Goal: Task Accomplishment & Management: Manage account settings

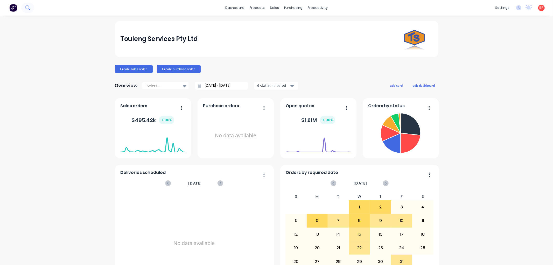
click at [26, 6] on icon at bounding box center [27, 7] width 4 height 4
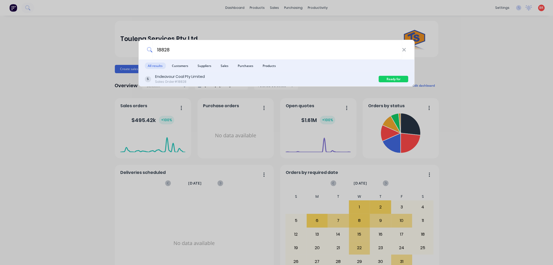
type input "18828"
click at [191, 86] on div "Endeavour Coal Pty Limited Sales Order #18828 Ready for Delivery" at bounding box center [276, 79] width 276 height 15
click at [197, 81] on div "Sales Order #18828" at bounding box center [180, 81] width 50 height 5
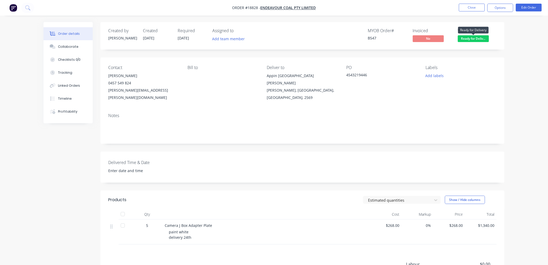
click at [472, 38] on span "Ready for Deliv..." at bounding box center [473, 38] width 31 height 6
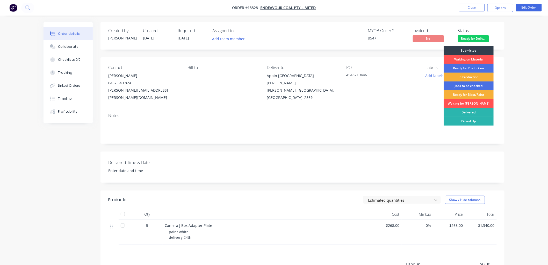
click at [468, 111] on div "Delivered" at bounding box center [469, 112] width 50 height 9
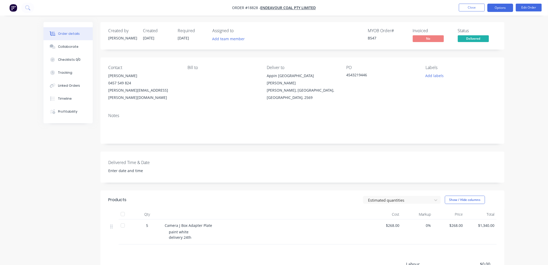
click at [496, 9] on button "Options" at bounding box center [501, 8] width 26 height 8
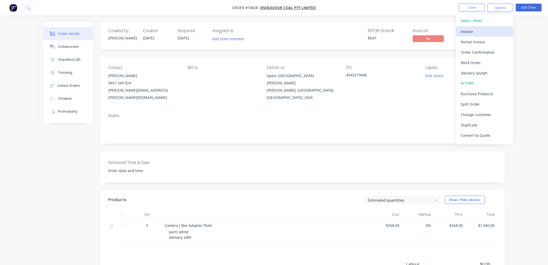
click at [474, 32] on div "Invoice" at bounding box center [485, 32] width 48 height 8
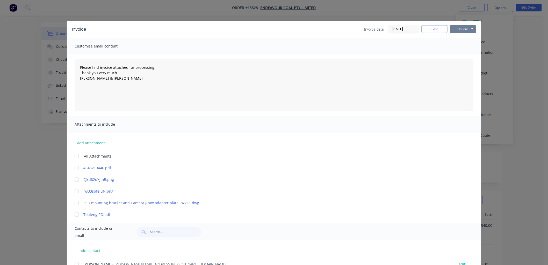
click at [464, 29] on button "Options" at bounding box center [463, 29] width 26 height 8
click at [467, 45] on button "Print" at bounding box center [466, 46] width 33 height 9
type textarea "Please find invoice attached for processing. Thank you very much. [PERSON_NAME]…"
click at [423, 29] on button "Close" at bounding box center [435, 29] width 26 height 8
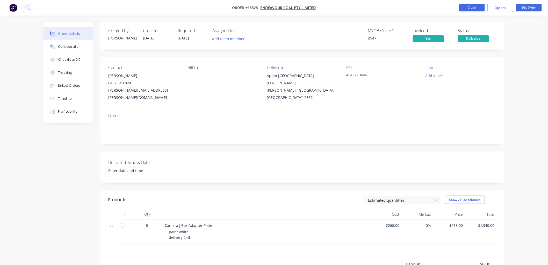
click at [469, 8] on button "Close" at bounding box center [472, 8] width 26 height 8
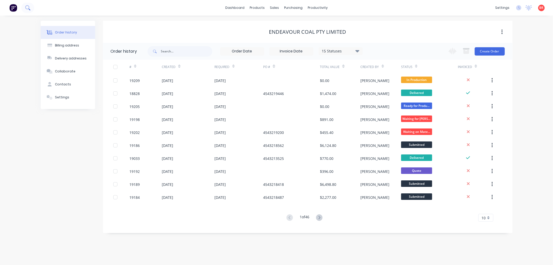
click at [27, 8] on icon at bounding box center [27, 7] width 5 height 5
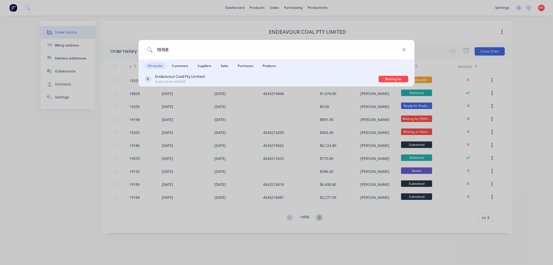
type input "19198"
click at [206, 77] on div "Endeavour Coal Pty Limited Sales Order #19198" at bounding box center [262, 79] width 234 height 10
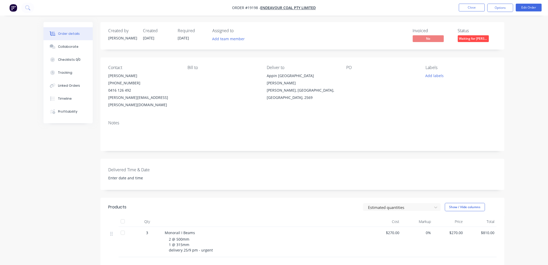
click at [476, 39] on span "Waiting for [PERSON_NAME]" at bounding box center [473, 38] width 31 height 6
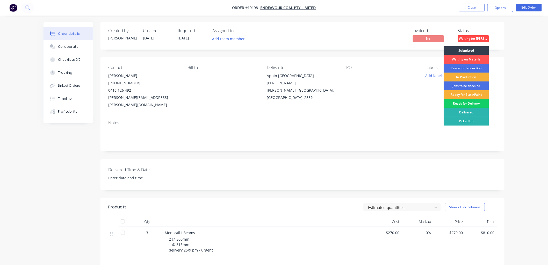
click at [472, 103] on div "Ready for Delivery" at bounding box center [466, 103] width 45 height 9
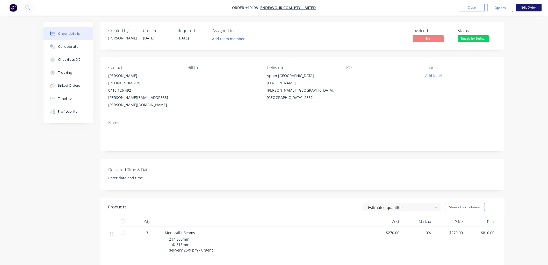
click at [523, 9] on button "Edit Order" at bounding box center [529, 8] width 26 height 8
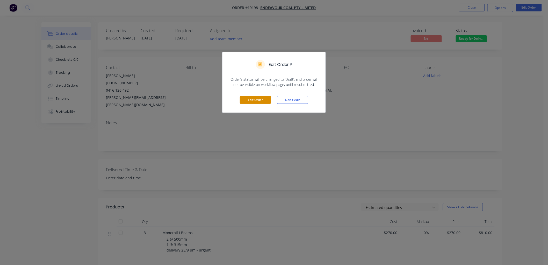
click at [265, 101] on button "Edit Order" at bounding box center [255, 100] width 31 height 8
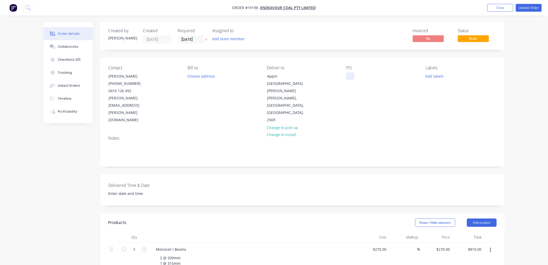
click at [346, 77] on div at bounding box center [350, 76] width 8 height 8
click at [525, 9] on button "Update Order" at bounding box center [529, 8] width 26 height 8
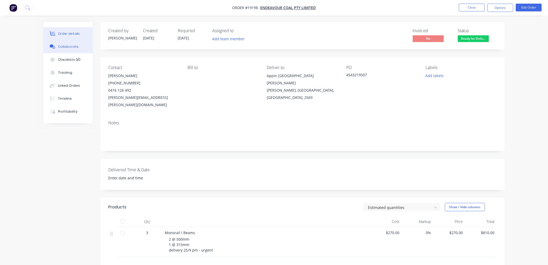
click at [72, 48] on div "Collaborate" at bounding box center [68, 46] width 20 height 5
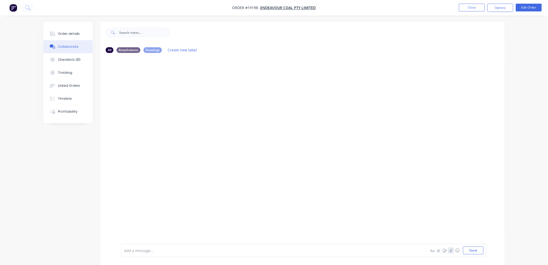
click at [452, 248] on button "button" at bounding box center [451, 250] width 6 height 6
click at [468, 251] on button "Send" at bounding box center [473, 250] width 20 height 8
click at [70, 37] on button "Order details" at bounding box center [68, 33] width 49 height 13
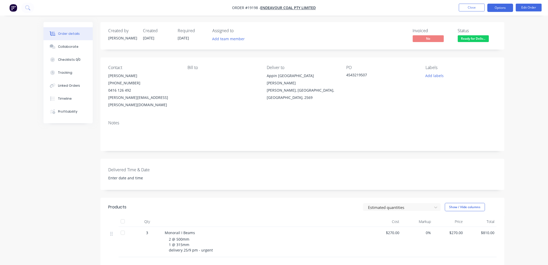
click at [493, 9] on button "Options" at bounding box center [501, 8] width 26 height 8
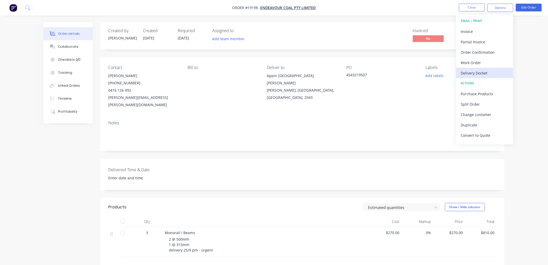
click at [480, 73] on div "Delivery Docket" at bounding box center [485, 73] width 48 height 8
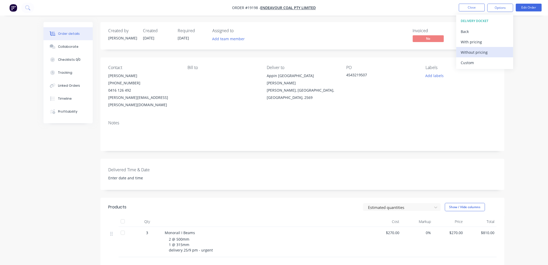
click at [473, 52] on div "Without pricing" at bounding box center [485, 52] width 48 height 8
click at [537, 46] on div "Order details Collaborate Checklists 0/0 Tracking Linked Orders Timeline Profit…" at bounding box center [274, 174] width 548 height 349
click at [467, 10] on button "Close" at bounding box center [472, 8] width 26 height 8
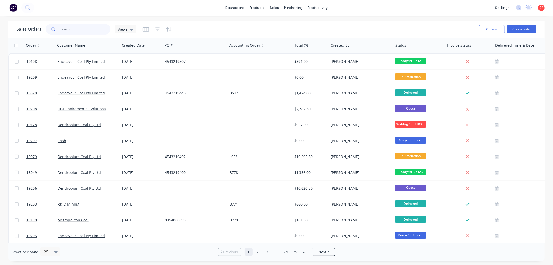
click at [76, 30] on input "text" at bounding box center [85, 29] width 51 height 10
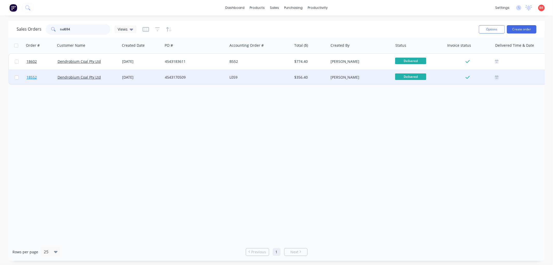
type input "tsd694"
click at [34, 75] on span "18552" at bounding box center [31, 77] width 10 height 5
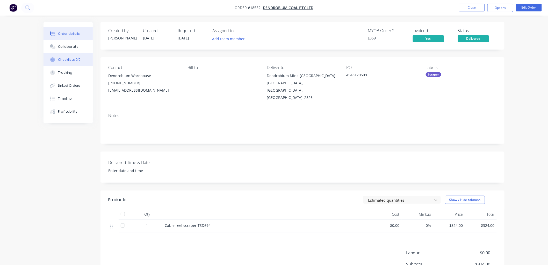
click at [76, 54] on button "Checklists 0/0" at bounding box center [68, 59] width 49 height 13
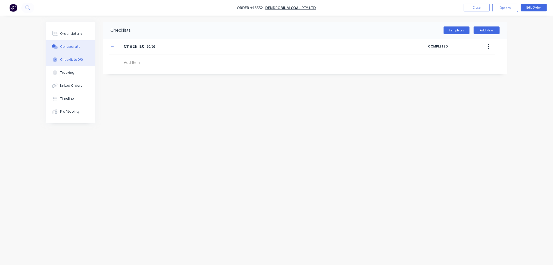
click at [75, 44] on div "Collaborate" at bounding box center [70, 46] width 20 height 5
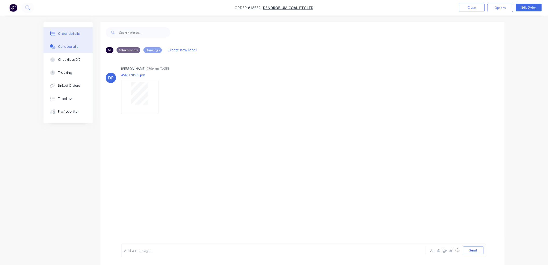
click at [66, 34] on div "Order details" at bounding box center [69, 33] width 22 height 5
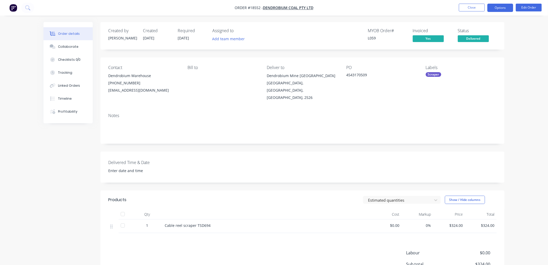
click at [500, 7] on button "Options" at bounding box center [501, 8] width 26 height 8
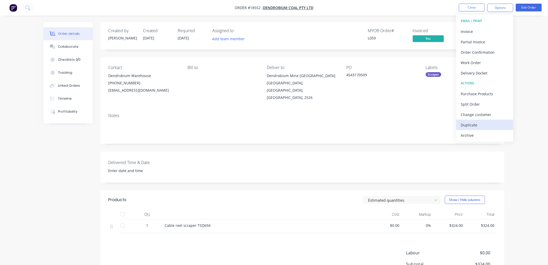
click at [473, 123] on div "Duplicate" at bounding box center [485, 125] width 48 height 8
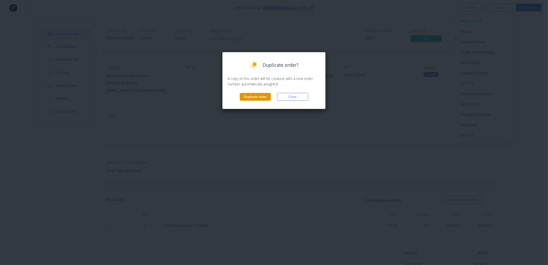
click at [258, 96] on button "Duplicate order" at bounding box center [255, 97] width 31 height 8
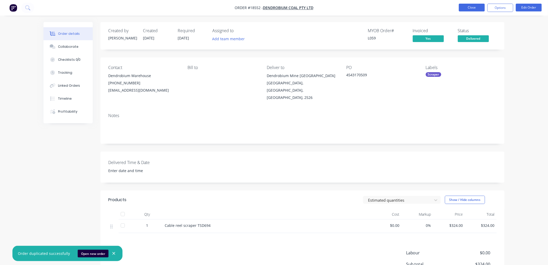
click at [465, 8] on button "Close" at bounding box center [472, 8] width 26 height 8
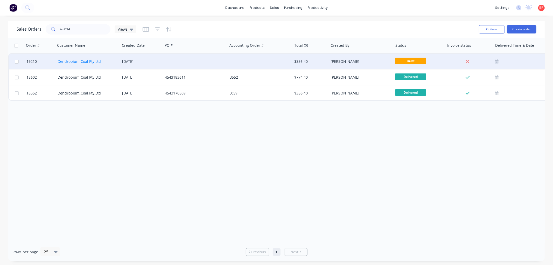
click at [62, 60] on link "Dendrobium Coal Pty Ltd" at bounding box center [79, 61] width 43 height 5
click at [33, 61] on span "19210" at bounding box center [31, 61] width 10 height 5
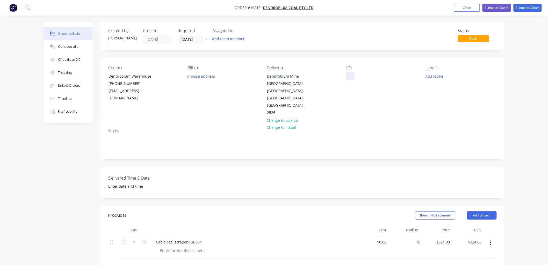
click at [349, 73] on div at bounding box center [350, 76] width 8 height 8
click at [192, 39] on input "[DATE]" at bounding box center [190, 39] width 25 height 8
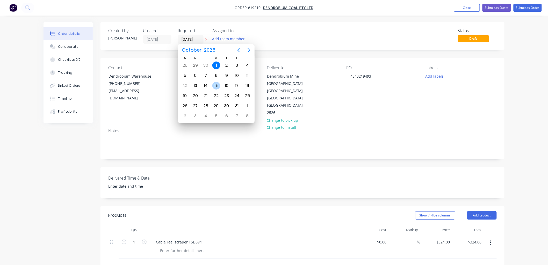
click at [217, 82] on div "15" at bounding box center [216, 86] width 8 height 8
type input "[DATE]"
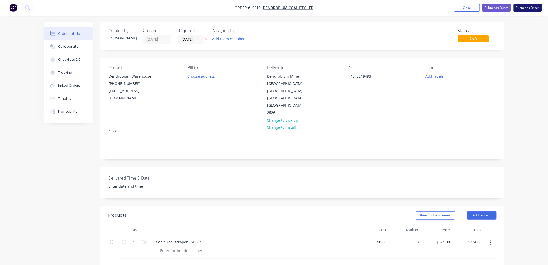
click at [522, 9] on button "Submit as Order" at bounding box center [528, 8] width 28 height 8
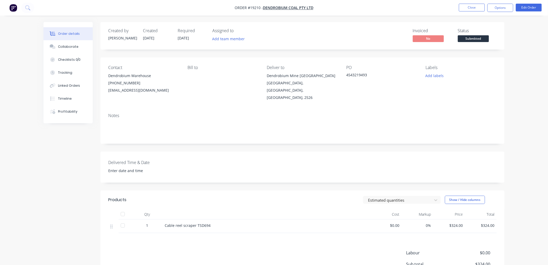
click at [463, 40] on span "Submitted" at bounding box center [473, 38] width 31 height 6
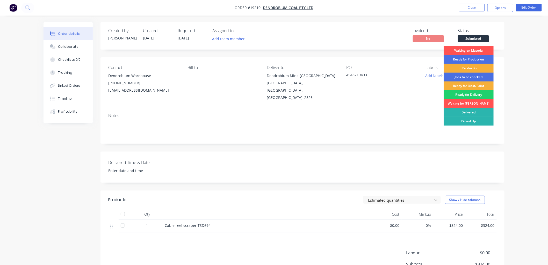
click at [525, 80] on div "Order details Collaborate Checklists 0/0 Tracking Linked Orders Timeline Profit…" at bounding box center [274, 162] width 548 height 325
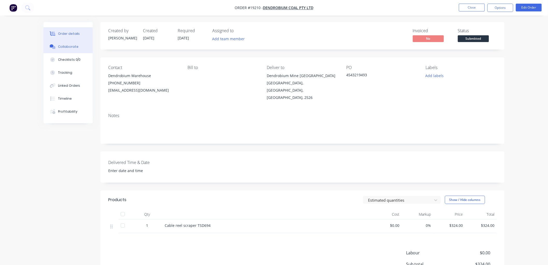
click at [75, 47] on div "Collaborate" at bounding box center [68, 46] width 20 height 5
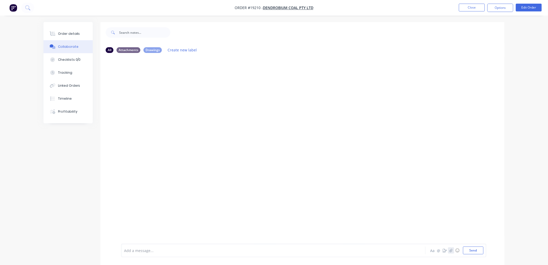
click at [448, 250] on button "button" at bounding box center [451, 250] width 6 height 6
click at [467, 251] on button "Send" at bounding box center [473, 250] width 20 height 8
click at [62, 33] on div "Order details" at bounding box center [69, 33] width 22 height 5
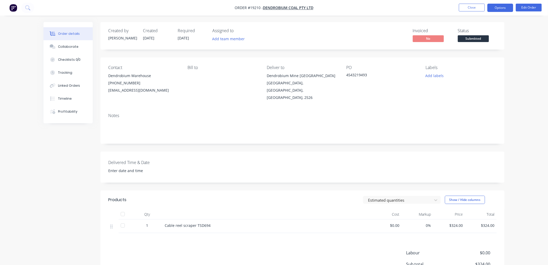
click at [496, 8] on button "Options" at bounding box center [501, 8] width 26 height 8
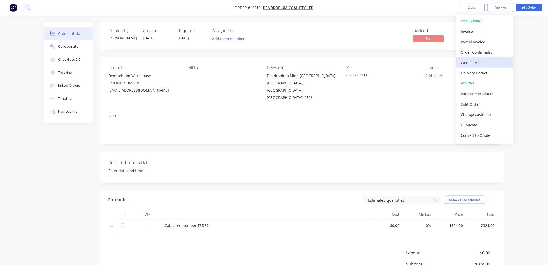
click at [477, 61] on div "Work Order" at bounding box center [485, 63] width 48 height 8
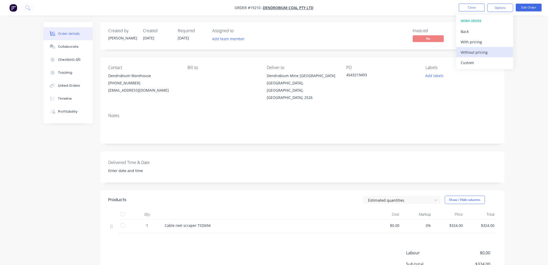
click at [472, 53] on div "Without pricing" at bounding box center [485, 52] width 48 height 8
click at [522, 75] on div "Order details Collaborate Checklists 0/0 Tracking Linked Orders Timeline Profit…" at bounding box center [274, 162] width 548 height 325
click at [465, 6] on button "Close" at bounding box center [472, 8] width 26 height 8
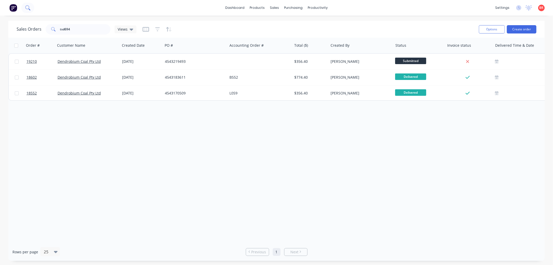
click at [28, 5] on icon at bounding box center [27, 7] width 5 height 5
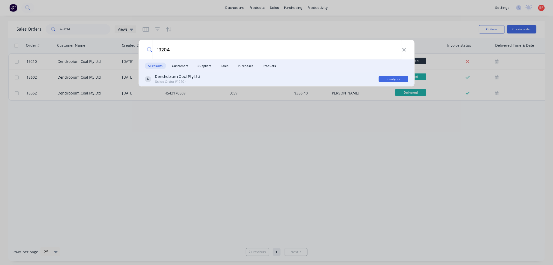
type input "19204"
click at [195, 78] on div "Dendrobium Coal Pty Ltd" at bounding box center [177, 76] width 45 height 5
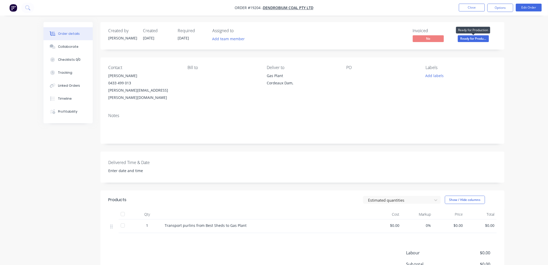
click at [482, 38] on span "Ready for Produ..." at bounding box center [473, 38] width 31 height 6
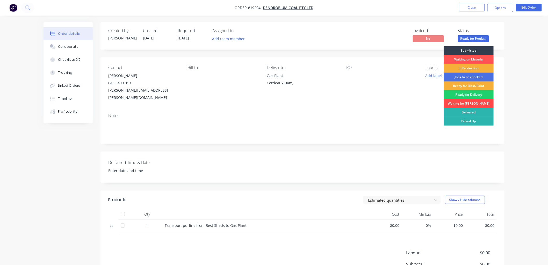
click at [466, 102] on div "Waiting for [PERSON_NAME]" at bounding box center [469, 103] width 50 height 9
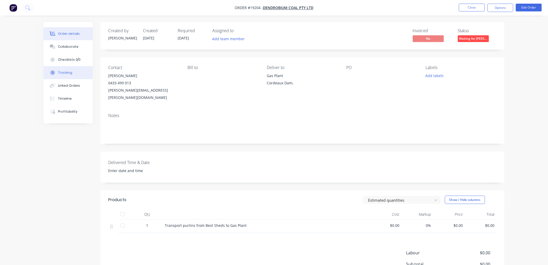
click at [68, 70] on div "Tracking" at bounding box center [65, 72] width 14 height 5
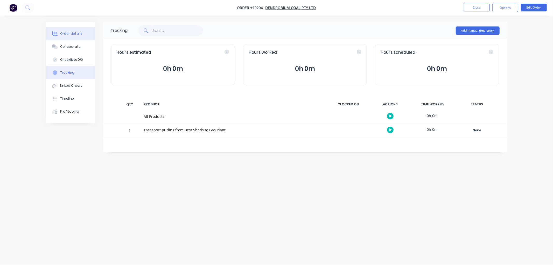
click at [65, 35] on div "Order details" at bounding box center [71, 33] width 22 height 5
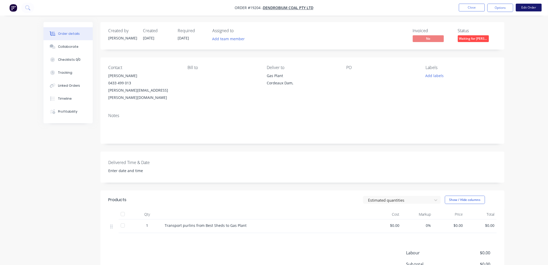
click at [522, 9] on button "Edit Order" at bounding box center [529, 8] width 26 height 8
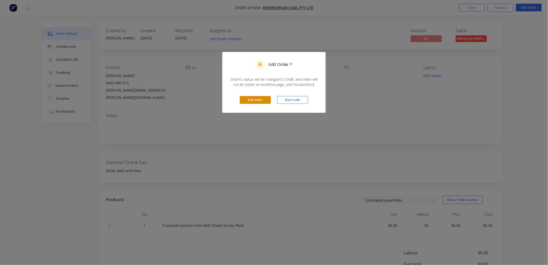
click at [261, 100] on button "Edit Order" at bounding box center [255, 100] width 31 height 8
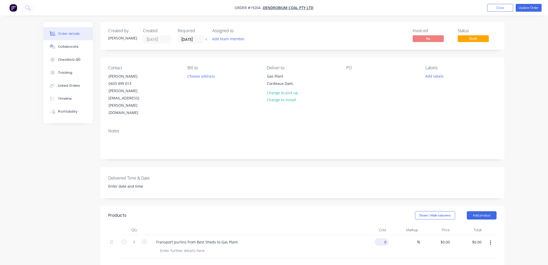
click at [382, 238] on div "0 $0.00" at bounding box center [382, 242] width 14 height 8
type input "$740.00"
click at [530, 147] on div "Order details Collaborate Checklists 0/0 Tracking Linked Orders Timeline Profit…" at bounding box center [274, 203] width 548 height 407
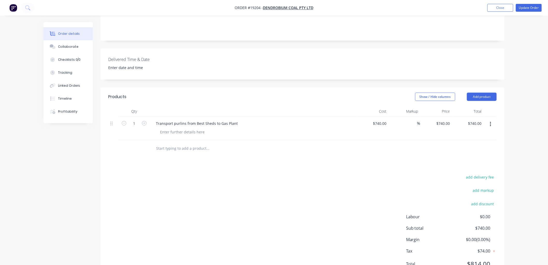
scroll to position [121, 0]
click at [380, 117] on div "740 $740.00" at bounding box center [380, 121] width 18 height 8
type input "$720.00"
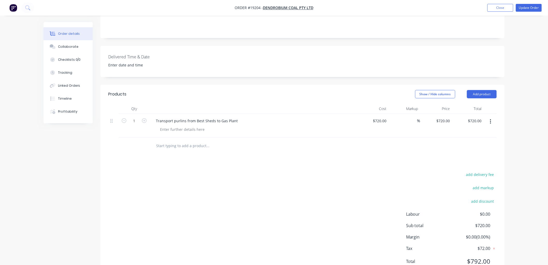
click at [532, 92] on div "Order details Collaborate Checklists 0/0 Tracking Linked Orders Timeline Profit…" at bounding box center [274, 82] width 548 height 407
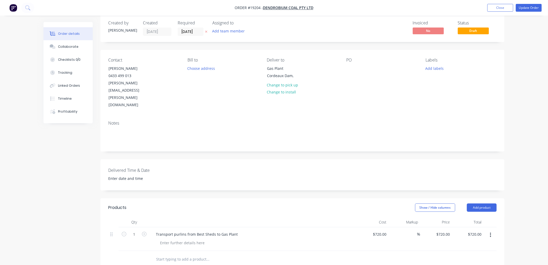
scroll to position [0, 0]
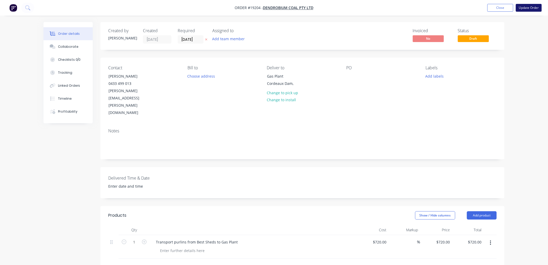
click at [527, 7] on button "Update Order" at bounding box center [529, 8] width 26 height 8
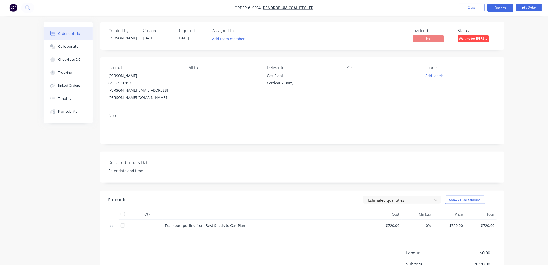
click at [495, 7] on button "Options" at bounding box center [501, 8] width 26 height 8
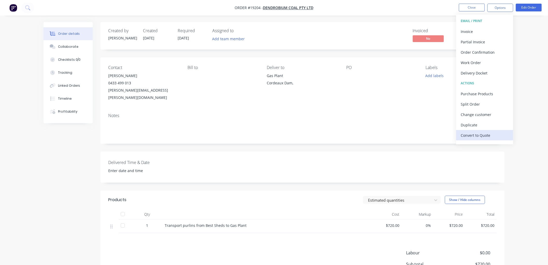
click at [472, 134] on div "Convert to Quote" at bounding box center [485, 135] width 48 height 8
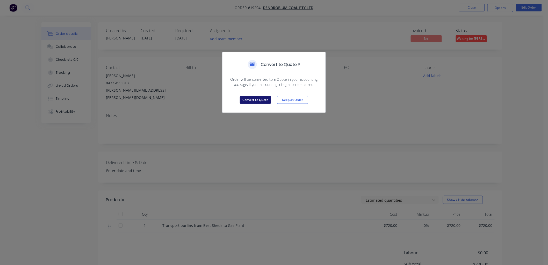
click at [255, 100] on button "Convert to Quote" at bounding box center [255, 100] width 31 height 8
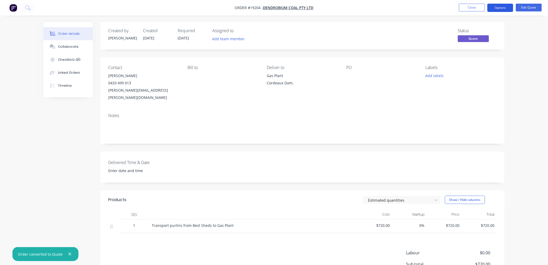
click at [496, 8] on button "Options" at bounding box center [501, 8] width 26 height 8
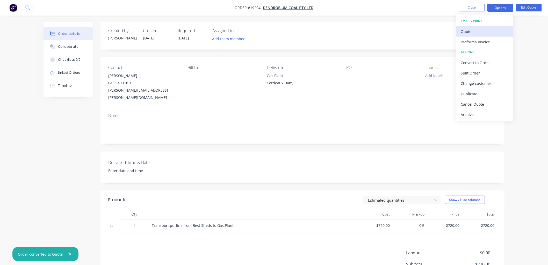
click at [475, 29] on div "Quote" at bounding box center [485, 32] width 48 height 8
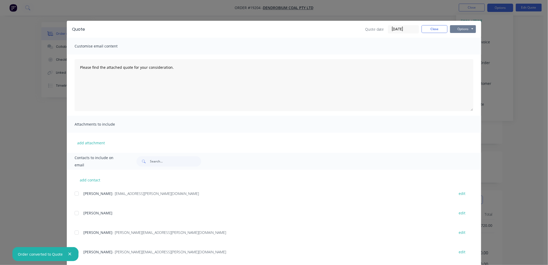
click at [465, 30] on button "Options" at bounding box center [463, 29] width 26 height 8
click at [465, 43] on button "Print" at bounding box center [466, 46] width 33 height 9
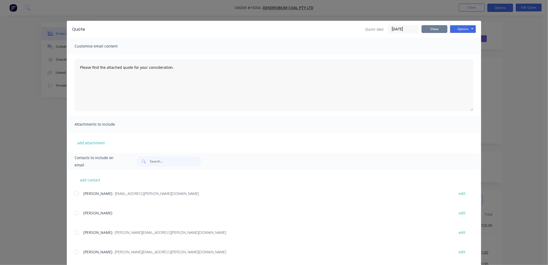
drag, startPoint x: 431, startPoint y: 30, endPoint x: 440, endPoint y: 34, distance: 9.9
click at [431, 30] on button "Close" at bounding box center [435, 29] width 26 height 8
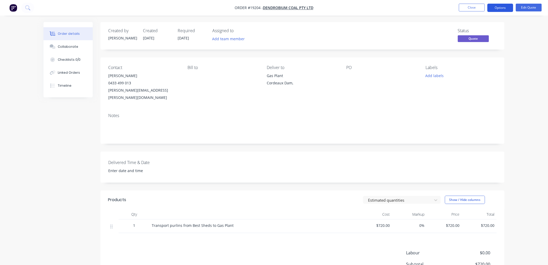
click at [502, 8] on button "Options" at bounding box center [501, 8] width 26 height 8
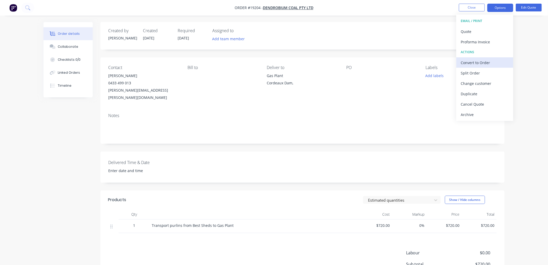
click at [479, 61] on div "Convert to Order" at bounding box center [485, 63] width 48 height 8
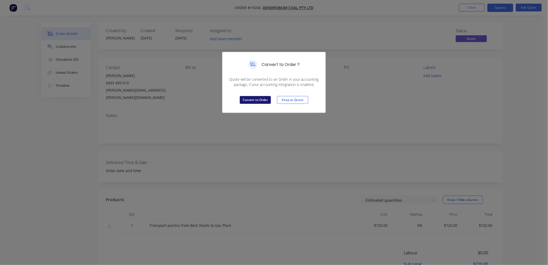
click at [255, 99] on button "Convert to Order" at bounding box center [255, 100] width 31 height 8
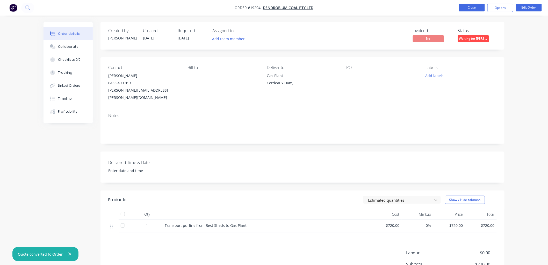
click at [470, 8] on button "Close" at bounding box center [472, 8] width 26 height 8
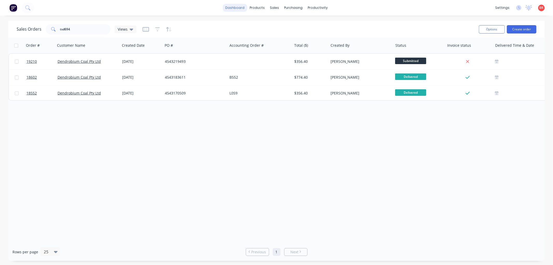
click at [233, 9] on link "dashboard" at bounding box center [235, 8] width 24 height 8
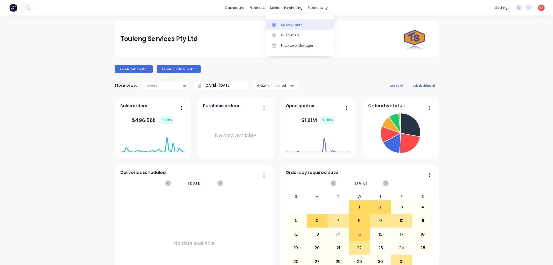
click at [290, 23] on div "Sales Orders" at bounding box center [291, 25] width 21 height 5
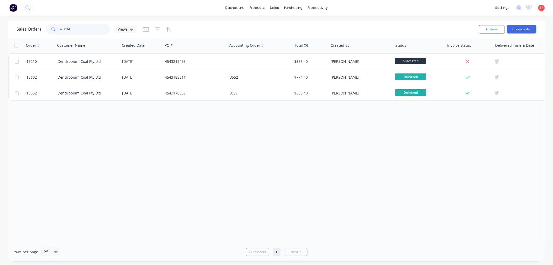
click at [75, 31] on input "tsd694" at bounding box center [85, 29] width 51 height 10
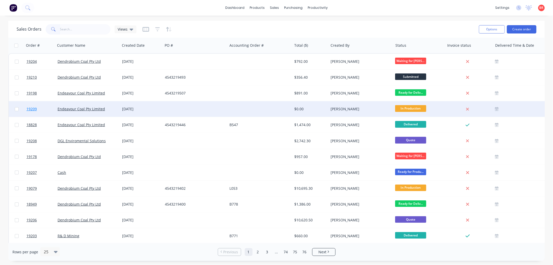
click at [34, 108] on span "19209" at bounding box center [31, 108] width 10 height 5
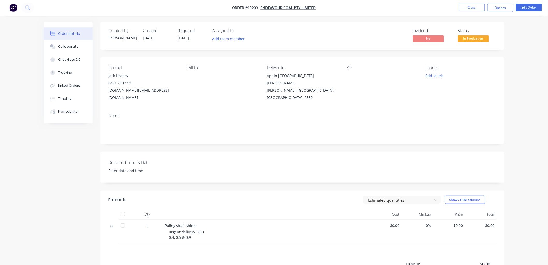
click at [471, 39] on span "In Production" at bounding box center [473, 38] width 31 height 6
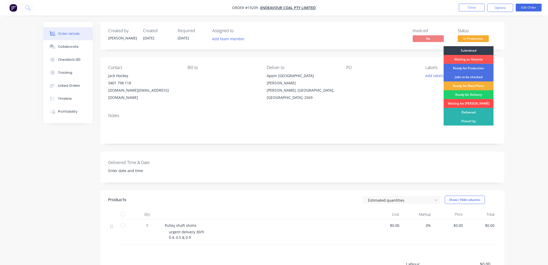
click at [467, 103] on div "Waiting for [PERSON_NAME]" at bounding box center [469, 103] width 50 height 9
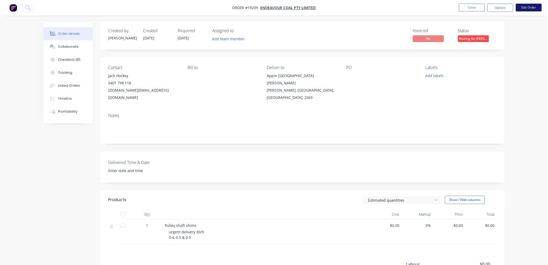
click at [519, 10] on button "Edit Order" at bounding box center [529, 8] width 26 height 8
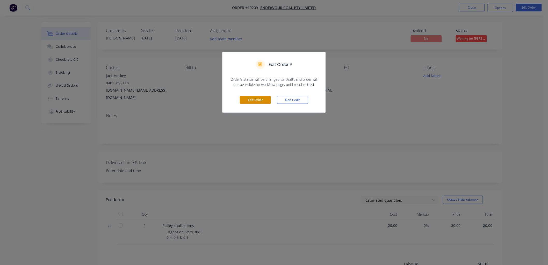
click at [251, 100] on button "Edit Order" at bounding box center [255, 100] width 31 height 8
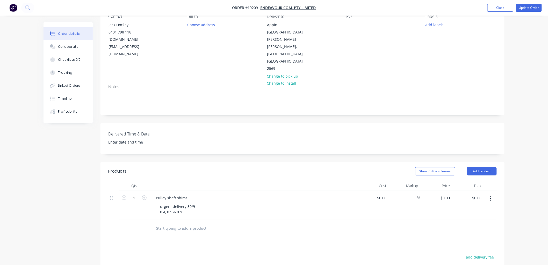
scroll to position [58, 0]
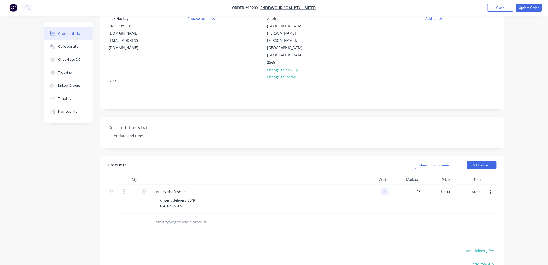
click at [383, 188] on input "0" at bounding box center [386, 192] width 6 height 8
type input "$540.00"
click at [521, 115] on div "Order details Collaborate Checklists 0/0 Tracking Linked Orders Timeline Profit…" at bounding box center [274, 152] width 548 height 420
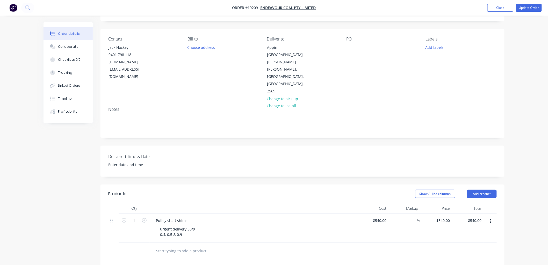
scroll to position [0, 0]
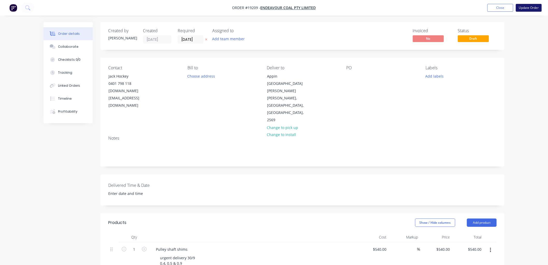
click at [522, 9] on button "Update Order" at bounding box center [529, 8] width 26 height 8
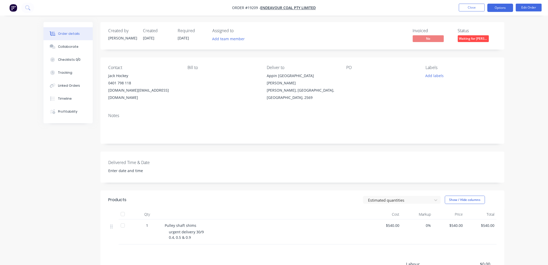
click at [494, 8] on button "Options" at bounding box center [501, 8] width 26 height 8
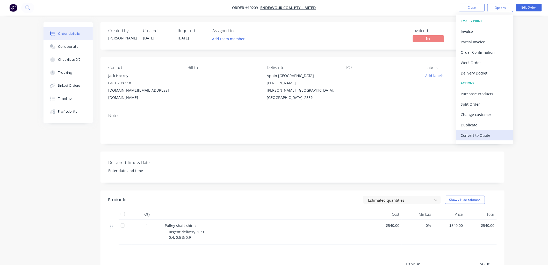
click at [469, 134] on div "Convert to Quote" at bounding box center [485, 135] width 48 height 8
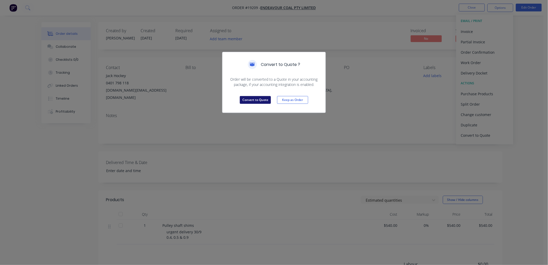
click at [256, 99] on button "Convert to Quote" at bounding box center [255, 100] width 31 height 8
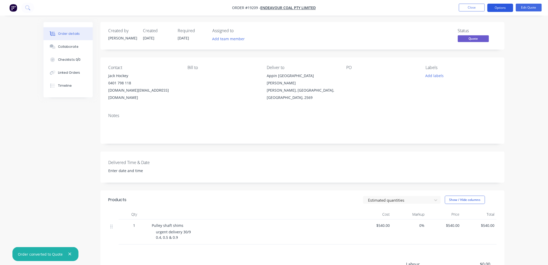
click at [499, 11] on button "Options" at bounding box center [501, 8] width 26 height 8
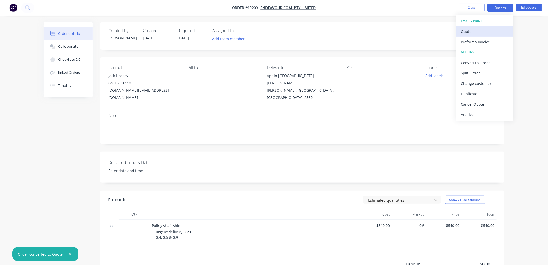
click at [472, 34] on div "Quote" at bounding box center [485, 32] width 48 height 8
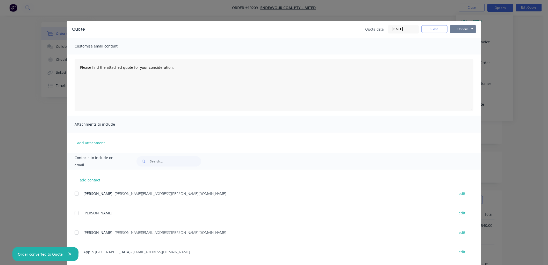
click at [453, 28] on button "Options" at bounding box center [463, 29] width 26 height 8
click at [461, 45] on button "Print" at bounding box center [466, 46] width 33 height 9
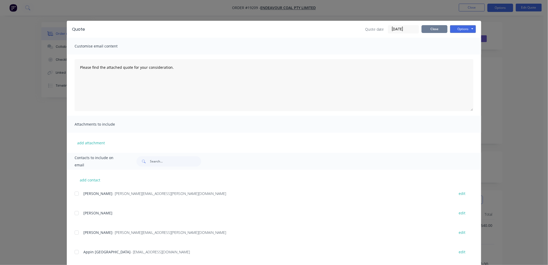
click at [425, 30] on button "Close" at bounding box center [435, 29] width 26 height 8
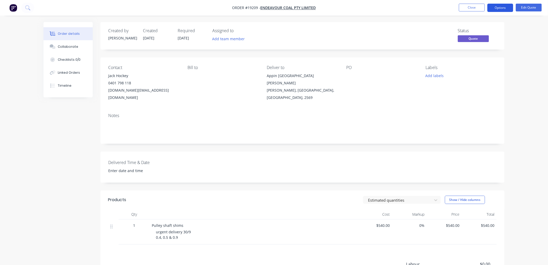
click at [498, 10] on button "Options" at bounding box center [501, 8] width 26 height 8
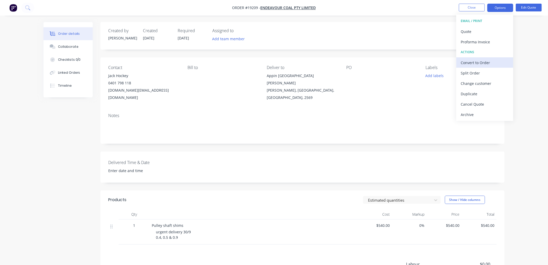
click at [482, 63] on div "Convert to Order" at bounding box center [485, 63] width 48 height 8
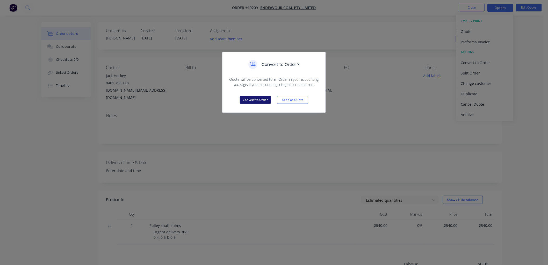
click at [253, 99] on button "Convert to Order" at bounding box center [255, 100] width 31 height 8
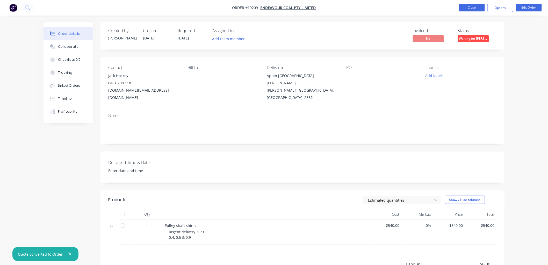
click at [477, 8] on button "Close" at bounding box center [472, 8] width 26 height 8
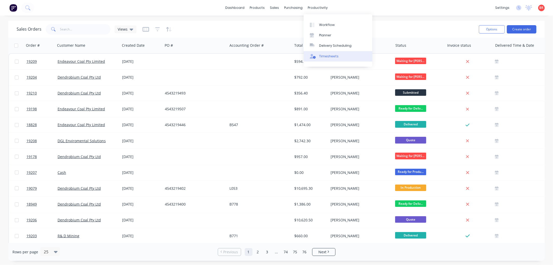
click at [325, 57] on div "Timesheets" at bounding box center [328, 56] width 19 height 5
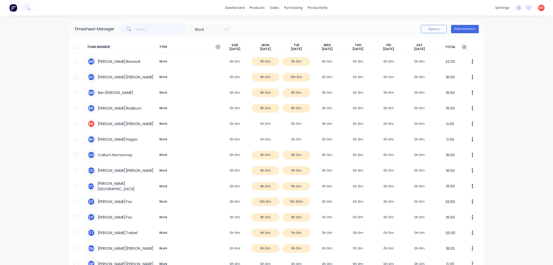
click at [279, 51] on div "TEAM MEMBER TYPE [DATE] [DATE] [DATE] [DATE] [DATE] [DATE] [DATE] TOTAL" at bounding box center [276, 46] width 415 height 13
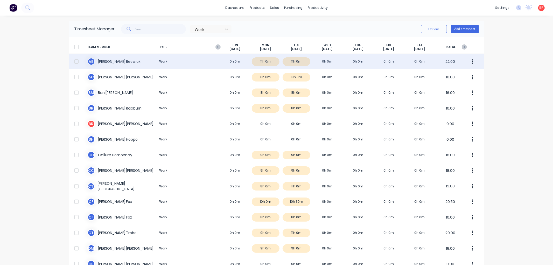
click at [296, 61] on div "A B [PERSON_NAME] Work 0h 0m 11h 0m 11h 0m 0h 0m 0h 0m 0h 0m 0h 0m 22.00" at bounding box center [276, 62] width 415 height 16
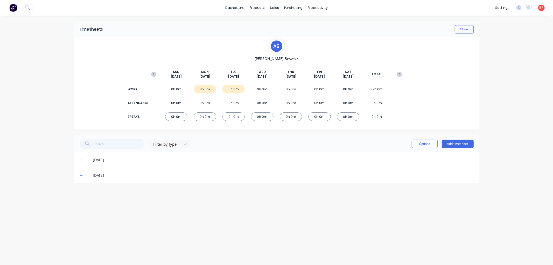
click at [81, 173] on icon at bounding box center [81, 175] width 3 height 4
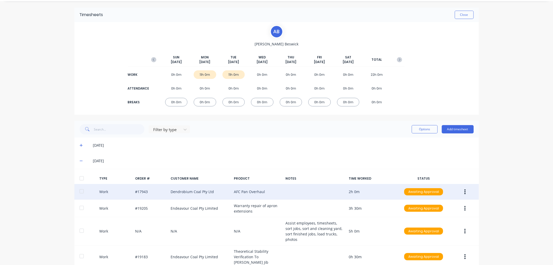
scroll to position [34, 0]
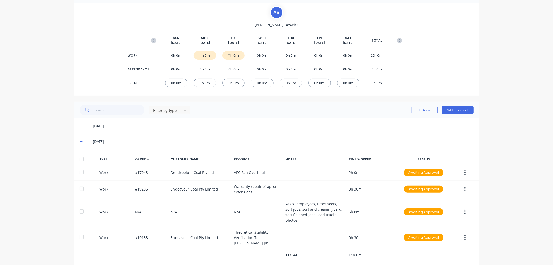
click at [79, 160] on div at bounding box center [81, 159] width 10 height 10
click at [80, 125] on icon at bounding box center [81, 126] width 3 height 4
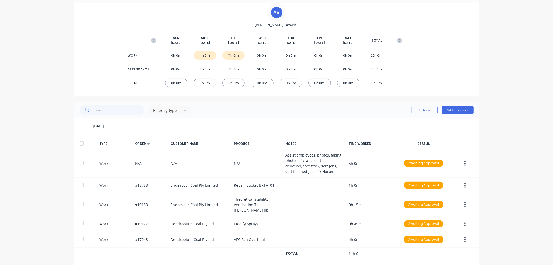
click at [79, 144] on div at bounding box center [81, 143] width 10 height 10
click at [420, 112] on button "Options" at bounding box center [424, 110] width 26 height 8
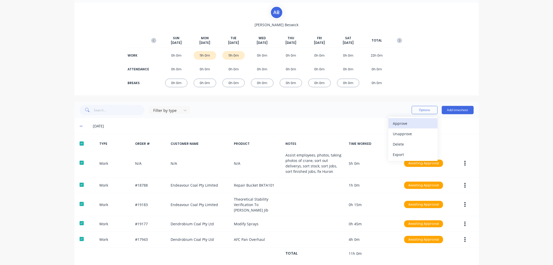
click at [407, 125] on div "Approve" at bounding box center [413, 123] width 40 height 8
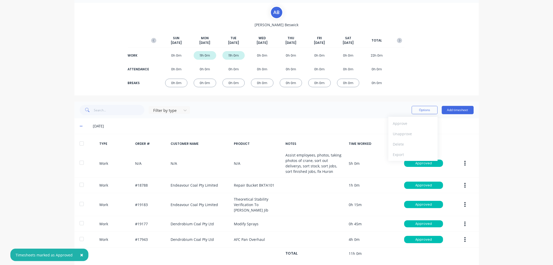
click at [151, 38] on icon "button" at bounding box center [153, 40] width 5 height 5
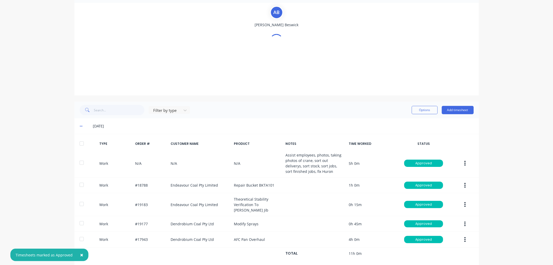
scroll to position [0, 0]
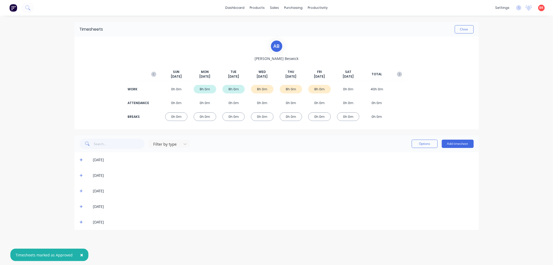
click at [80, 220] on icon at bounding box center [81, 222] width 3 height 4
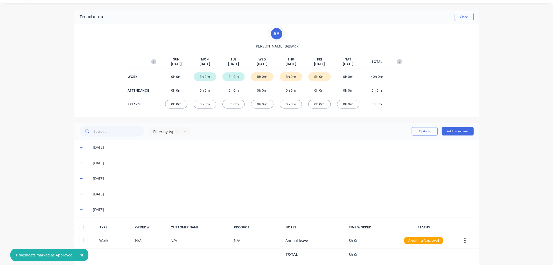
scroll to position [23, 0]
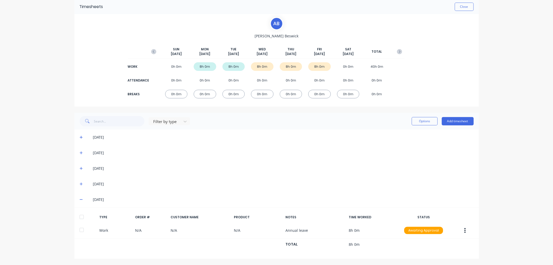
click at [77, 216] on div at bounding box center [81, 216] width 10 height 10
click at [80, 183] on icon at bounding box center [81, 184] width 3 height 4
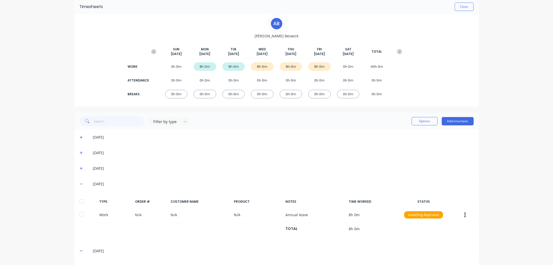
click at [81, 200] on div at bounding box center [81, 201] width 10 height 10
click at [80, 167] on icon at bounding box center [81, 168] width 3 height 4
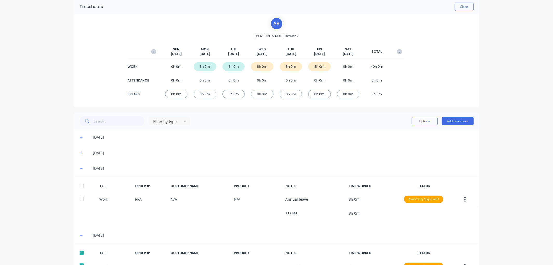
click at [79, 183] on div at bounding box center [81, 185] width 10 height 10
click at [413, 122] on button "Options" at bounding box center [424, 121] width 26 height 8
click at [409, 133] on div "Approve" at bounding box center [413, 135] width 40 height 8
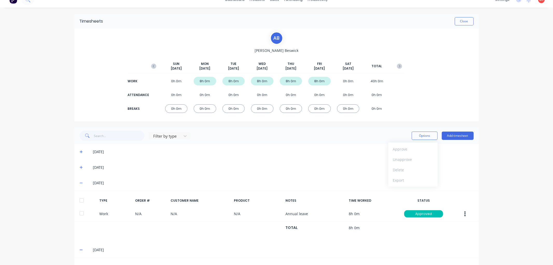
scroll to position [0, 0]
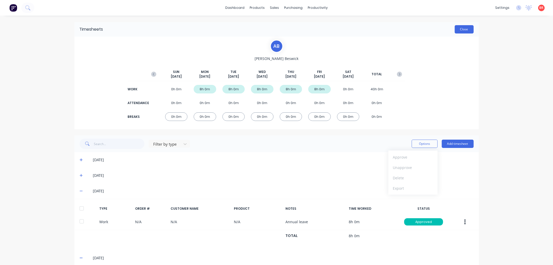
click at [469, 30] on button "Close" at bounding box center [463, 29] width 19 height 8
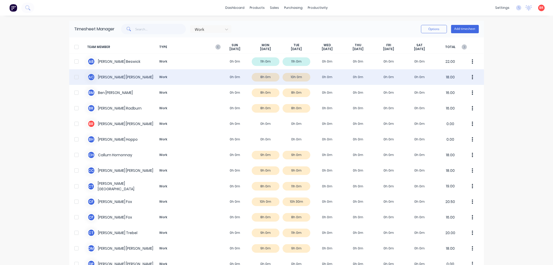
click at [291, 75] on div "A C [PERSON_NAME] Work 0h 0m 8h 0m 10h 0m 0h 0m 0h 0m 0h 0m 0h 0m 18.00" at bounding box center [276, 77] width 415 height 16
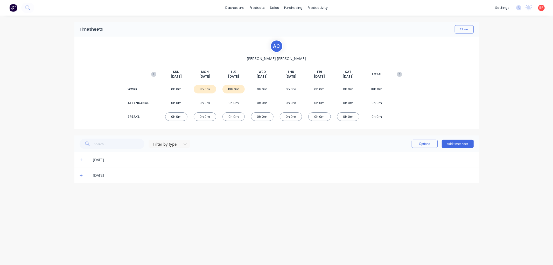
click at [81, 175] on icon at bounding box center [81, 175] width 3 height 3
click at [80, 191] on div at bounding box center [81, 192] width 10 height 10
click at [80, 159] on icon at bounding box center [81, 160] width 3 height 4
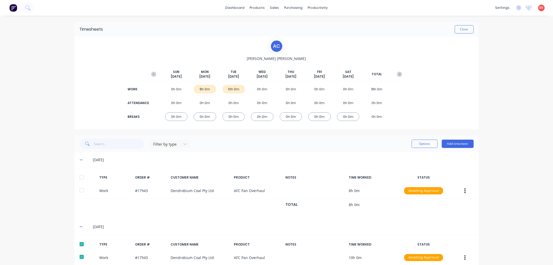
click at [80, 177] on div at bounding box center [81, 177] width 10 height 10
drag, startPoint x: 420, startPoint y: 141, endPoint x: 417, endPoint y: 149, distance: 8.0
click at [419, 141] on button "Options" at bounding box center [424, 143] width 26 height 8
click at [409, 157] on div "Approve" at bounding box center [413, 157] width 40 height 8
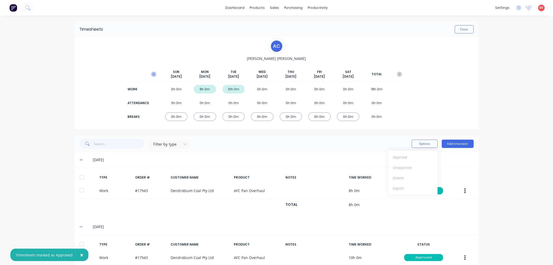
click at [153, 74] on icon "button" at bounding box center [153, 74] width 5 height 5
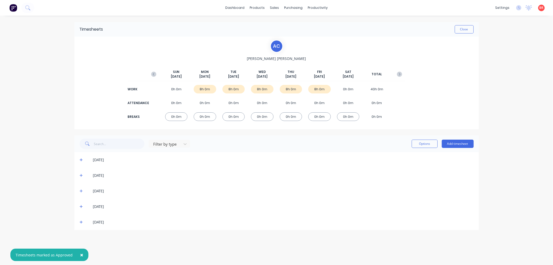
click at [81, 220] on icon at bounding box center [81, 222] width 3 height 4
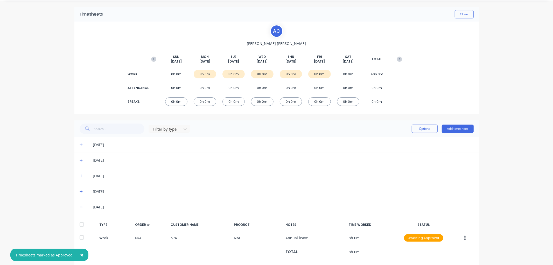
scroll to position [23, 0]
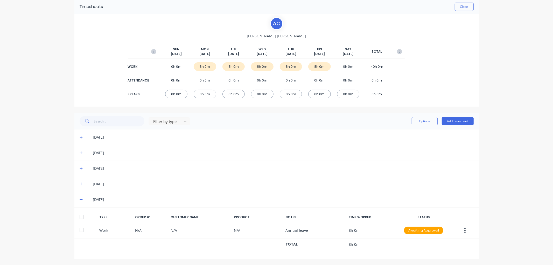
click at [80, 214] on div at bounding box center [81, 216] width 10 height 10
click at [80, 183] on icon at bounding box center [81, 183] width 3 height 3
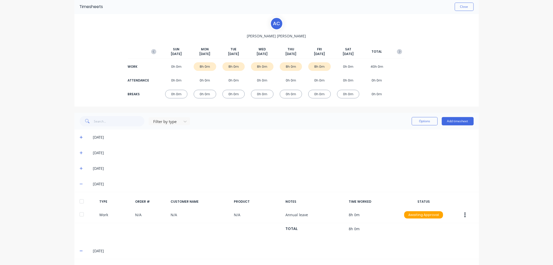
click at [78, 201] on div at bounding box center [81, 201] width 10 height 10
drag, startPoint x: 79, startPoint y: 167, endPoint x: 80, endPoint y: 171, distance: 3.9
click at [80, 167] on icon at bounding box center [81, 168] width 3 height 4
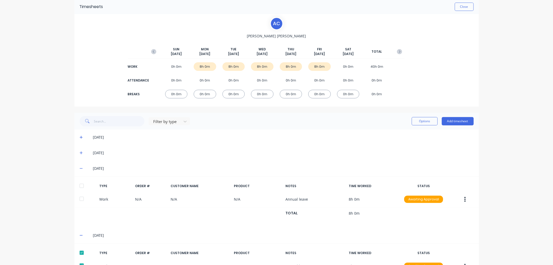
drag, startPoint x: 79, startPoint y: 183, endPoint x: 78, endPoint y: 180, distance: 3.4
click at [78, 183] on div at bounding box center [81, 185] width 10 height 10
click at [80, 153] on icon at bounding box center [81, 153] width 3 height 4
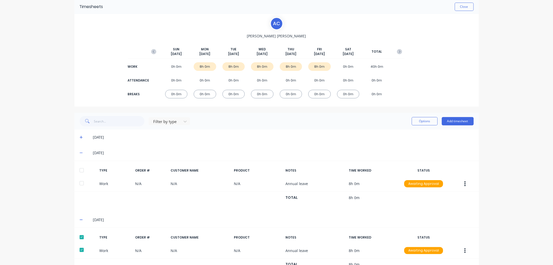
click at [79, 168] on div at bounding box center [81, 170] width 10 height 10
click at [80, 136] on icon at bounding box center [81, 137] width 3 height 3
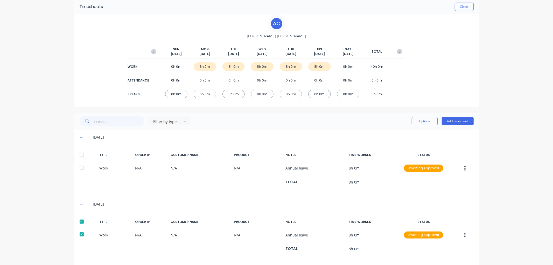
click at [79, 153] on div at bounding box center [81, 154] width 10 height 10
click at [413, 122] on button "Options" at bounding box center [424, 121] width 26 height 8
click at [401, 132] on div "Approve" at bounding box center [413, 135] width 40 height 8
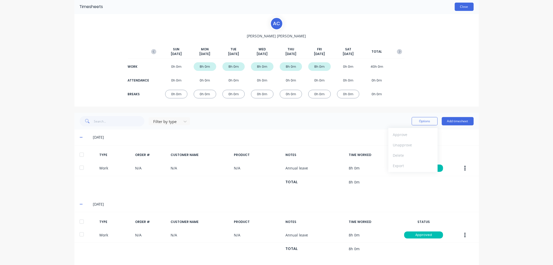
click at [461, 8] on button "Close" at bounding box center [463, 7] width 19 height 8
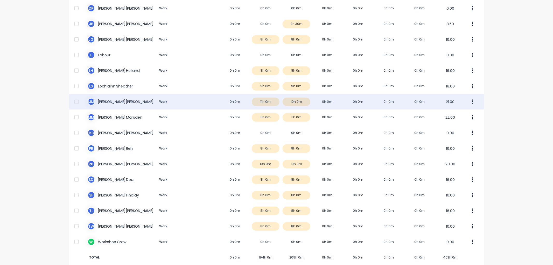
scroll to position [264, 0]
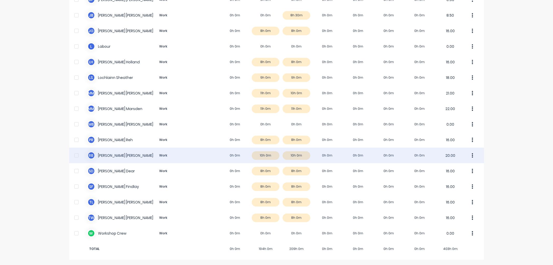
click at [132, 153] on div "R B [PERSON_NAME] Work 0h 0m 10h 0m 10h 0m 0h 0m 0h 0m 0h 0m 0h 0m 20.00" at bounding box center [276, 155] width 415 height 16
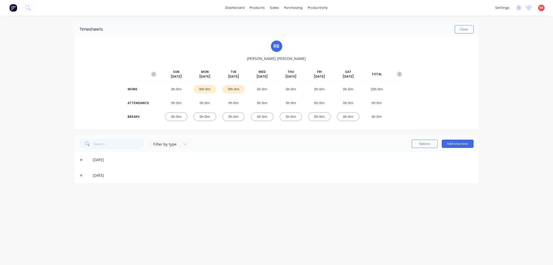
click at [81, 175] on icon at bounding box center [81, 175] width 3 height 3
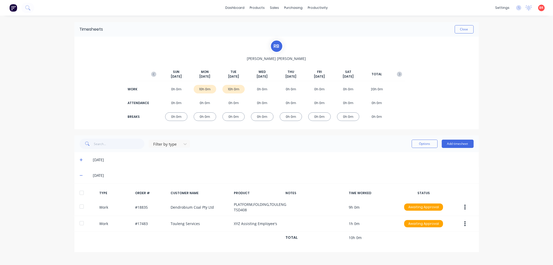
click at [82, 190] on div at bounding box center [81, 192] width 10 height 10
click at [80, 158] on icon at bounding box center [81, 160] width 3 height 4
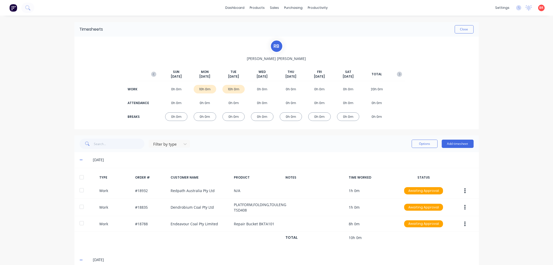
click at [80, 176] on div at bounding box center [81, 177] width 10 height 10
click at [421, 144] on button "Options" at bounding box center [424, 143] width 26 height 8
click at [409, 156] on div "Approve" at bounding box center [413, 157] width 40 height 8
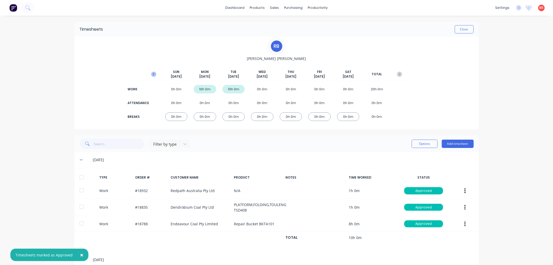
click at [151, 74] on icon "button" at bounding box center [153, 74] width 5 height 5
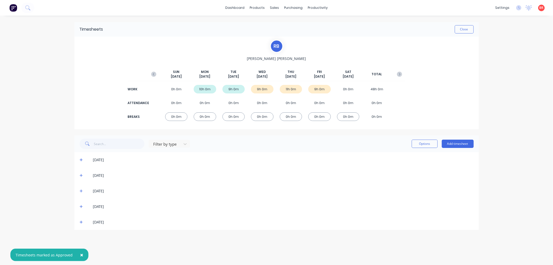
click at [80, 222] on icon at bounding box center [81, 222] width 3 height 4
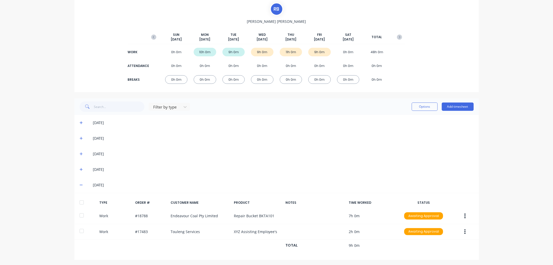
scroll to position [38, 0]
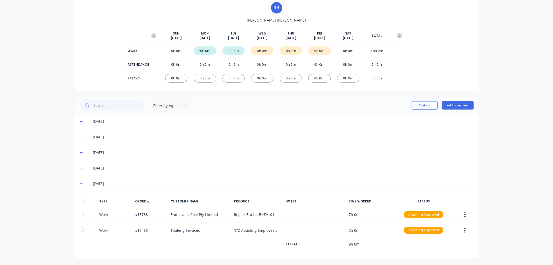
click at [78, 201] on div at bounding box center [81, 201] width 10 height 10
click at [80, 167] on icon at bounding box center [81, 168] width 3 height 3
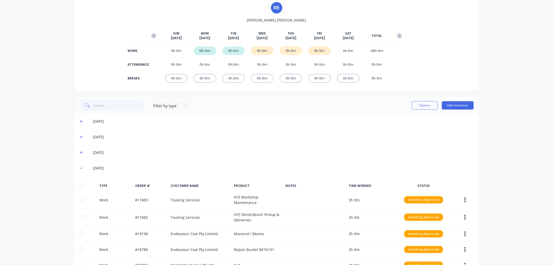
click at [79, 185] on div at bounding box center [81, 185] width 10 height 10
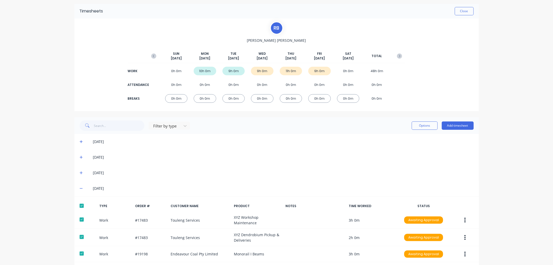
scroll to position [12, 0]
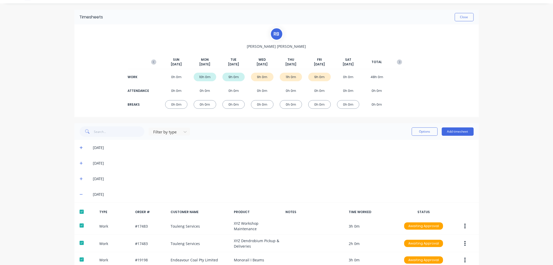
click at [80, 177] on icon at bounding box center [81, 179] width 3 height 4
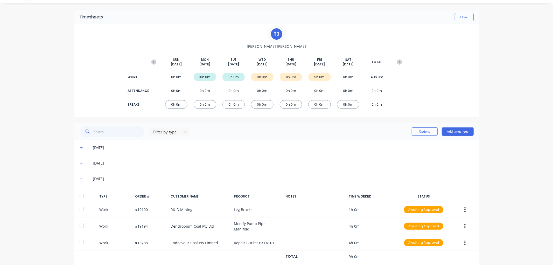
click at [80, 194] on div at bounding box center [81, 196] width 10 height 10
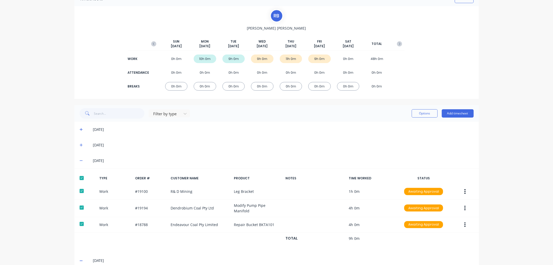
scroll to position [99, 0]
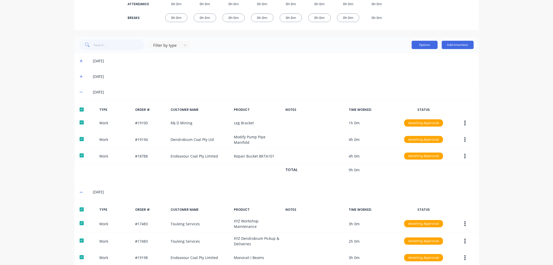
click at [423, 44] on button "Options" at bounding box center [424, 45] width 26 height 8
click at [395, 58] on div "Approve" at bounding box center [413, 58] width 40 height 8
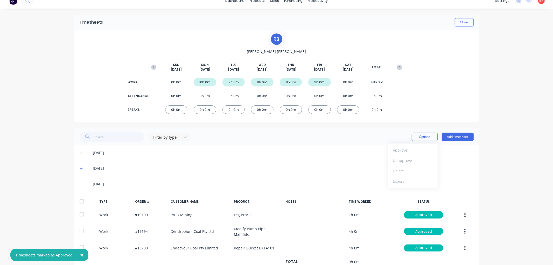
scroll to position [0, 0]
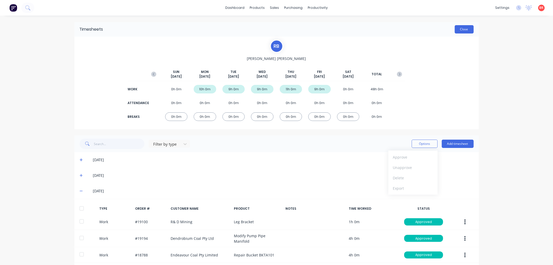
click at [458, 30] on button "Close" at bounding box center [463, 29] width 19 height 8
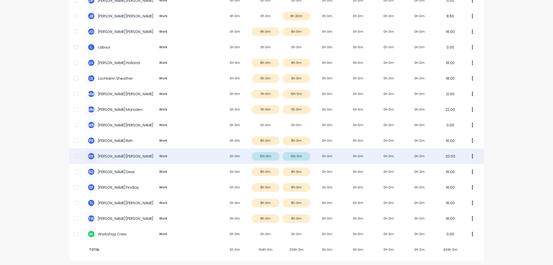
scroll to position [264, 0]
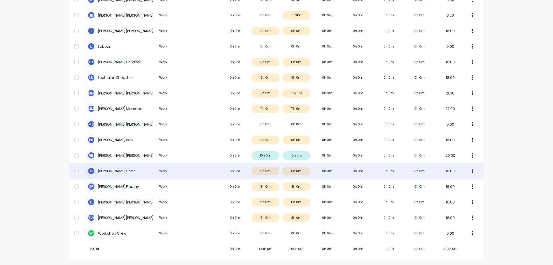
click at [119, 169] on div "S D [PERSON_NAME] Dear Work 0h 0m 8h 0m 8h 0m 0h 0m 0h 0m 0h 0m 0h 0m 16.00" at bounding box center [276, 171] width 415 height 16
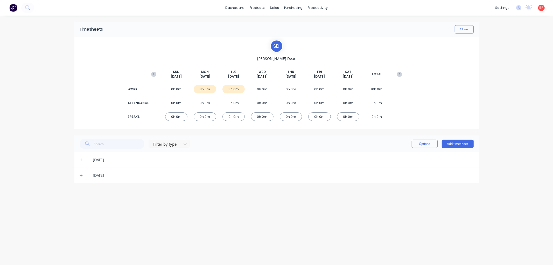
click at [80, 175] on icon at bounding box center [81, 175] width 3 height 3
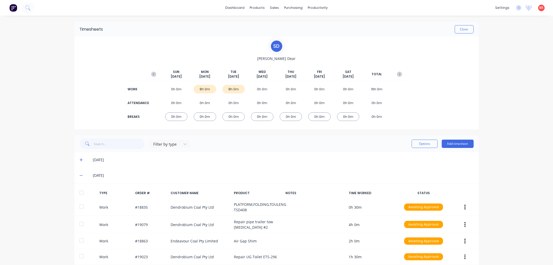
click at [79, 189] on div at bounding box center [81, 192] width 10 height 10
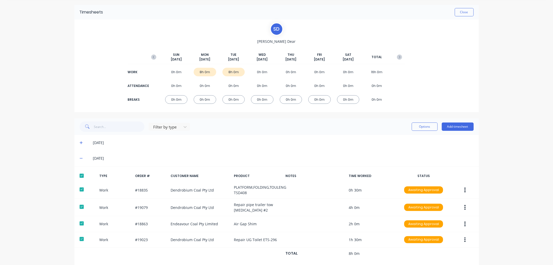
scroll to position [27, 0]
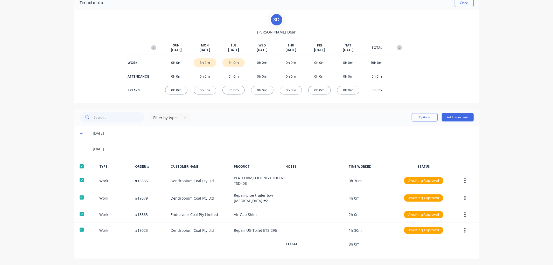
click at [77, 132] on div "[DATE]" at bounding box center [276, 133] width 404 height 16
click at [80, 131] on icon at bounding box center [81, 133] width 3 height 4
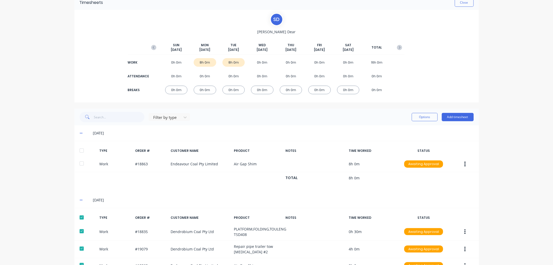
click at [79, 148] on div at bounding box center [81, 150] width 10 height 10
click at [422, 118] on button "Options" at bounding box center [424, 117] width 26 height 8
click at [394, 130] on div "Approve" at bounding box center [413, 130] width 40 height 8
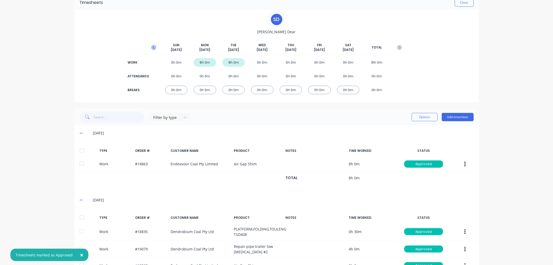
click at [151, 48] on icon "button" at bounding box center [153, 47] width 5 height 5
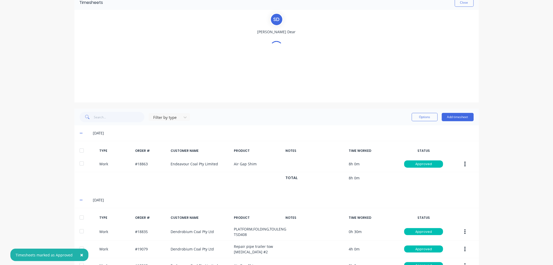
scroll to position [0, 0]
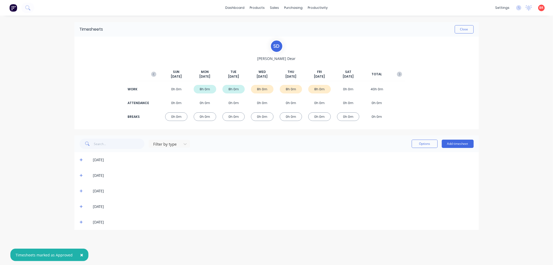
click at [81, 220] on icon at bounding box center [81, 221] width 3 height 3
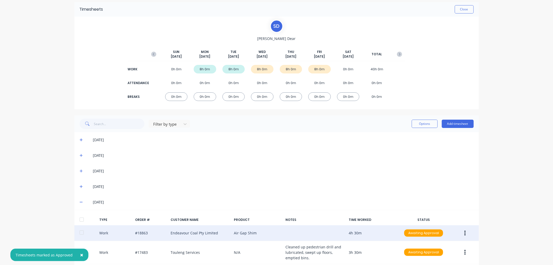
scroll to position [46, 0]
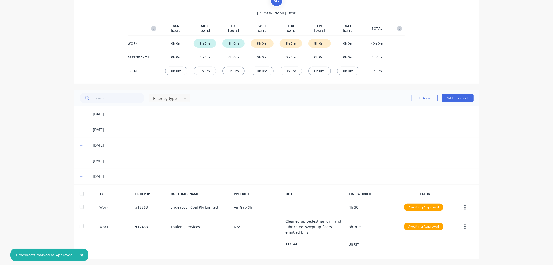
click at [79, 192] on div at bounding box center [81, 193] width 10 height 10
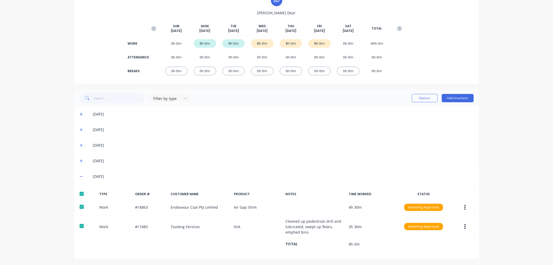
click at [80, 160] on span at bounding box center [82, 160] width 5 height 5
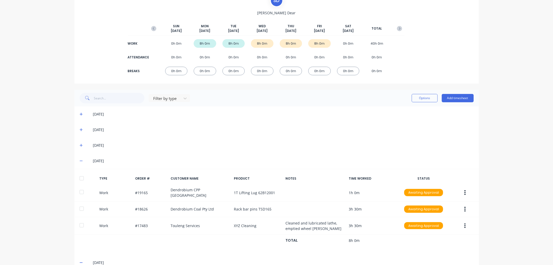
click at [82, 175] on div at bounding box center [81, 178] width 10 height 10
click at [77, 144] on div "[DATE]" at bounding box center [276, 145] width 404 height 16
click at [80, 146] on icon at bounding box center [81, 145] width 3 height 4
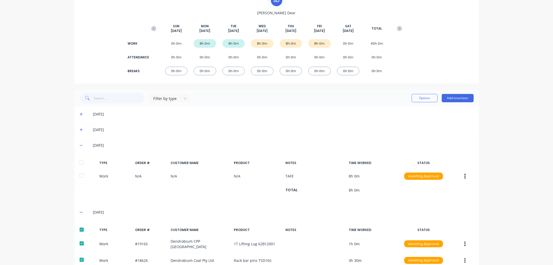
click at [81, 160] on div at bounding box center [81, 162] width 10 height 10
click at [415, 98] on button "Options" at bounding box center [424, 98] width 26 height 8
click at [404, 110] on div "Approve" at bounding box center [413, 112] width 40 height 8
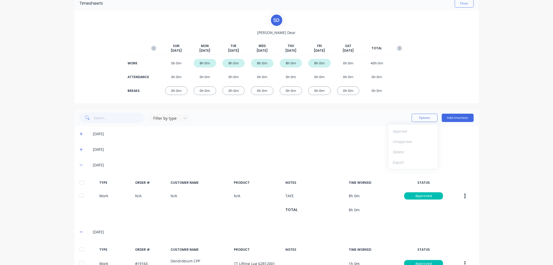
scroll to position [0, 0]
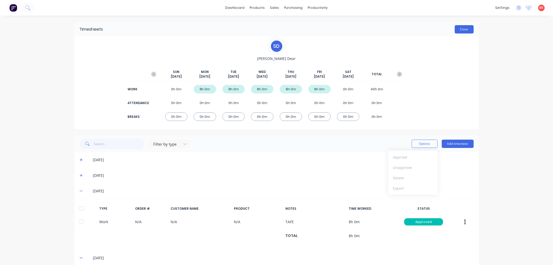
click at [456, 30] on button "Close" at bounding box center [463, 29] width 19 height 8
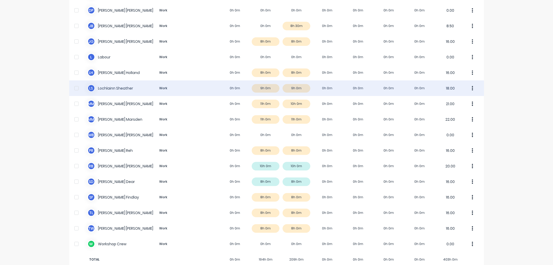
scroll to position [264, 0]
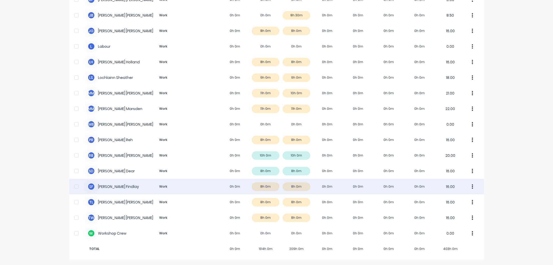
click at [125, 184] on div "S F [PERSON_NAME] Work 0h 0m 8h 0m 8h 0m 0h 0m 0h 0m 0h 0m 0h 0m 16.00" at bounding box center [276, 187] width 415 height 16
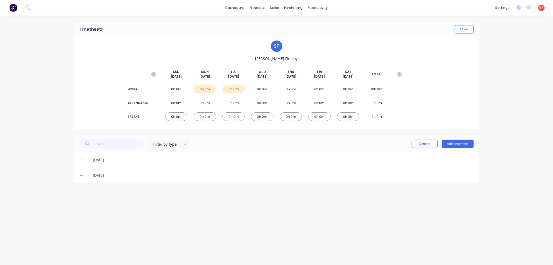
click at [80, 175] on icon at bounding box center [81, 175] width 3 height 4
click at [81, 191] on div at bounding box center [81, 192] width 10 height 10
click at [80, 161] on icon at bounding box center [81, 160] width 3 height 4
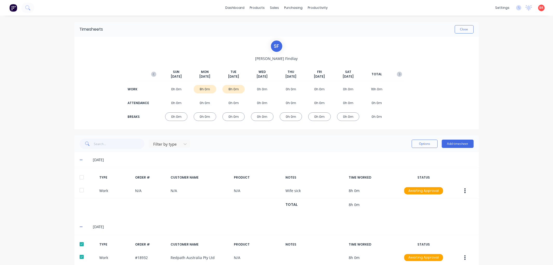
click at [80, 175] on div at bounding box center [81, 177] width 10 height 10
click at [414, 146] on button "Options" at bounding box center [424, 143] width 26 height 8
click at [399, 156] on div "Approve" at bounding box center [413, 157] width 40 height 8
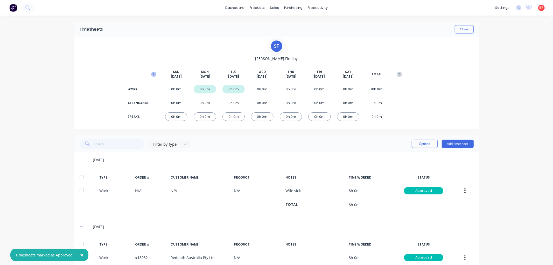
click at [151, 74] on icon "button" at bounding box center [153, 74] width 5 height 5
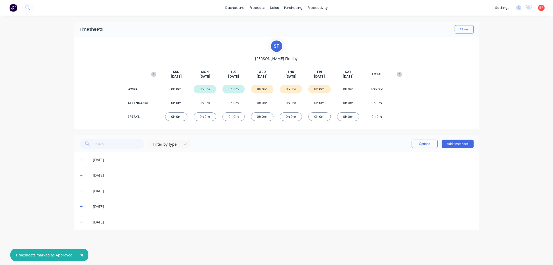
click at [79, 221] on div "[DATE]" at bounding box center [276, 222] width 404 height 16
click at [82, 222] on icon at bounding box center [81, 222] width 3 height 4
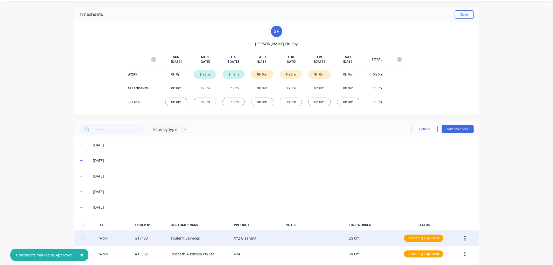
scroll to position [29, 0]
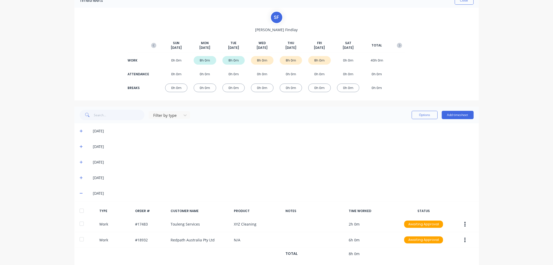
click at [80, 210] on div at bounding box center [81, 210] width 10 height 10
click at [80, 177] on icon at bounding box center [81, 177] width 3 height 3
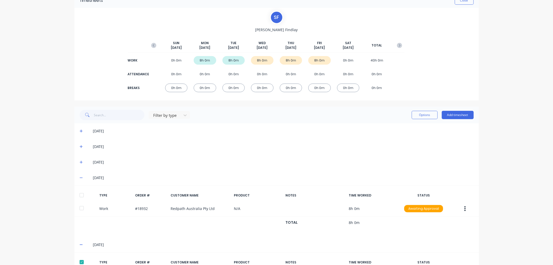
click at [79, 192] on div at bounding box center [81, 195] width 10 height 10
click at [80, 162] on icon at bounding box center [81, 162] width 3 height 4
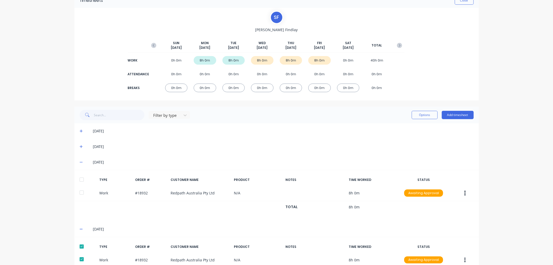
click at [80, 178] on div at bounding box center [81, 179] width 10 height 10
click at [415, 114] on button "Options" at bounding box center [424, 115] width 26 height 8
click at [400, 126] on div "Approve" at bounding box center [413, 128] width 40 height 8
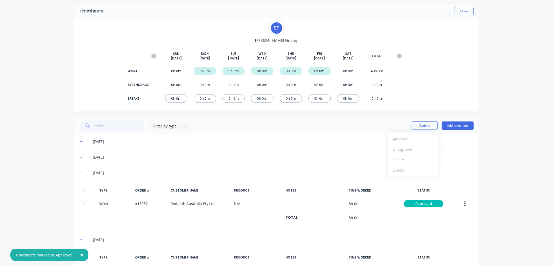
scroll to position [0, 0]
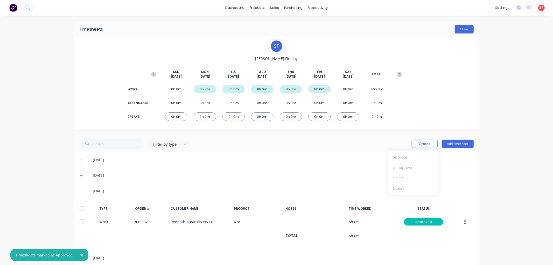
click at [460, 28] on button "Close" at bounding box center [463, 29] width 19 height 8
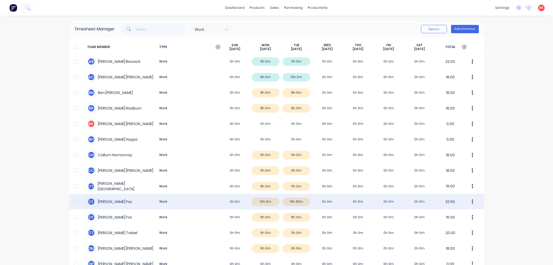
click at [111, 201] on div "C F [PERSON_NAME] Work 0h 0m 10h 0m 10h 30m 0h 0m 0h 0m 0h 0m 0h 0m 20.50" at bounding box center [276, 202] width 415 height 16
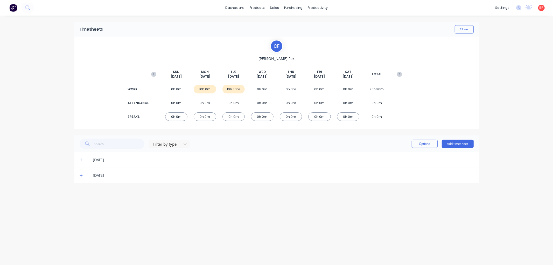
click at [80, 174] on icon at bounding box center [81, 175] width 3 height 4
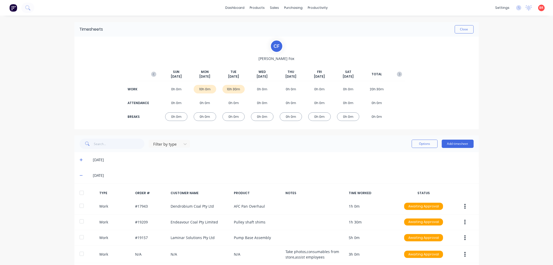
click at [80, 192] on div at bounding box center [81, 192] width 10 height 10
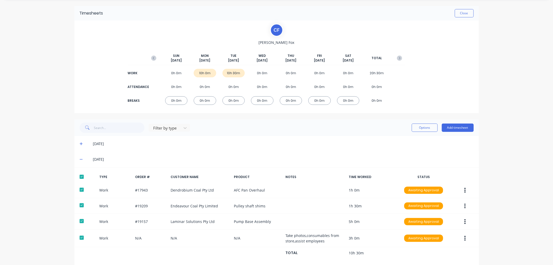
scroll to position [25, 0]
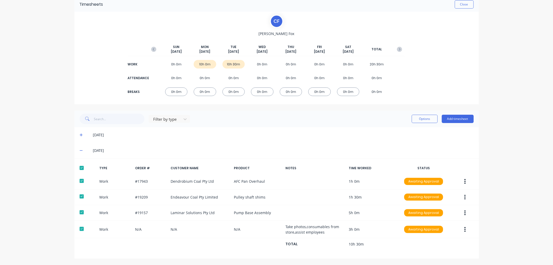
click at [80, 134] on icon at bounding box center [81, 134] width 3 height 3
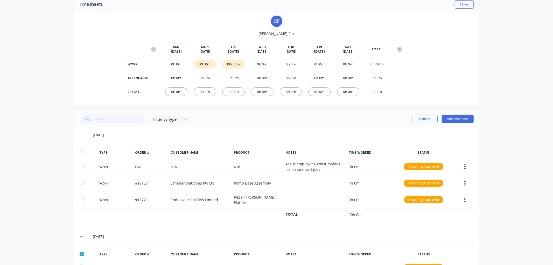
click at [81, 150] on div at bounding box center [81, 152] width 10 height 10
click at [413, 121] on button "Options" at bounding box center [424, 119] width 26 height 8
click at [402, 132] on div "Approve" at bounding box center [413, 132] width 40 height 8
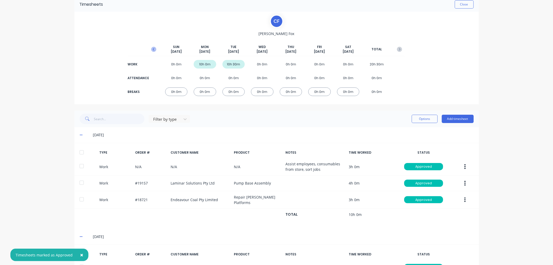
click at [151, 51] on icon "button" at bounding box center [153, 49] width 5 height 5
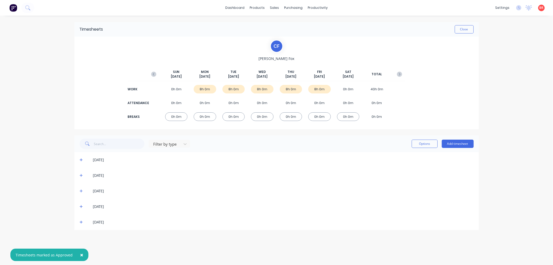
scroll to position [0, 0]
click at [79, 220] on div "[DATE]" at bounding box center [276, 222] width 404 height 16
click at [81, 220] on icon at bounding box center [81, 222] width 3 height 4
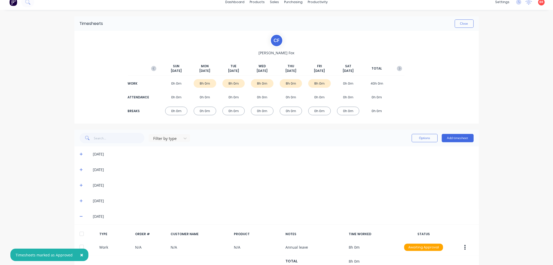
scroll to position [23, 0]
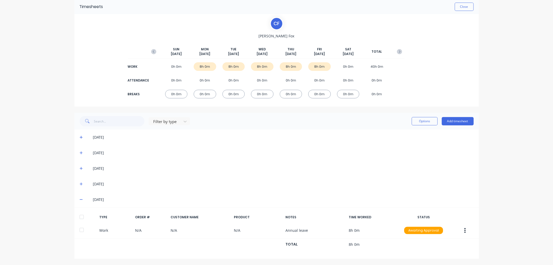
click at [80, 216] on div at bounding box center [81, 216] width 10 height 10
click at [80, 182] on icon at bounding box center [81, 184] width 3 height 4
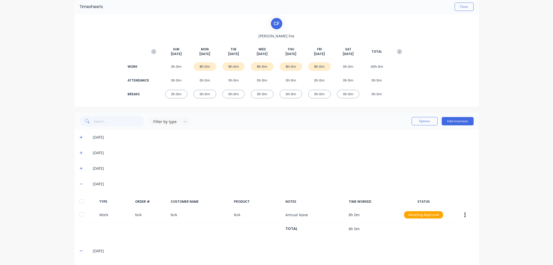
click at [79, 196] on div at bounding box center [81, 201] width 10 height 10
click at [80, 167] on icon at bounding box center [81, 168] width 3 height 3
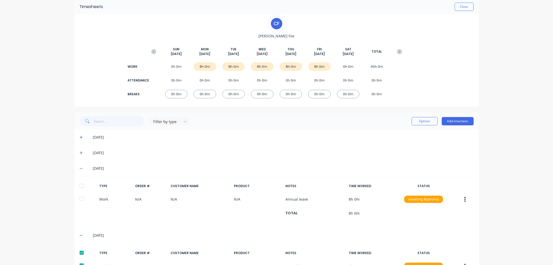
click at [80, 184] on div at bounding box center [81, 185] width 10 height 10
drag, startPoint x: 79, startPoint y: 153, endPoint x: 75, endPoint y: 160, distance: 7.7
click at [80, 153] on icon at bounding box center [81, 153] width 3 height 4
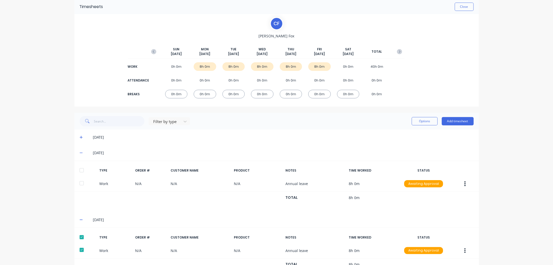
click at [80, 170] on div at bounding box center [81, 170] width 10 height 10
click at [80, 138] on icon at bounding box center [81, 137] width 3 height 4
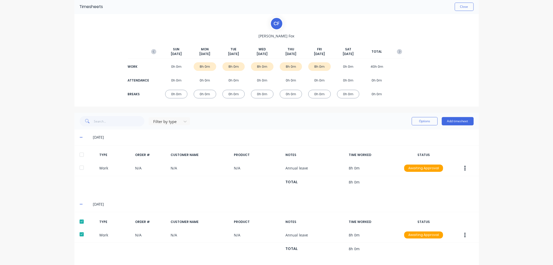
click at [80, 154] on div at bounding box center [81, 154] width 10 height 10
click at [417, 121] on button "Options" at bounding box center [424, 121] width 26 height 8
click at [407, 133] on div "Approve" at bounding box center [413, 135] width 40 height 8
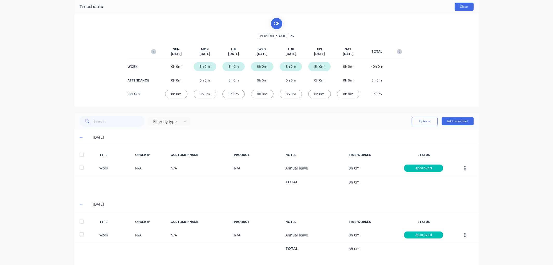
click at [463, 7] on button "Close" at bounding box center [463, 7] width 19 height 8
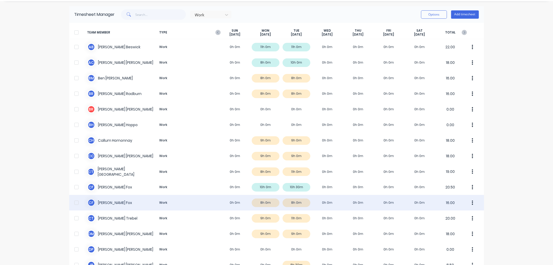
scroll to position [29, 0]
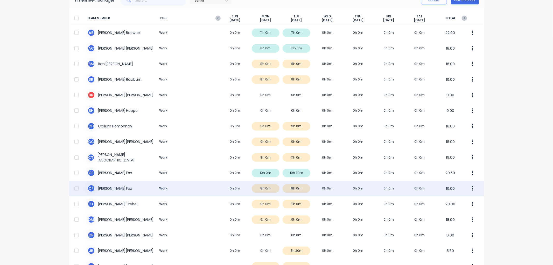
click at [118, 188] on div "[PERSON_NAME] [PERSON_NAME] Work 0h 0m 8h 0m 8h 0m 0h 0m 0h 0m 0h 0m 0h 0m 16.00" at bounding box center [276, 188] width 415 height 16
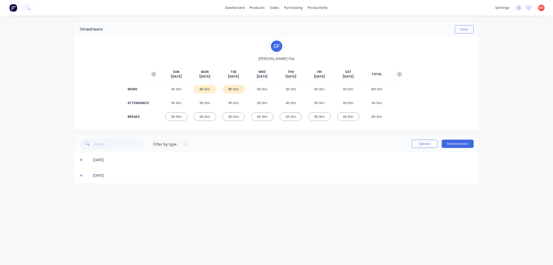
click at [79, 174] on div "[DATE]" at bounding box center [276, 175] width 404 height 16
click at [81, 176] on icon at bounding box center [81, 175] width 3 height 4
click at [84, 190] on div at bounding box center [81, 192] width 10 height 10
click at [81, 160] on icon at bounding box center [81, 160] width 3 height 4
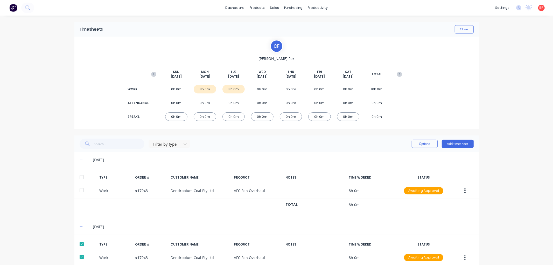
click at [82, 177] on div at bounding box center [81, 177] width 10 height 10
drag, startPoint x: 422, startPoint y: 143, endPoint x: 411, endPoint y: 147, distance: 11.7
click at [422, 143] on button "Options" at bounding box center [424, 143] width 26 height 8
click at [398, 155] on div "Approve" at bounding box center [413, 157] width 40 height 8
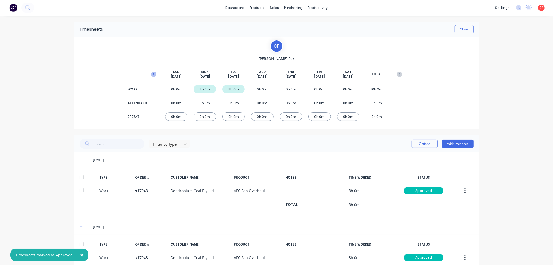
click at [153, 73] on icon "button" at bounding box center [153, 74] width 5 height 5
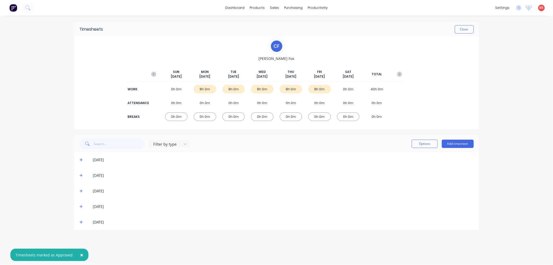
click at [81, 222] on icon at bounding box center [81, 222] width 3 height 4
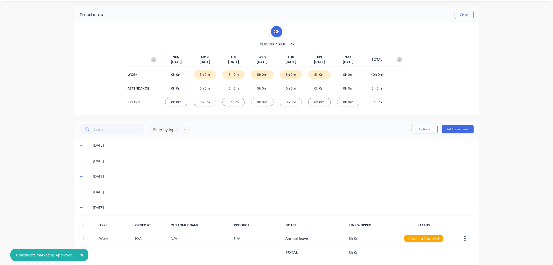
scroll to position [23, 0]
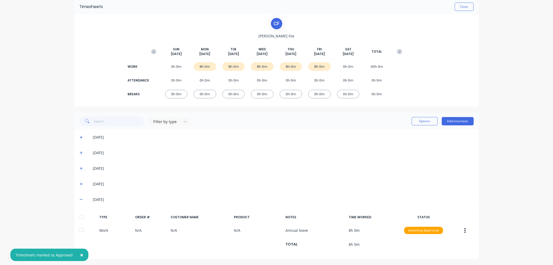
click at [78, 217] on div at bounding box center [81, 216] width 10 height 10
click at [80, 184] on icon at bounding box center [81, 184] width 3 height 4
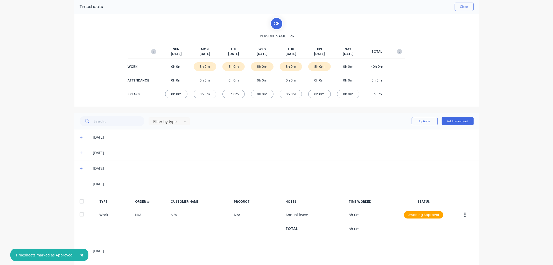
click at [80, 200] on div at bounding box center [81, 201] width 10 height 10
click at [80, 166] on span at bounding box center [82, 168] width 5 height 5
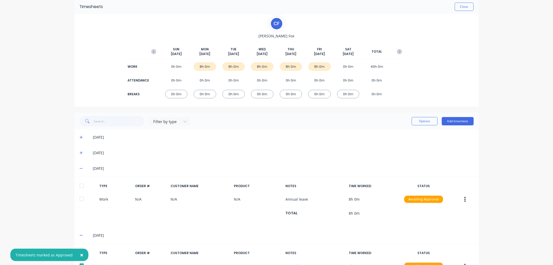
click at [80, 183] on div at bounding box center [81, 185] width 10 height 10
click at [80, 152] on icon at bounding box center [81, 152] width 3 height 3
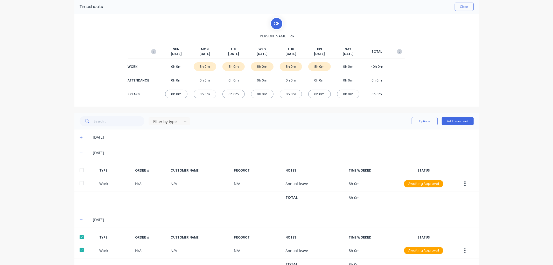
drag, startPoint x: 82, startPoint y: 173, endPoint x: 78, endPoint y: 168, distance: 5.5
click at [81, 173] on div at bounding box center [81, 170] width 10 height 10
click at [80, 137] on icon at bounding box center [81, 137] width 3 height 4
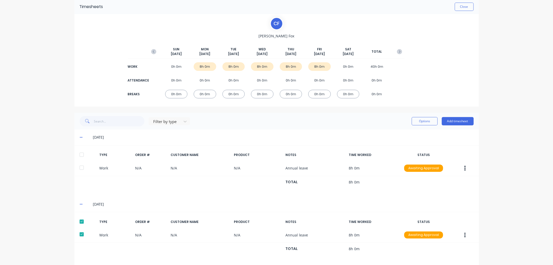
click at [79, 151] on div at bounding box center [81, 154] width 10 height 10
click at [419, 120] on button "Options" at bounding box center [424, 121] width 26 height 8
click at [405, 131] on div "Approve" at bounding box center [413, 135] width 40 height 8
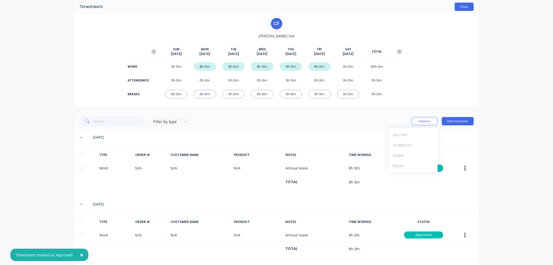
click at [454, 5] on button "Close" at bounding box center [463, 7] width 19 height 8
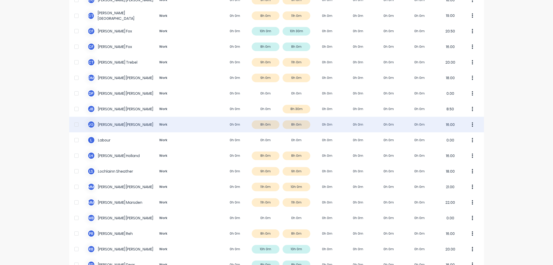
scroll to position [173, 0]
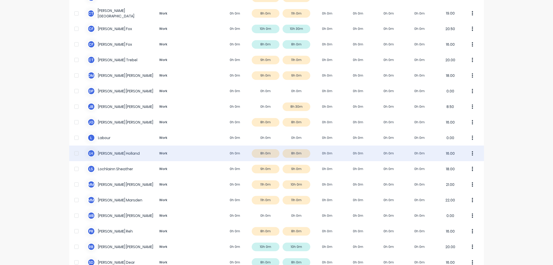
click at [206, 151] on div "L H [PERSON_NAME] Work 0h 0m 8h 0m 8h 0m 0h 0m 0h 0m 0h 0m 0h 0m 16.00" at bounding box center [276, 153] width 415 height 16
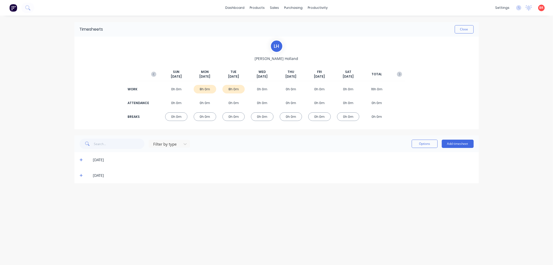
click at [80, 174] on icon at bounding box center [81, 175] width 3 height 4
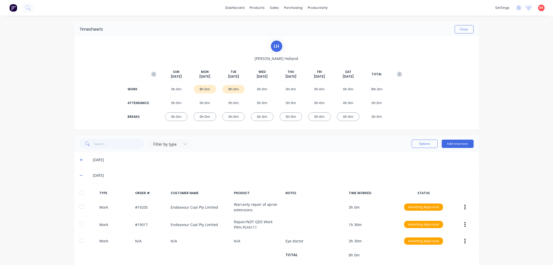
click at [79, 189] on div at bounding box center [81, 192] width 10 height 10
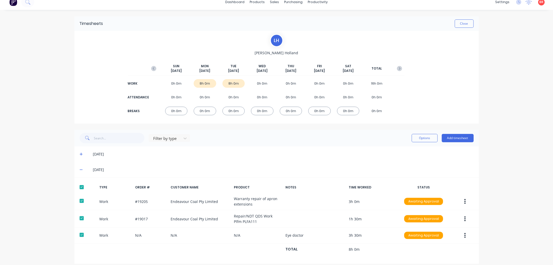
scroll to position [11, 0]
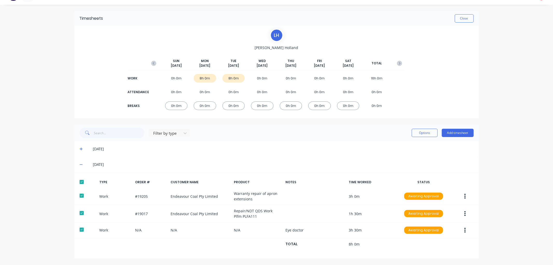
click at [80, 149] on icon at bounding box center [81, 149] width 3 height 4
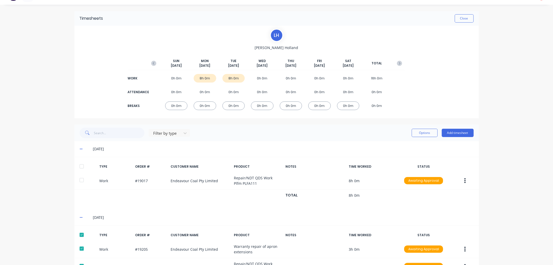
click at [79, 165] on div at bounding box center [81, 166] width 10 height 10
click at [413, 134] on button "Options" at bounding box center [424, 133] width 26 height 8
click at [403, 145] on div "Approve" at bounding box center [413, 146] width 40 height 8
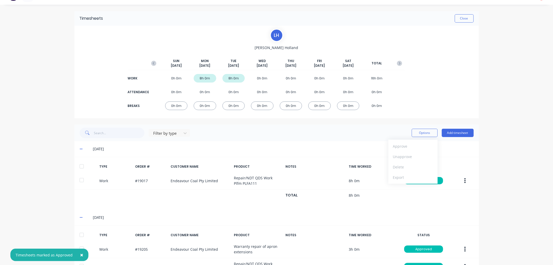
scroll to position [0, 0]
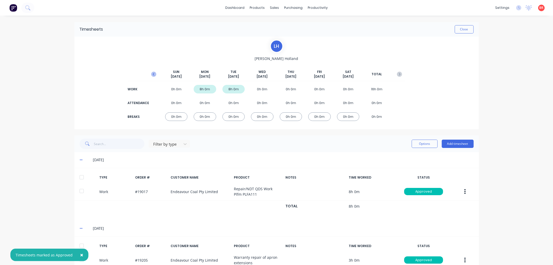
click at [152, 73] on icon "button" at bounding box center [153, 74] width 5 height 5
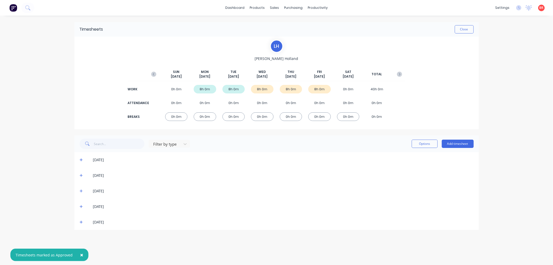
click at [81, 221] on icon at bounding box center [81, 221] width 3 height 3
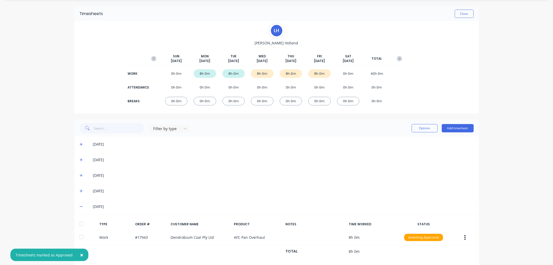
scroll to position [23, 0]
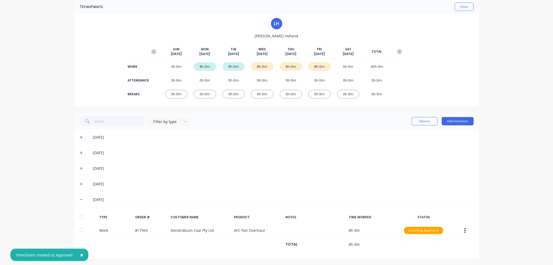
click at [78, 218] on div at bounding box center [81, 216] width 10 height 10
drag, startPoint x: 78, startPoint y: 182, endPoint x: 77, endPoint y: 190, distance: 7.8
click at [80, 182] on icon at bounding box center [81, 184] width 3 height 4
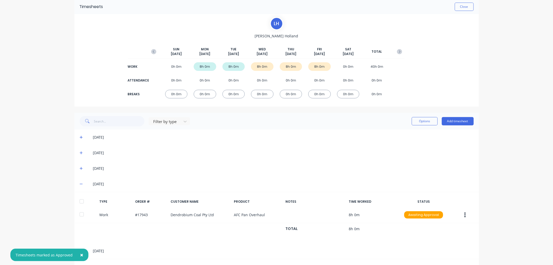
click at [79, 200] on div at bounding box center [81, 201] width 10 height 10
click at [80, 168] on icon at bounding box center [81, 168] width 3 height 3
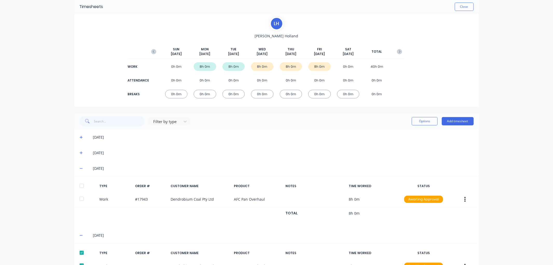
drag, startPoint x: 79, startPoint y: 186, endPoint x: 91, endPoint y: 185, distance: 12.2
click at [79, 185] on div at bounding box center [81, 185] width 10 height 10
drag, startPoint x: 421, startPoint y: 121, endPoint x: 415, endPoint y: 125, distance: 7.2
click at [420, 121] on button "Options" at bounding box center [424, 121] width 26 height 8
click at [404, 134] on div "Approve" at bounding box center [413, 135] width 40 height 8
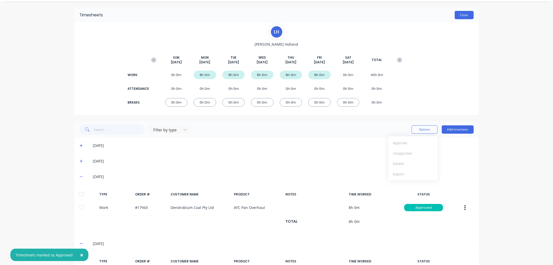
scroll to position [0, 0]
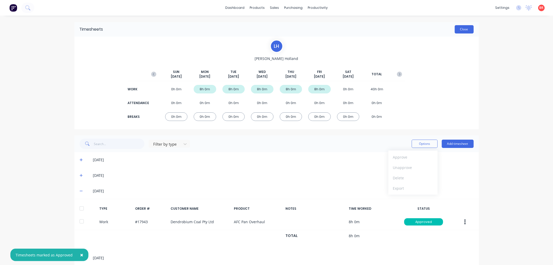
click at [459, 29] on button "Close" at bounding box center [463, 29] width 19 height 8
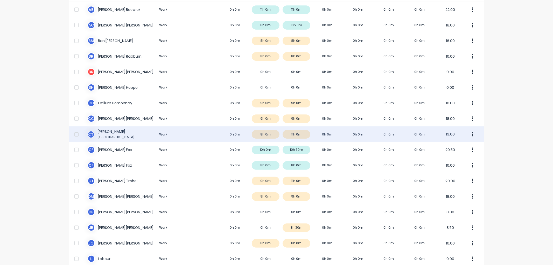
scroll to position [58, 0]
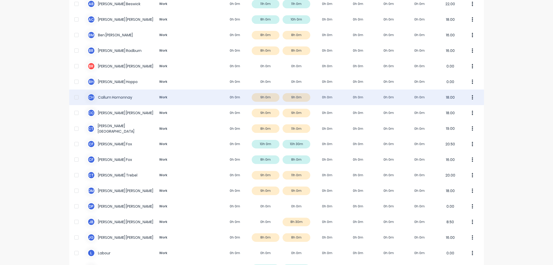
click at [110, 97] on div "C H [PERSON_NAME] Work 0h 0m 9h 0m 9h 0m 0h 0m 0h 0m 0h 0m 0h 0m 18.00" at bounding box center [276, 97] width 415 height 16
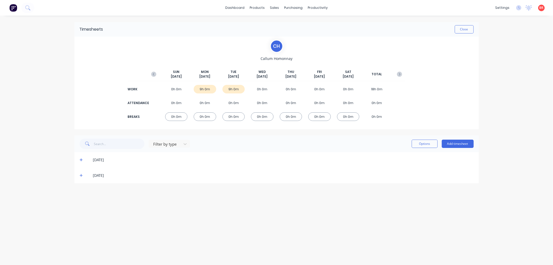
click at [80, 175] on icon at bounding box center [81, 175] width 3 height 3
click at [81, 190] on div at bounding box center [81, 192] width 10 height 10
click at [81, 159] on icon at bounding box center [81, 159] width 3 height 3
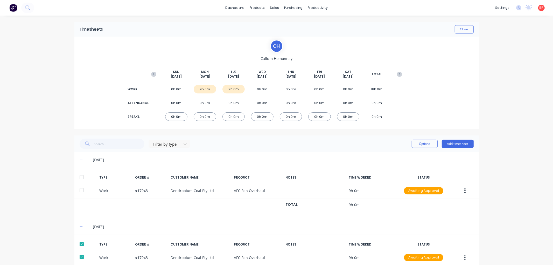
click at [80, 176] on div at bounding box center [81, 177] width 10 height 10
click at [415, 143] on button "Options" at bounding box center [424, 143] width 26 height 8
click at [403, 154] on div "Approve" at bounding box center [413, 157] width 40 height 8
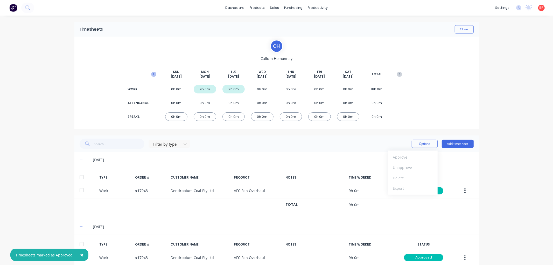
click at [153, 72] on icon "button" at bounding box center [153, 74] width 5 height 5
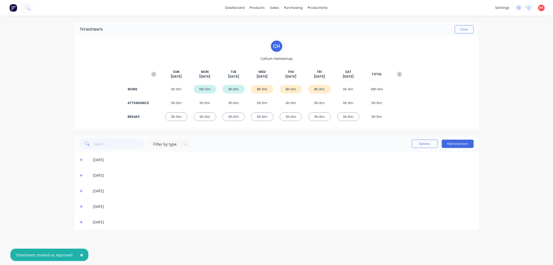
click at [81, 220] on icon at bounding box center [81, 222] width 3 height 4
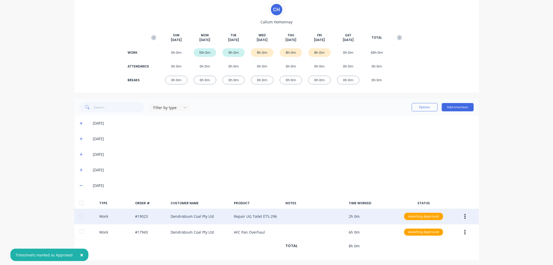
scroll to position [38, 0]
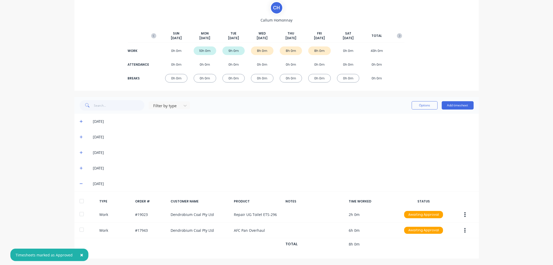
click at [76, 202] on div at bounding box center [81, 201] width 10 height 10
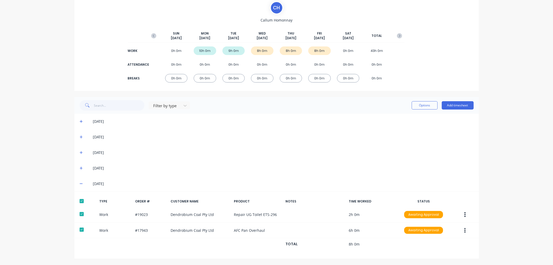
click at [80, 167] on icon at bounding box center [81, 168] width 3 height 4
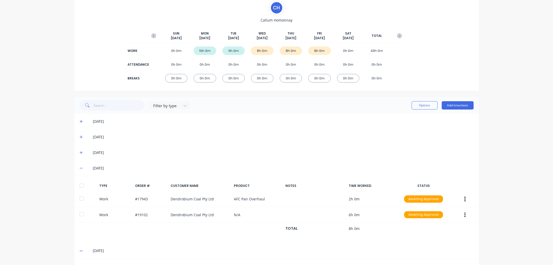
click at [80, 183] on div at bounding box center [81, 185] width 10 height 10
click at [80, 151] on icon at bounding box center [81, 153] width 3 height 4
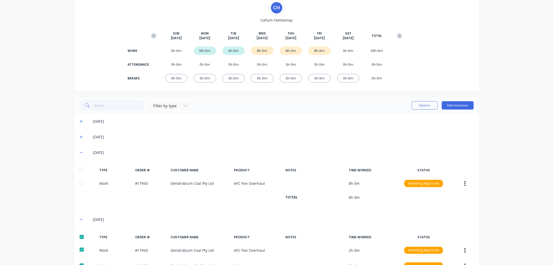
click at [80, 167] on div at bounding box center [81, 170] width 10 height 10
click at [422, 105] on button "Options" at bounding box center [424, 105] width 26 height 8
click at [409, 116] on div "Approve" at bounding box center [413, 119] width 40 height 8
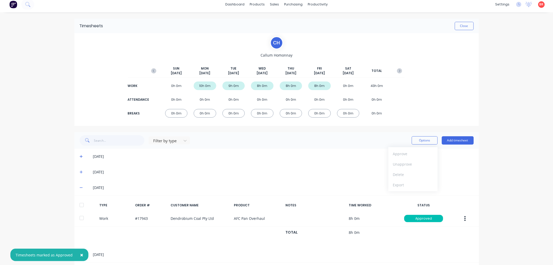
scroll to position [0, 0]
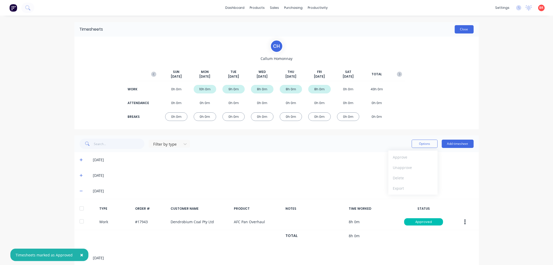
click at [457, 28] on button "Close" at bounding box center [463, 29] width 19 height 8
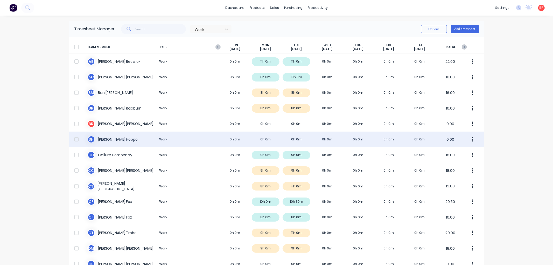
click at [197, 140] on div "[PERSON_NAME] Work 0h 0m 0h 0m 0h 0m 0h 0m 0h 0m 0h 0m 0h 0m 0.00" at bounding box center [276, 139] width 415 height 16
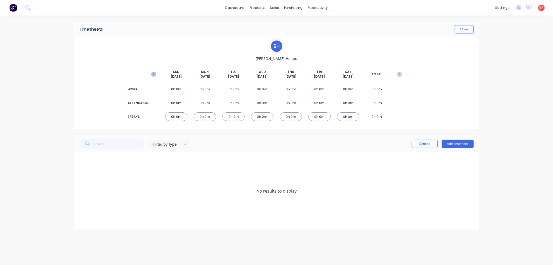
click at [153, 75] on icon "button" at bounding box center [153, 74] width 5 height 5
click at [462, 29] on button "Close" at bounding box center [463, 29] width 19 height 8
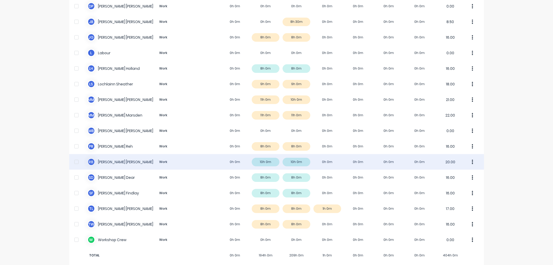
scroll to position [264, 0]
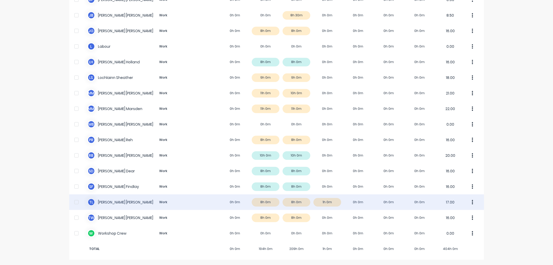
click at [121, 198] on div "T L [PERSON_NAME] Work 0h 0m 8h 0m 8h 0m 1h 0m 0h 0m 0h 0m 0h 0m 17.00" at bounding box center [276, 202] width 415 height 16
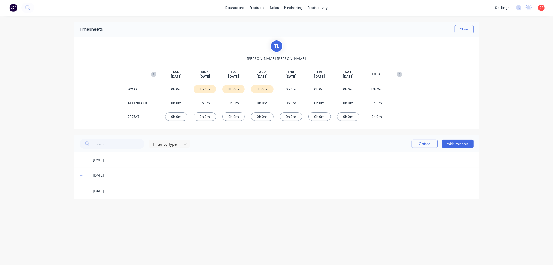
click at [82, 174] on icon at bounding box center [81, 175] width 3 height 4
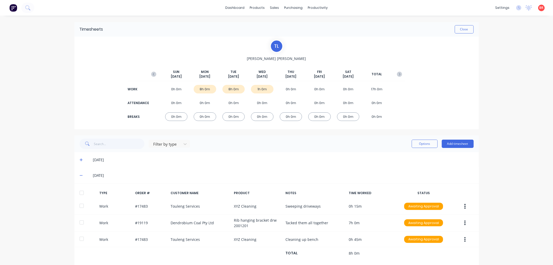
click at [81, 192] on div at bounding box center [81, 192] width 10 height 10
drag, startPoint x: 77, startPoint y: 158, endPoint x: 78, endPoint y: 162, distance: 3.7
click at [80, 158] on icon at bounding box center [81, 160] width 3 height 4
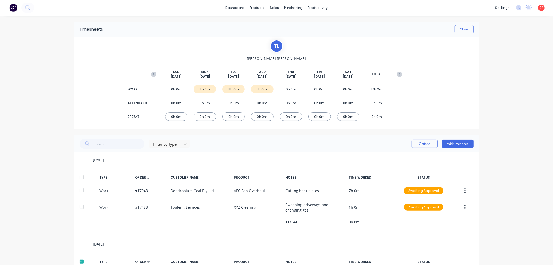
click at [79, 178] on div at bounding box center [81, 177] width 10 height 10
drag, startPoint x: 426, startPoint y: 144, endPoint x: 423, endPoint y: 146, distance: 3.5
click at [425, 144] on button "Options" at bounding box center [424, 143] width 26 height 8
click at [408, 154] on div "Approve" at bounding box center [413, 157] width 40 height 8
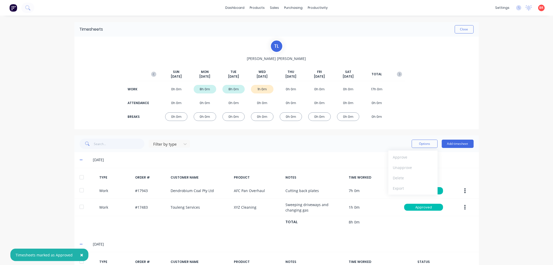
click at [148, 73] on button "button" at bounding box center [153, 73] width 10 height 9
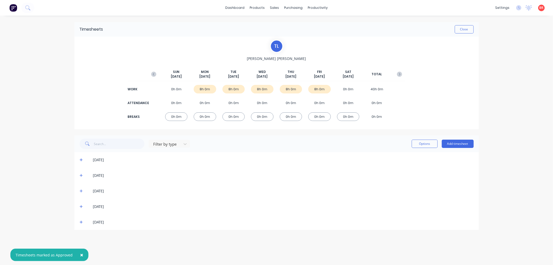
click at [80, 219] on span at bounding box center [82, 221] width 5 height 5
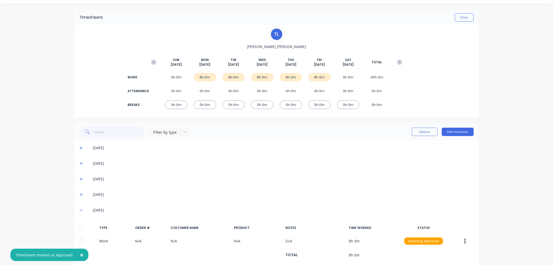
scroll to position [23, 0]
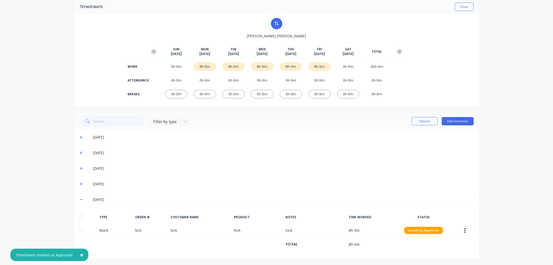
click at [77, 214] on div at bounding box center [81, 216] width 10 height 10
click at [80, 182] on icon at bounding box center [81, 184] width 3 height 4
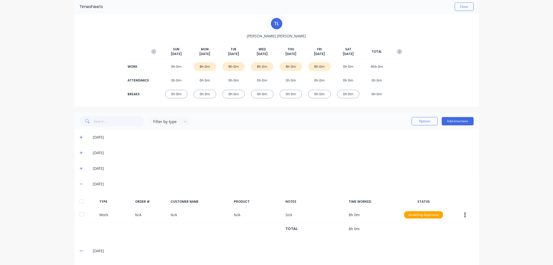
click at [79, 196] on div at bounding box center [81, 201] width 10 height 10
click at [80, 169] on icon at bounding box center [81, 168] width 3 height 4
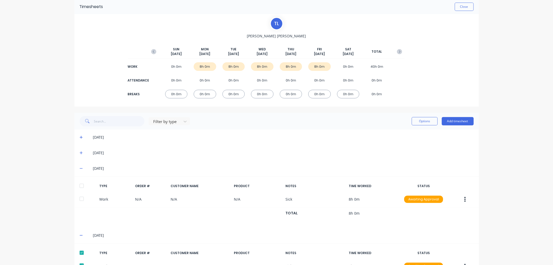
click at [78, 184] on div at bounding box center [81, 185] width 10 height 10
click at [80, 152] on icon at bounding box center [81, 153] width 3 height 4
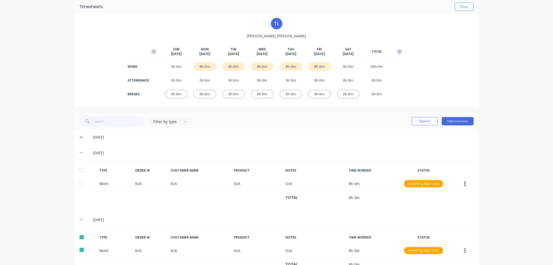
click at [79, 170] on div at bounding box center [81, 170] width 10 height 10
click at [80, 137] on icon at bounding box center [81, 137] width 3 height 4
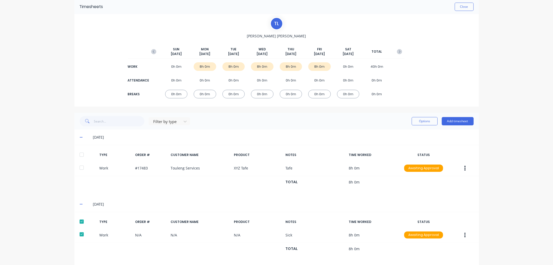
click at [79, 148] on div "TYPE ORDER # CUSTOMER NAME PRODUCT NOTES TIME WORKED STATUS Work #17483 Touleng…" at bounding box center [276, 170] width 404 height 51
click at [79, 153] on div at bounding box center [81, 154] width 10 height 10
click at [415, 122] on button "Options" at bounding box center [424, 121] width 26 height 8
click at [403, 131] on div "Approve" at bounding box center [413, 135] width 40 height 8
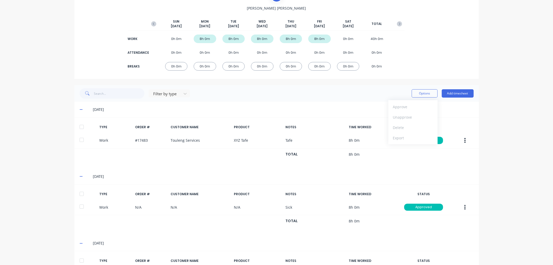
scroll to position [0, 0]
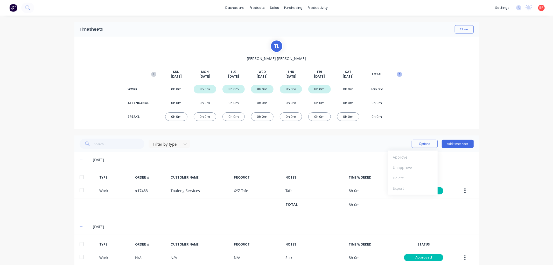
click at [398, 73] on icon "button" at bounding box center [399, 74] width 5 height 5
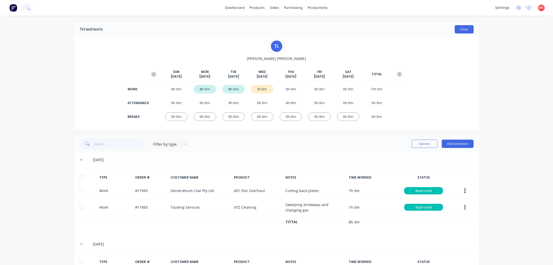
click at [458, 30] on button "Close" at bounding box center [463, 29] width 19 height 8
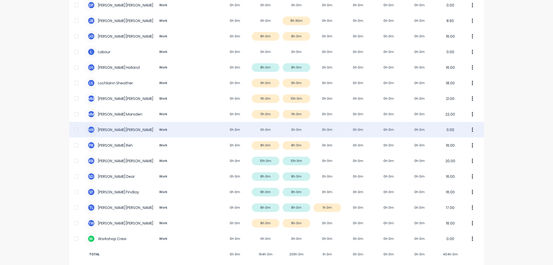
scroll to position [259, 0]
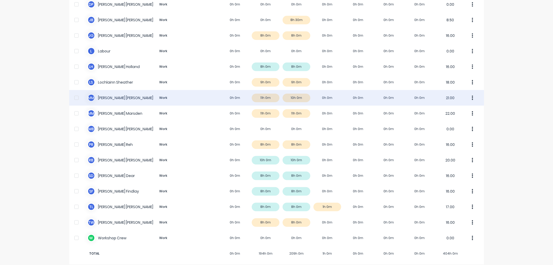
click at [119, 97] on div "M M [PERSON_NAME] Work 0h 0m 11h 0m 10h 0m 0h 0m 0h 0m 0h 0m 0h 0m 21.00" at bounding box center [276, 98] width 415 height 16
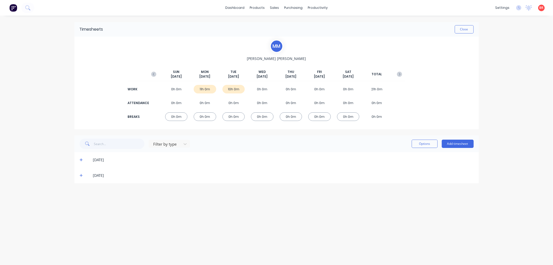
click at [80, 175] on icon at bounding box center [81, 175] width 3 height 3
click at [82, 190] on div at bounding box center [81, 192] width 10 height 10
click at [80, 159] on icon at bounding box center [81, 160] width 3 height 4
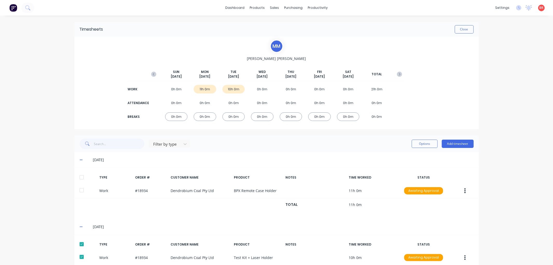
click at [80, 173] on div at bounding box center [81, 177] width 10 height 10
click at [417, 144] on button "Options" at bounding box center [424, 143] width 26 height 8
click at [402, 155] on div "Approve" at bounding box center [413, 157] width 40 height 8
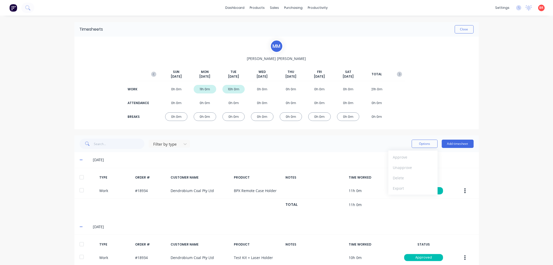
click at [153, 74] on icon "button" at bounding box center [154, 74] width 2 height 3
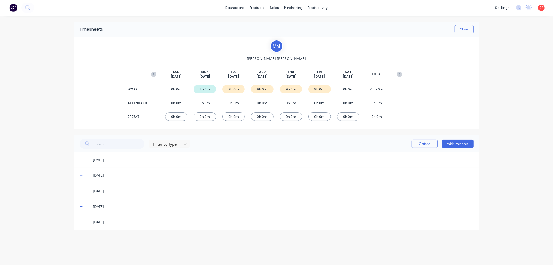
drag, startPoint x: 80, startPoint y: 222, endPoint x: 81, endPoint y: 224, distance: 3.2
click at [80, 221] on icon at bounding box center [81, 222] width 3 height 4
click at [80, 234] on div at bounding box center [81, 239] width 10 height 10
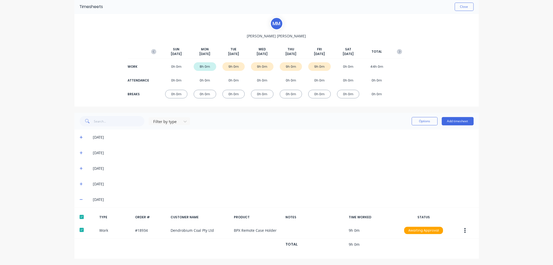
click at [80, 182] on icon at bounding box center [81, 184] width 3 height 4
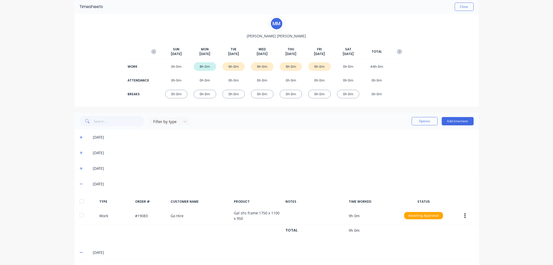
click at [80, 199] on div at bounding box center [81, 201] width 10 height 10
click at [80, 167] on icon at bounding box center [81, 168] width 3 height 4
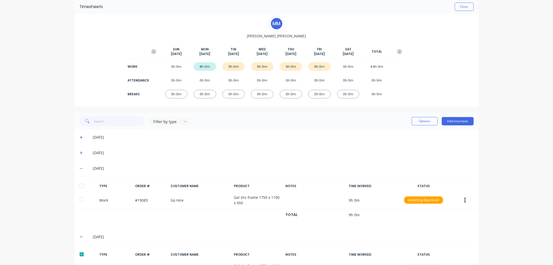
click at [81, 186] on div at bounding box center [81, 185] width 10 height 10
click at [80, 152] on icon at bounding box center [81, 152] width 3 height 3
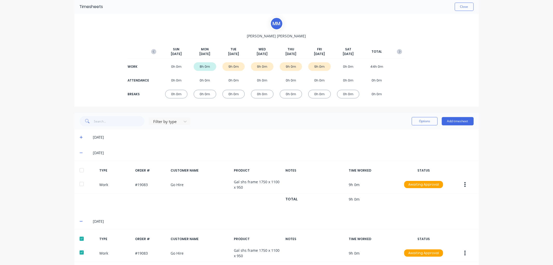
click at [80, 172] on div at bounding box center [81, 170] width 10 height 10
click at [80, 136] on icon at bounding box center [81, 137] width 3 height 3
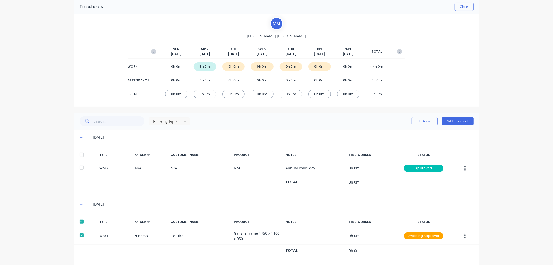
click at [79, 154] on div at bounding box center [81, 154] width 10 height 10
click at [416, 122] on button "Options" at bounding box center [424, 121] width 26 height 8
click at [403, 132] on div "Approve" at bounding box center [413, 135] width 40 height 8
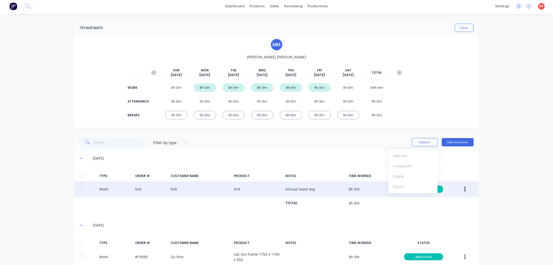
scroll to position [0, 0]
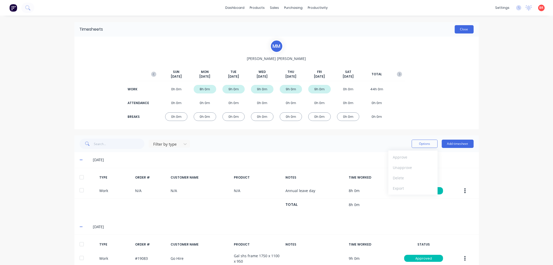
click at [460, 29] on button "Close" at bounding box center [463, 29] width 19 height 8
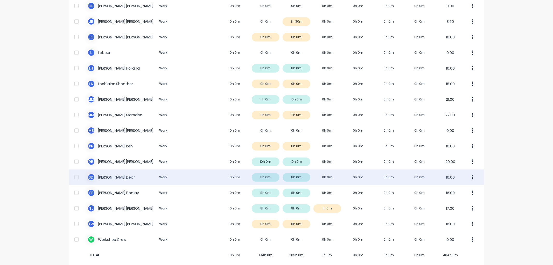
scroll to position [259, 0]
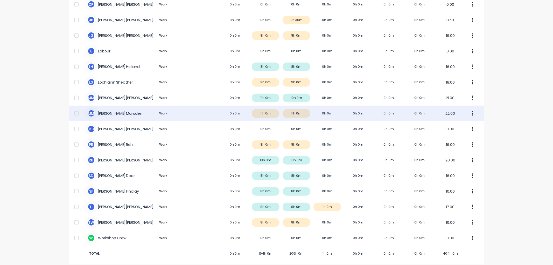
click at [103, 113] on div "M M [PERSON_NAME] Work 0h 0m 11h 0m 11h 0m 0h 0m 0h 0m 0h 0m 0h 0m 22.00" at bounding box center [276, 113] width 415 height 16
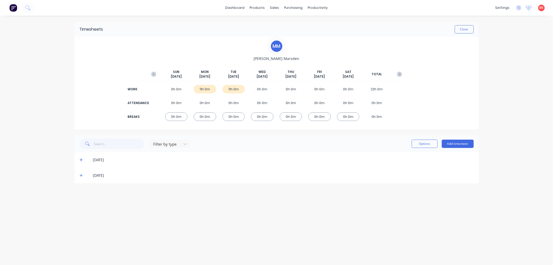
click at [81, 175] on icon at bounding box center [81, 175] width 3 height 4
click at [81, 189] on div at bounding box center [81, 192] width 10 height 10
click at [80, 159] on icon at bounding box center [81, 159] width 3 height 3
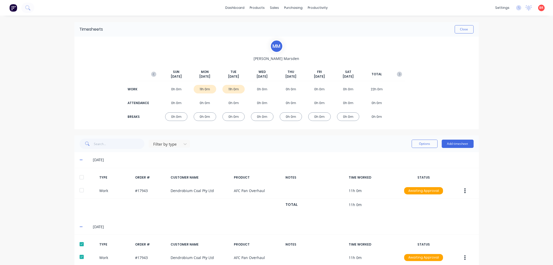
click at [79, 175] on div at bounding box center [81, 177] width 10 height 10
click at [419, 144] on button "Options" at bounding box center [424, 143] width 26 height 8
click at [401, 158] on div "Approve" at bounding box center [413, 157] width 40 height 8
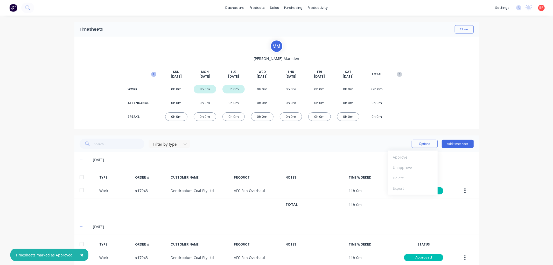
click at [153, 73] on icon "button" at bounding box center [154, 74] width 2 height 3
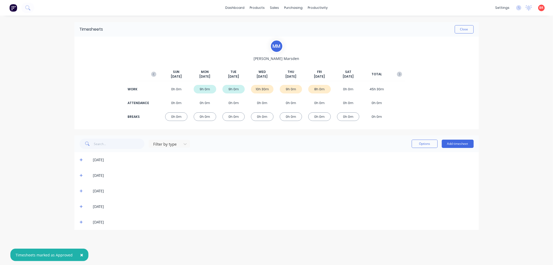
click at [81, 221] on icon at bounding box center [81, 222] width 3 height 4
click at [78, 235] on div at bounding box center [81, 239] width 10 height 10
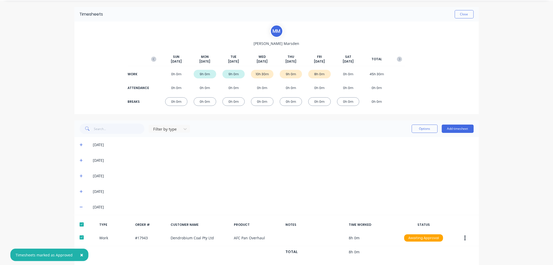
scroll to position [23, 0]
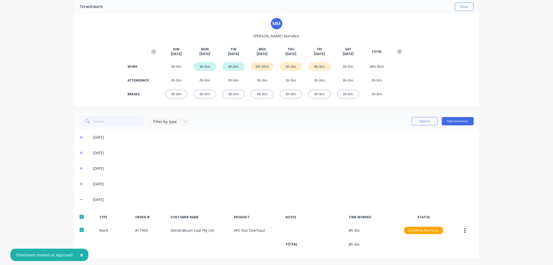
click at [80, 183] on icon at bounding box center [81, 184] width 3 height 4
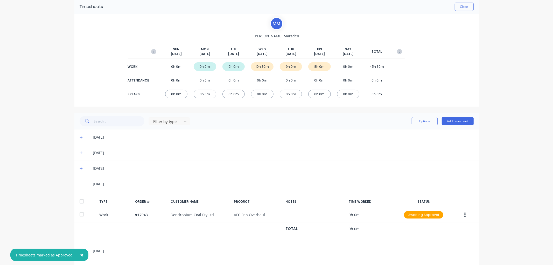
click at [78, 201] on div at bounding box center [81, 201] width 10 height 10
click at [80, 168] on icon at bounding box center [81, 168] width 3 height 3
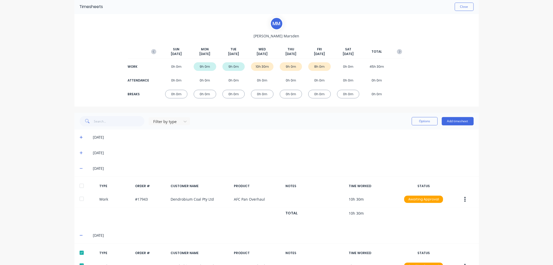
click at [80, 183] on div at bounding box center [81, 185] width 10 height 10
click at [425, 119] on button "Options" at bounding box center [424, 121] width 26 height 8
click at [405, 132] on div "Approve" at bounding box center [413, 135] width 40 height 8
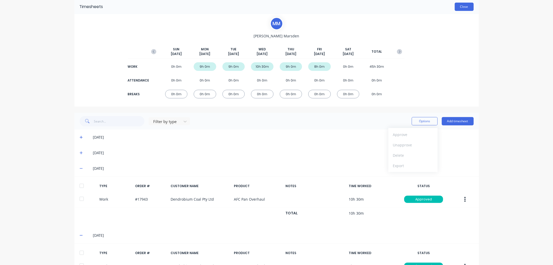
click at [459, 7] on button "Close" at bounding box center [463, 7] width 19 height 8
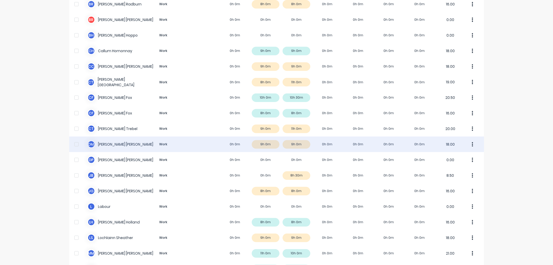
scroll to position [115, 0]
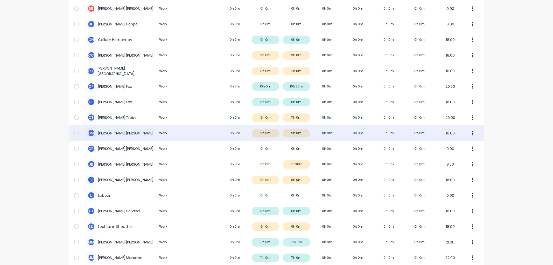
click at [128, 133] on div "[PERSON_NAME] [PERSON_NAME] Work 0h 0m 9h 0m 9h 0m 0h 0m 0h 0m 0h 0m 0h 0m 18.00" at bounding box center [276, 133] width 415 height 16
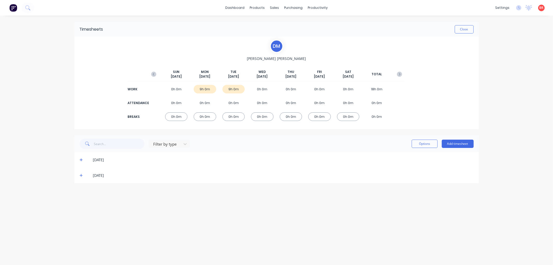
drag, startPoint x: 80, startPoint y: 174, endPoint x: 80, endPoint y: 181, distance: 6.2
click at [79, 174] on div "[DATE]" at bounding box center [276, 175] width 404 height 16
click at [81, 176] on icon at bounding box center [81, 175] width 3 height 4
drag, startPoint x: 82, startPoint y: 190, endPoint x: 82, endPoint y: 187, distance: 2.6
click at [82, 189] on div at bounding box center [81, 192] width 10 height 10
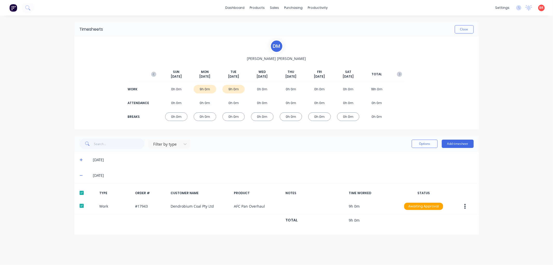
drag, startPoint x: 81, startPoint y: 158, endPoint x: 81, endPoint y: 161, distance: 3.2
click at [81, 158] on icon at bounding box center [81, 160] width 3 height 4
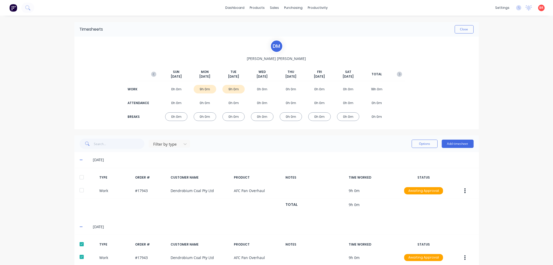
drag, startPoint x: 80, startPoint y: 178, endPoint x: 116, endPoint y: 177, distance: 35.8
click at [80, 177] on div at bounding box center [81, 177] width 10 height 10
click at [420, 142] on button "Options" at bounding box center [424, 143] width 26 height 8
click at [406, 157] on div "Approve" at bounding box center [413, 157] width 40 height 8
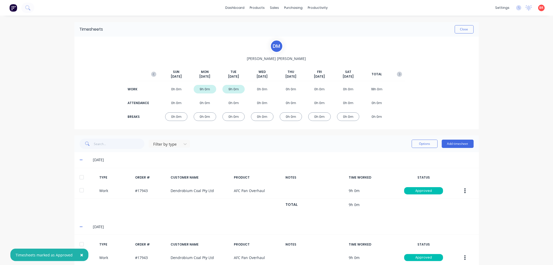
click at [152, 73] on g "button" at bounding box center [153, 74] width 5 height 5
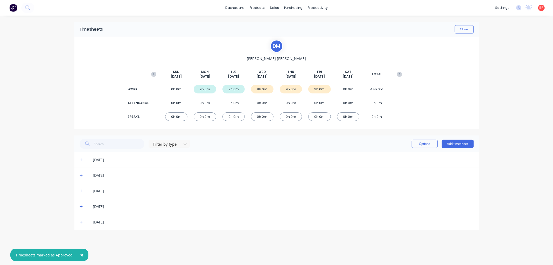
click at [80, 222] on icon at bounding box center [81, 222] width 3 height 4
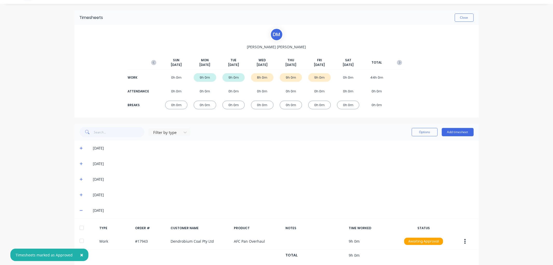
scroll to position [23, 0]
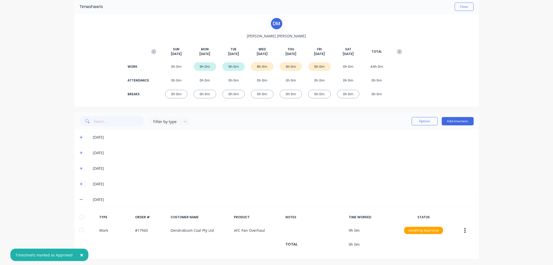
click at [78, 216] on div at bounding box center [81, 216] width 10 height 10
click at [80, 182] on icon at bounding box center [81, 184] width 3 height 4
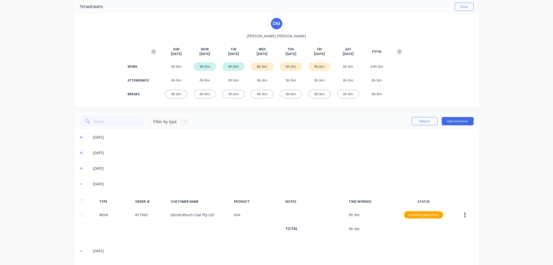
click at [79, 201] on div at bounding box center [81, 201] width 10 height 10
click at [80, 169] on icon at bounding box center [81, 168] width 3 height 4
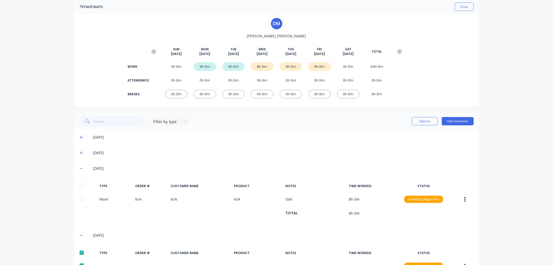
click at [81, 184] on div at bounding box center [81, 185] width 10 height 10
click at [420, 121] on button "Options" at bounding box center [424, 121] width 26 height 8
click at [405, 133] on div "Approve" at bounding box center [413, 135] width 40 height 8
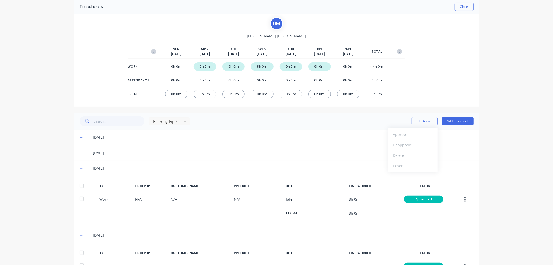
scroll to position [0, 0]
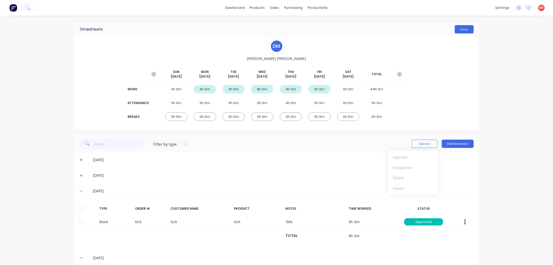
click at [456, 31] on button "Close" at bounding box center [463, 29] width 19 height 8
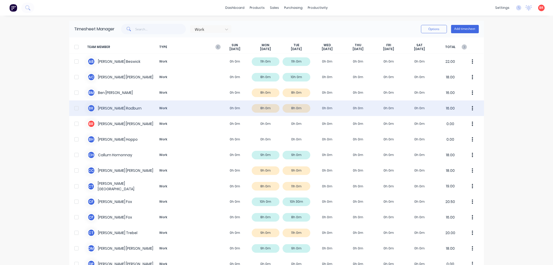
click at [120, 107] on div "B R [PERSON_NAME] Work 0h 0m 8h 0m 8h 0m 0h 0m 0h 0m 0h 0m 0h 0m 16.00" at bounding box center [276, 108] width 415 height 16
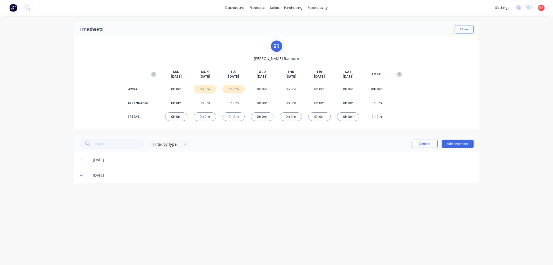
click at [81, 175] on icon at bounding box center [81, 175] width 3 height 3
click at [82, 191] on div at bounding box center [81, 192] width 10 height 10
click at [82, 159] on icon at bounding box center [81, 160] width 3 height 4
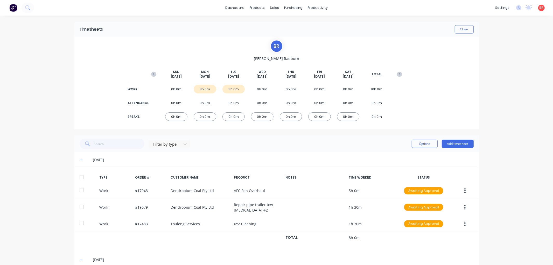
click at [80, 174] on div at bounding box center [81, 177] width 10 height 10
drag, startPoint x: 418, startPoint y: 143, endPoint x: 411, endPoint y: 148, distance: 8.7
click at [418, 143] on button "Options" at bounding box center [424, 143] width 26 height 8
click at [398, 154] on div "Approve" at bounding box center [413, 157] width 40 height 8
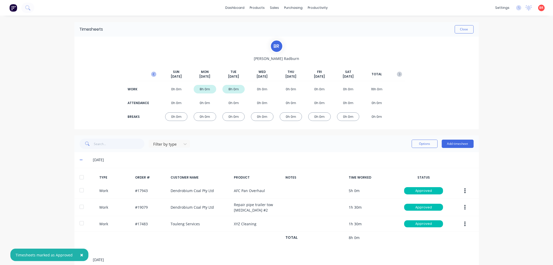
click at [151, 73] on icon "button" at bounding box center [153, 74] width 5 height 5
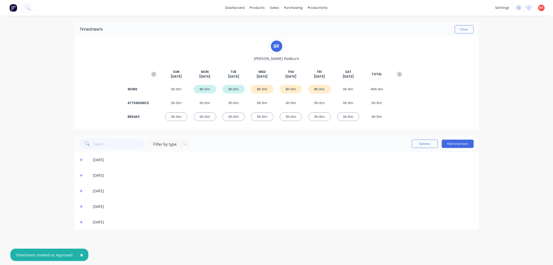
click at [79, 221] on div "[DATE]" at bounding box center [276, 222] width 404 height 16
click at [81, 220] on icon at bounding box center [81, 221] width 3 height 3
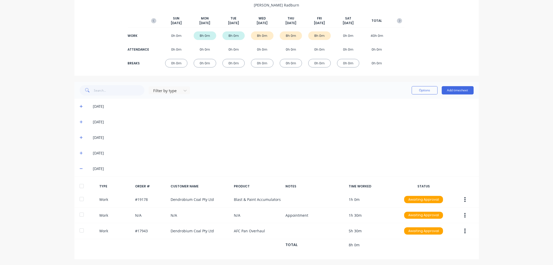
scroll to position [54, 0]
drag, startPoint x: 77, startPoint y: 184, endPoint x: 81, endPoint y: 177, distance: 7.7
click at [77, 184] on div at bounding box center [81, 185] width 10 height 10
click at [77, 149] on div "[DATE]" at bounding box center [276, 152] width 404 height 16
click at [80, 151] on icon at bounding box center [81, 152] width 3 height 3
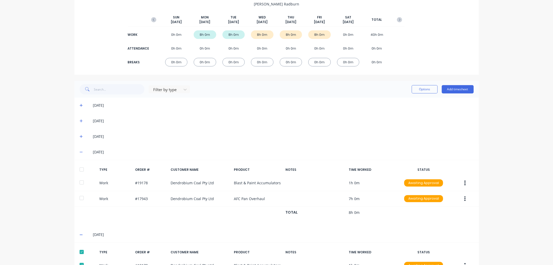
click at [81, 168] on div at bounding box center [81, 169] width 10 height 10
click at [80, 134] on span at bounding box center [82, 136] width 5 height 5
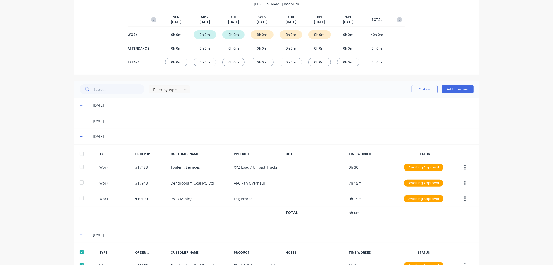
click at [80, 153] on div at bounding box center [81, 153] width 10 height 10
drag, startPoint x: 420, startPoint y: 90, endPoint x: 415, endPoint y: 93, distance: 6.0
click at [420, 90] on button "Options" at bounding box center [424, 89] width 26 height 8
click at [404, 101] on div "Approve" at bounding box center [413, 103] width 40 height 8
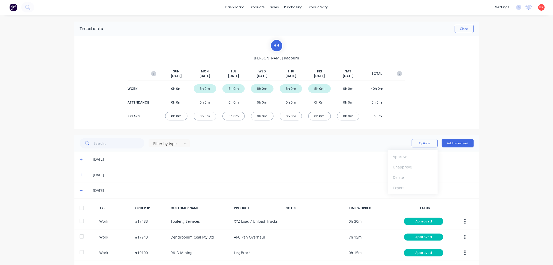
scroll to position [0, 0]
click at [460, 28] on button "Close" at bounding box center [463, 29] width 19 height 8
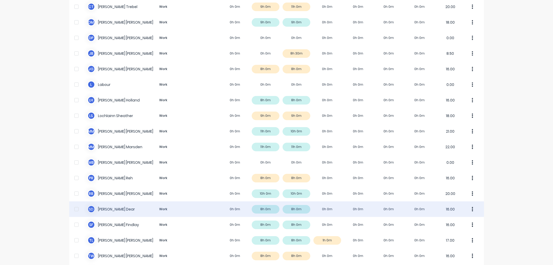
scroll to position [259, 0]
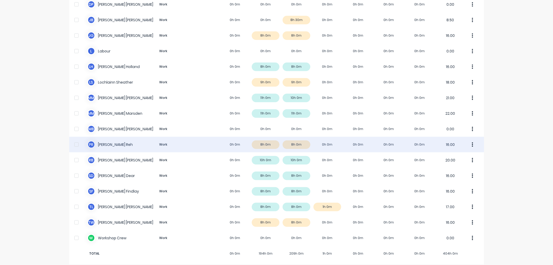
click at [118, 139] on div "[PERSON_NAME] [PERSON_NAME] Work 0h 0m 8h 0m 8h 0m 0h 0m 0h 0m 0h 0m 0h 0m 16.00" at bounding box center [276, 145] width 415 height 16
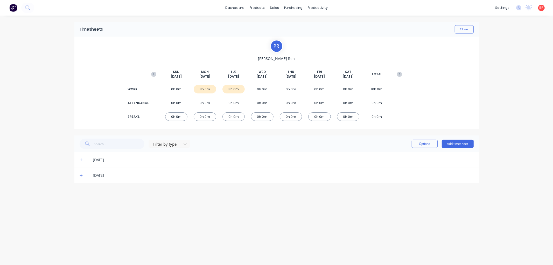
click at [82, 175] on icon at bounding box center [81, 175] width 3 height 3
click at [82, 190] on div at bounding box center [81, 192] width 10 height 10
click at [81, 159] on icon at bounding box center [81, 159] width 3 height 3
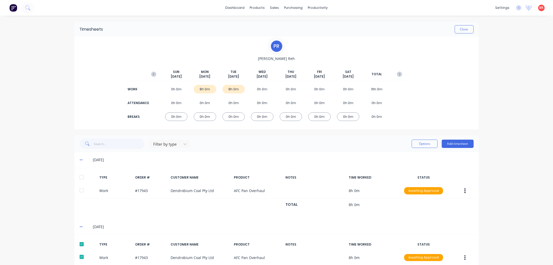
click at [81, 174] on div at bounding box center [81, 177] width 10 height 10
click at [414, 144] on button "Options" at bounding box center [424, 143] width 26 height 8
click at [398, 154] on div "Approve" at bounding box center [413, 157] width 40 height 8
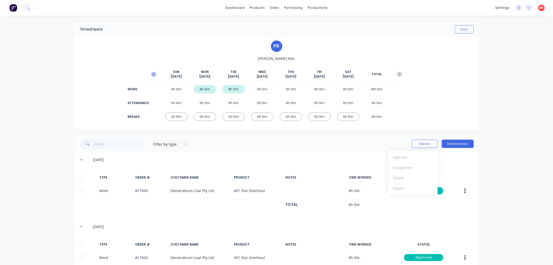
click at [153, 73] on icon "button" at bounding box center [154, 74] width 2 height 3
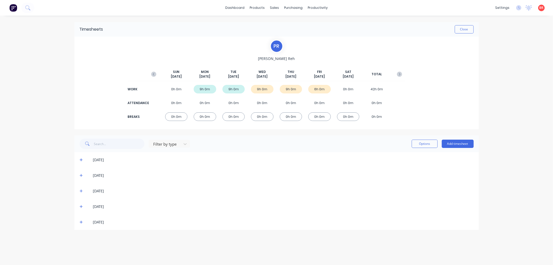
click at [81, 221] on icon at bounding box center [81, 221] width 3 height 3
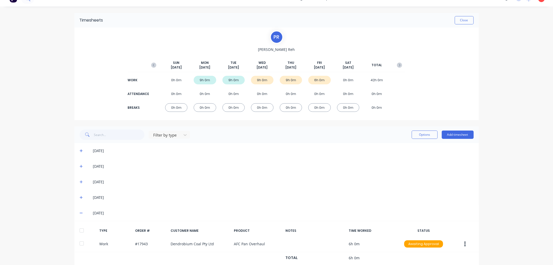
scroll to position [23, 0]
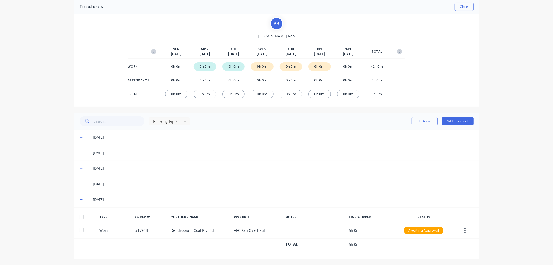
click at [77, 216] on div at bounding box center [81, 216] width 10 height 10
click at [77, 183] on div "[DATE]" at bounding box center [276, 184] width 404 height 16
click at [80, 184] on icon at bounding box center [81, 184] width 3 height 4
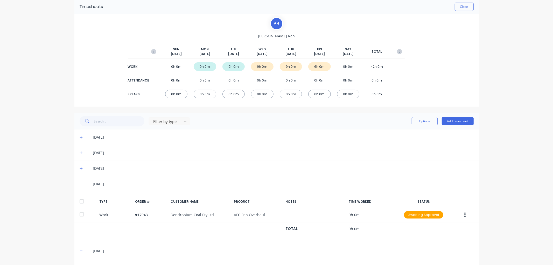
click at [81, 200] on div at bounding box center [81, 201] width 10 height 10
drag, startPoint x: 80, startPoint y: 165, endPoint x: 79, endPoint y: 169, distance: 4.4
click at [80, 166] on span at bounding box center [82, 168] width 5 height 5
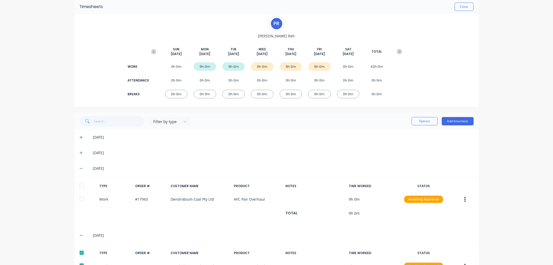
click at [80, 187] on div at bounding box center [81, 185] width 10 height 10
click at [422, 119] on button "Options" at bounding box center [424, 121] width 26 height 8
click at [409, 132] on div "Approve" at bounding box center [413, 135] width 40 height 8
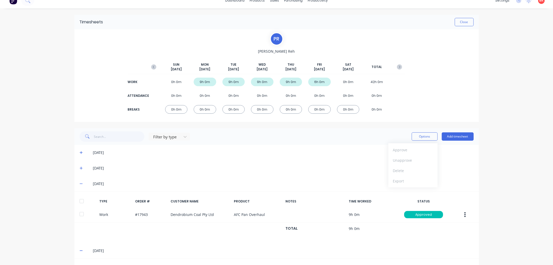
scroll to position [0, 0]
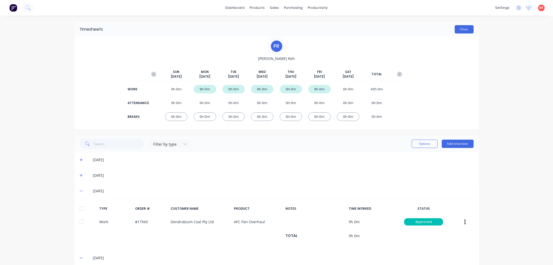
click at [454, 31] on button "Close" at bounding box center [463, 29] width 19 height 8
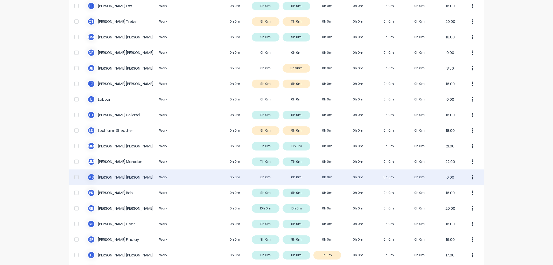
scroll to position [230, 0]
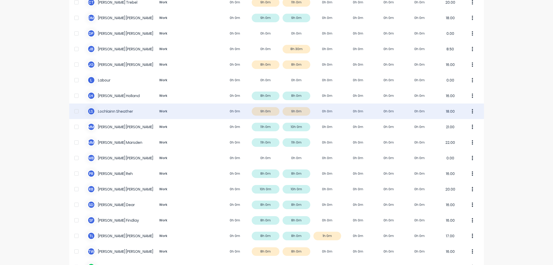
click at [118, 110] on div "L S Lochlainn Sheather Work 0h 0m 9h 0m 9h 0m 0h 0m 0h 0m 0h 0m 0h 0m 18.00" at bounding box center [276, 111] width 415 height 16
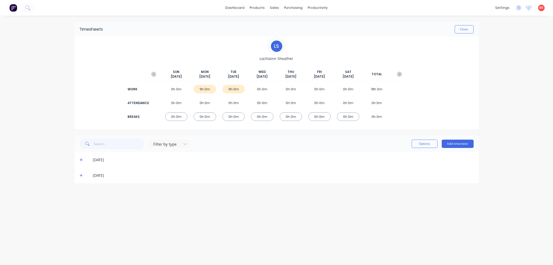
click at [80, 174] on icon at bounding box center [81, 175] width 3 height 4
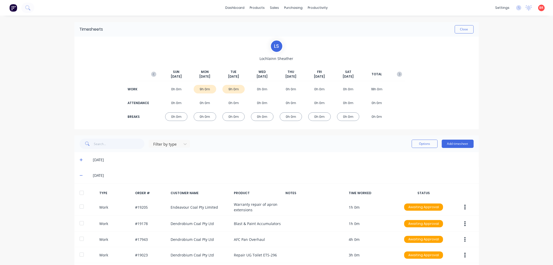
click at [82, 190] on div at bounding box center [81, 192] width 10 height 10
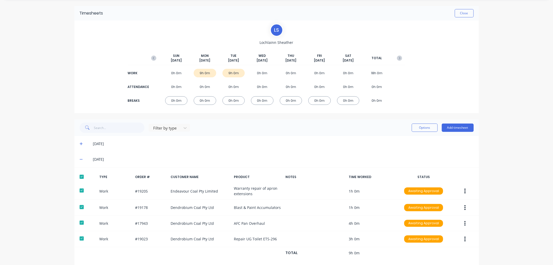
scroll to position [25, 0]
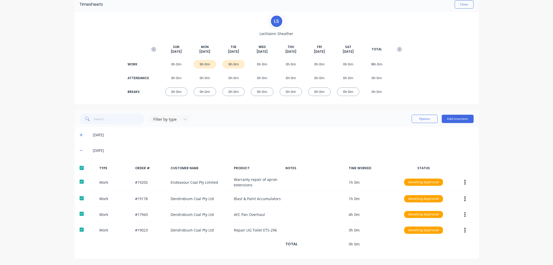
click at [80, 134] on icon at bounding box center [81, 134] width 3 height 3
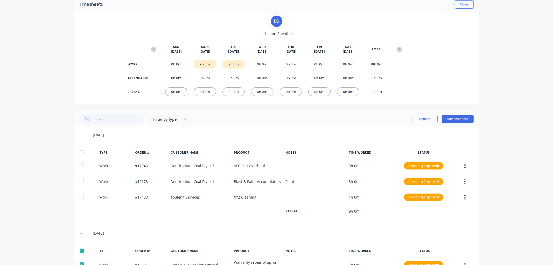
click at [79, 153] on div at bounding box center [81, 152] width 10 height 10
click at [417, 121] on button "Options" at bounding box center [424, 119] width 26 height 8
click at [405, 131] on div "Approve" at bounding box center [413, 132] width 40 height 8
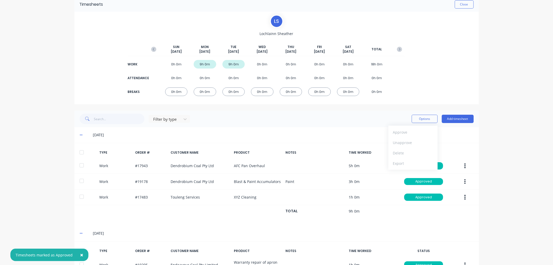
click at [151, 49] on g "button" at bounding box center [153, 49] width 5 height 5
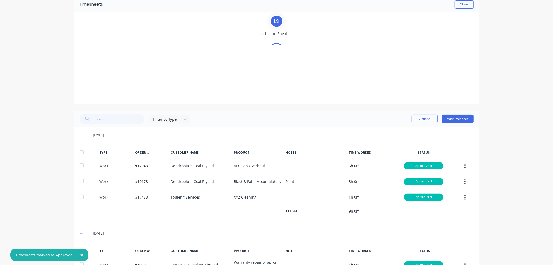
scroll to position [0, 0]
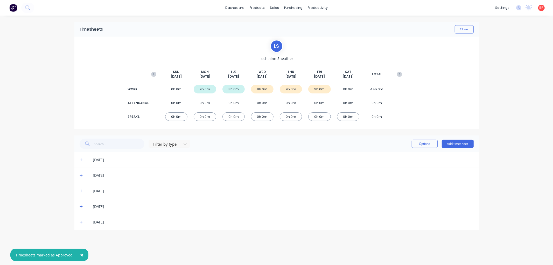
click at [80, 220] on icon at bounding box center [81, 222] width 3 height 4
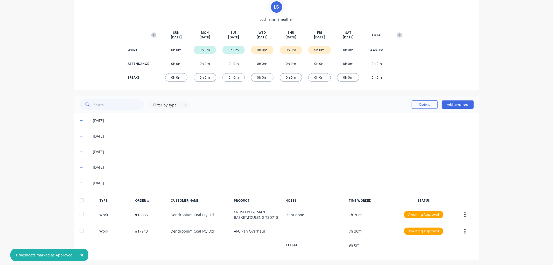
scroll to position [40, 0]
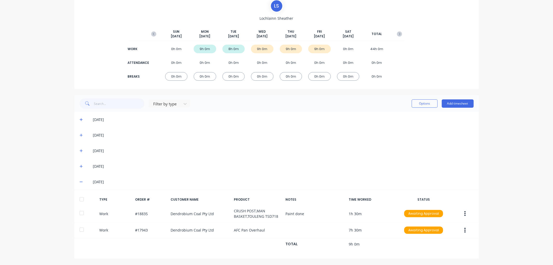
click at [80, 197] on div at bounding box center [81, 199] width 10 height 10
click at [80, 164] on icon at bounding box center [81, 166] width 3 height 4
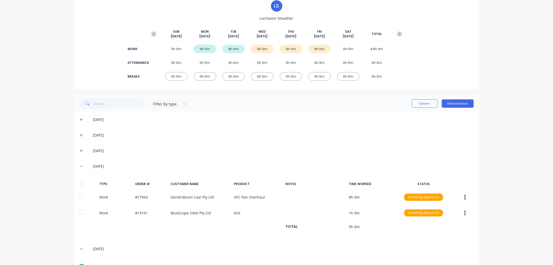
click at [79, 184] on div at bounding box center [81, 183] width 10 height 10
click at [80, 149] on icon at bounding box center [81, 151] width 3 height 4
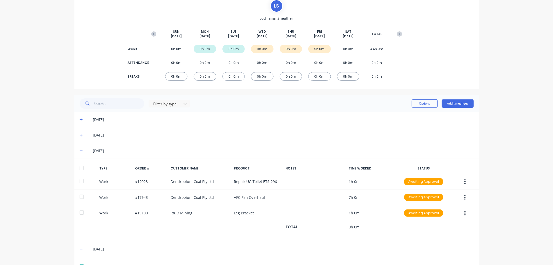
click at [80, 168] on div at bounding box center [81, 168] width 10 height 10
click at [417, 103] on button "Options" at bounding box center [424, 103] width 26 height 8
click at [396, 118] on div "Approve" at bounding box center [413, 117] width 40 height 8
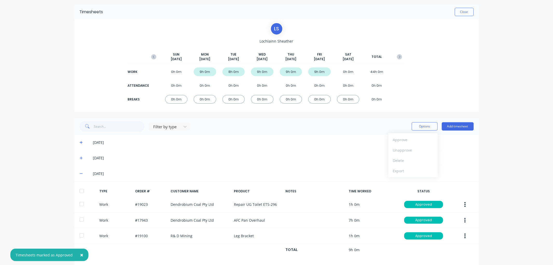
scroll to position [0, 0]
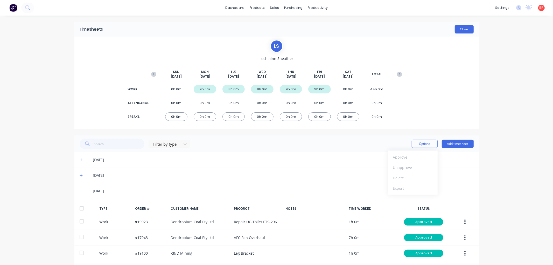
click at [454, 30] on button "Close" at bounding box center [463, 29] width 19 height 8
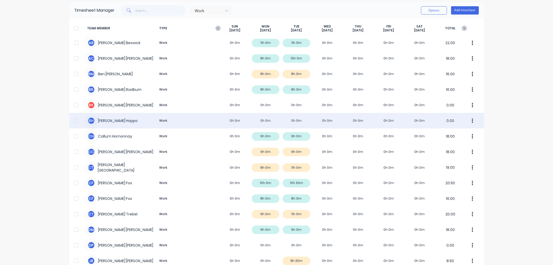
scroll to position [29, 0]
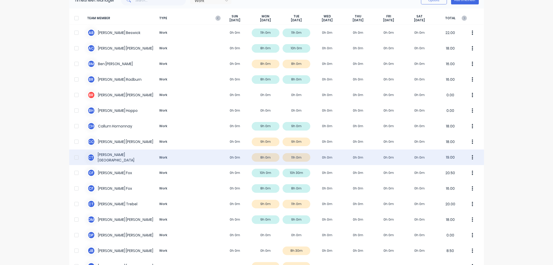
click at [116, 154] on div "C T [PERSON_NAME] Work 0h 0m 8h 0m 11h 0m 0h 0m 0h 0m 0h 0m 0h 0m 19.00" at bounding box center [276, 157] width 415 height 16
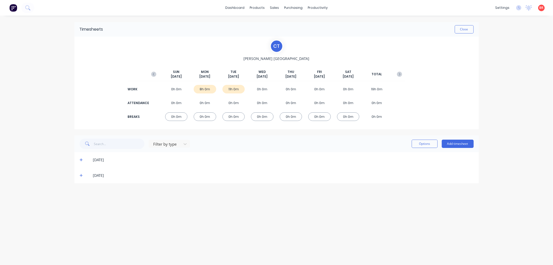
click at [81, 175] on icon at bounding box center [81, 175] width 3 height 3
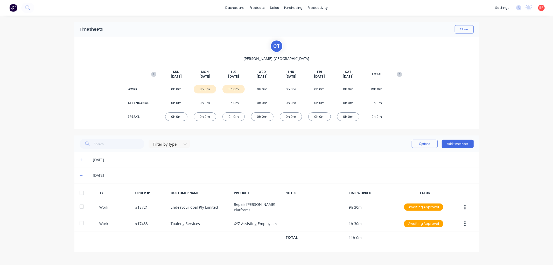
click at [82, 191] on div at bounding box center [81, 192] width 10 height 10
click at [82, 158] on icon at bounding box center [81, 160] width 3 height 4
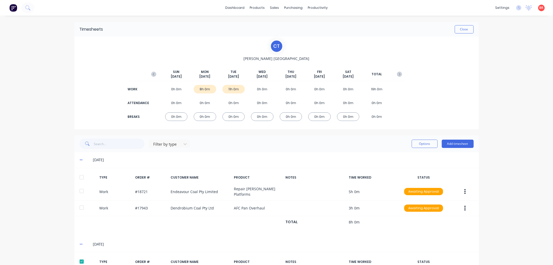
click at [81, 177] on div at bounding box center [81, 177] width 10 height 10
click at [425, 144] on button "Options" at bounding box center [424, 143] width 26 height 8
click at [402, 159] on div "Approve" at bounding box center [413, 157] width 40 height 8
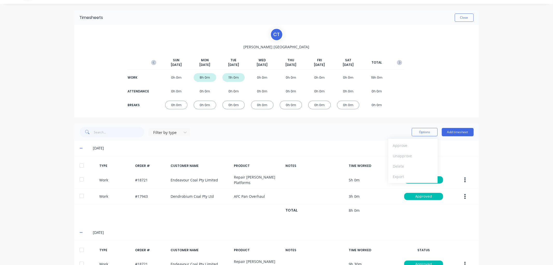
scroll to position [1, 0]
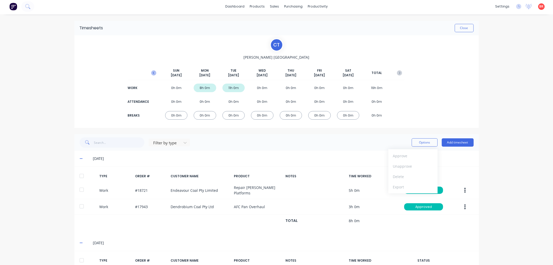
click at [152, 73] on icon "button" at bounding box center [153, 72] width 5 height 5
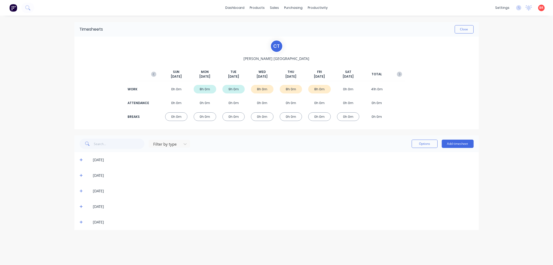
scroll to position [0, 0]
click at [81, 221] on icon at bounding box center [81, 222] width 3 height 4
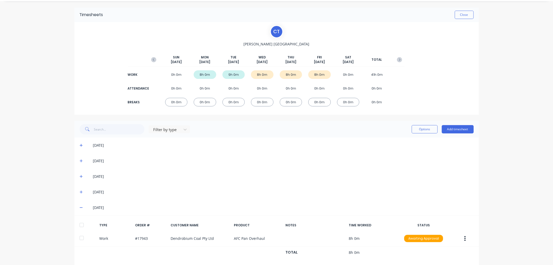
scroll to position [23, 0]
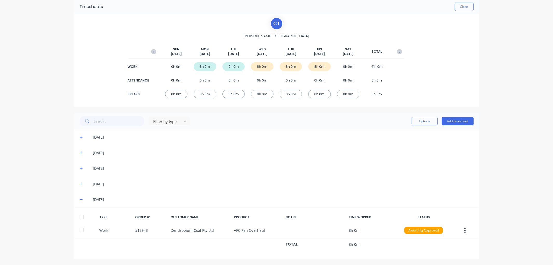
click at [78, 217] on div at bounding box center [81, 216] width 10 height 10
click at [80, 183] on icon at bounding box center [81, 183] width 3 height 3
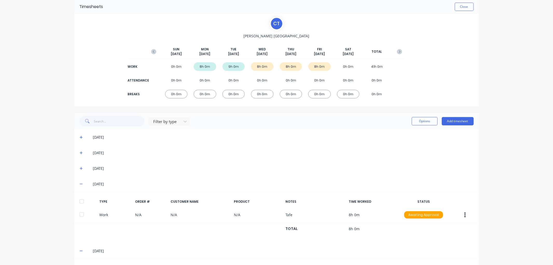
click at [79, 200] on div at bounding box center [81, 201] width 10 height 10
click at [80, 169] on icon at bounding box center [81, 168] width 3 height 4
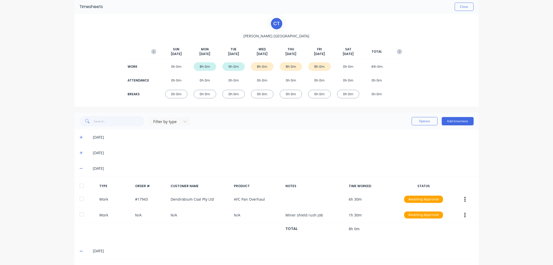
click at [78, 184] on div at bounding box center [81, 185] width 10 height 10
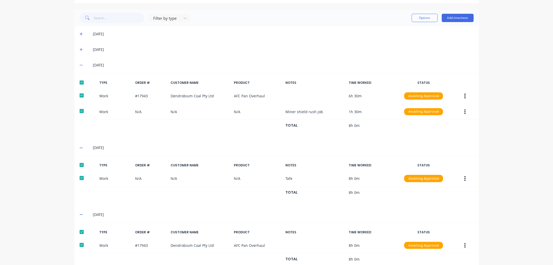
scroll to position [112, 0]
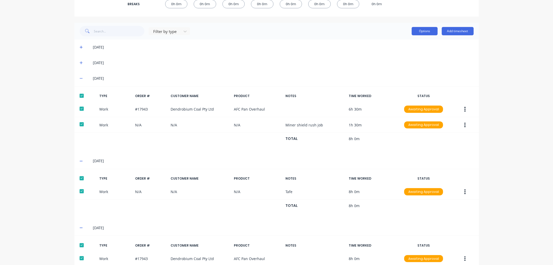
click at [420, 32] on button "Options" at bounding box center [424, 31] width 26 height 8
click at [402, 44] on div "Approve" at bounding box center [413, 45] width 40 height 8
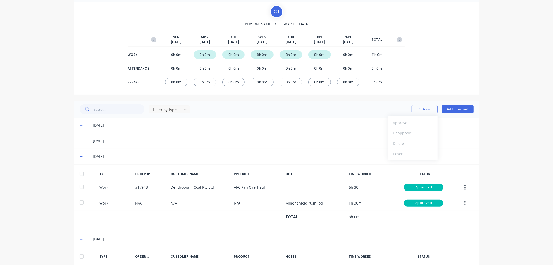
scroll to position [0, 0]
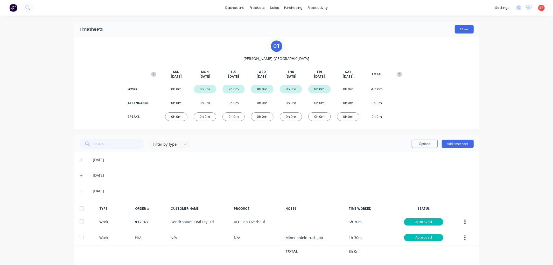
click at [464, 31] on button "Close" at bounding box center [463, 29] width 19 height 8
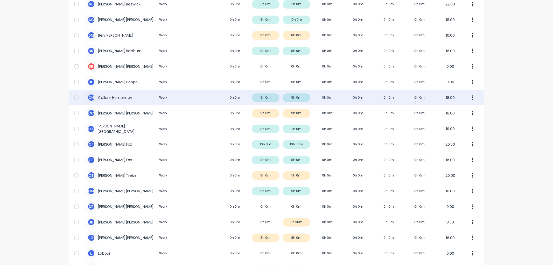
scroll to position [58, 0]
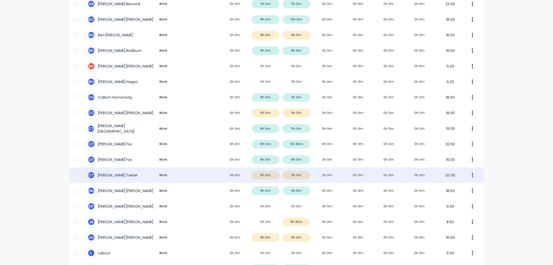
click at [105, 174] on div "C T [PERSON_NAME] Work 0h 0m 9h 0m 11h 0m 0h 0m 0h 0m 0h 0m 0h 0m 20.00" at bounding box center [276, 175] width 415 height 16
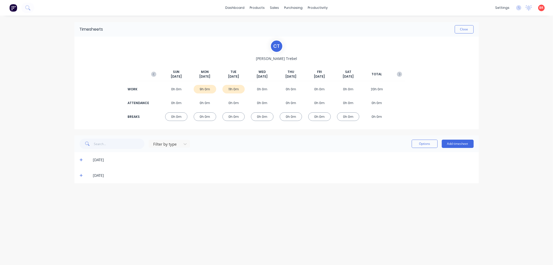
click at [80, 175] on icon at bounding box center [81, 175] width 3 height 4
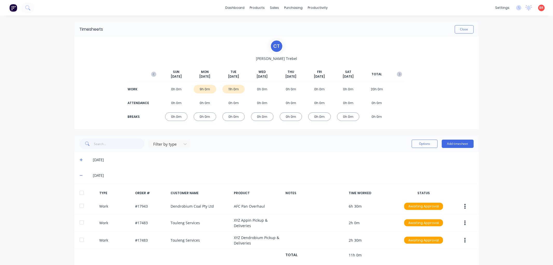
drag, startPoint x: 79, startPoint y: 191, endPoint x: 79, endPoint y: 187, distance: 3.4
click at [78, 190] on div at bounding box center [81, 192] width 10 height 10
click at [80, 160] on icon at bounding box center [81, 160] width 3 height 4
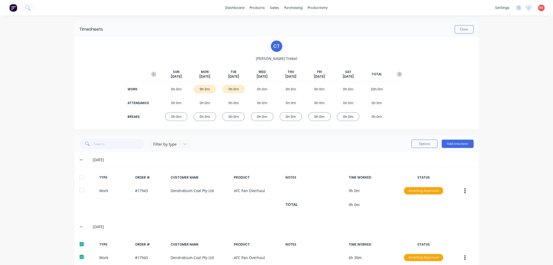
drag, startPoint x: 78, startPoint y: 177, endPoint x: 152, endPoint y: 176, distance: 73.8
click at [78, 176] on div at bounding box center [81, 177] width 10 height 10
click at [411, 144] on button "Options" at bounding box center [424, 143] width 26 height 8
click at [405, 154] on div "Approve" at bounding box center [413, 157] width 40 height 8
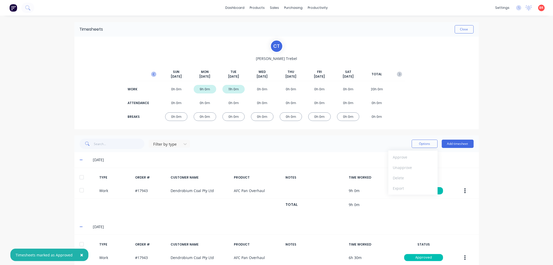
click at [151, 75] on icon "button" at bounding box center [153, 74] width 5 height 5
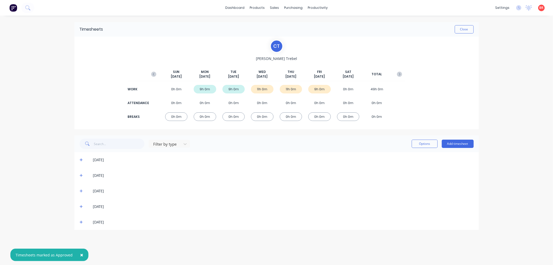
click at [81, 221] on icon at bounding box center [81, 221] width 3 height 3
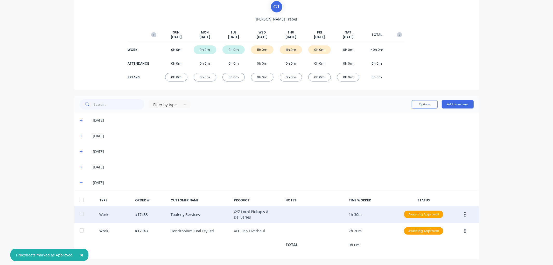
scroll to position [40, 0]
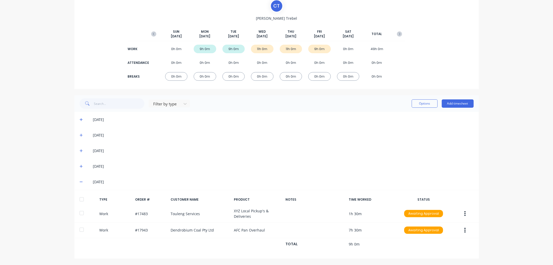
click at [77, 199] on div at bounding box center [81, 199] width 10 height 10
click at [80, 166] on icon at bounding box center [81, 166] width 3 height 4
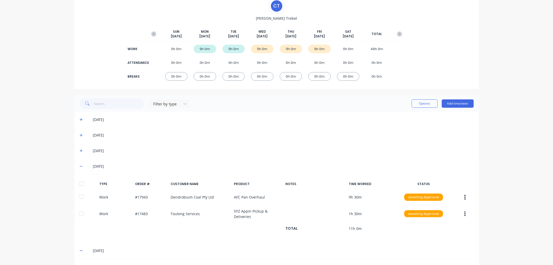
click at [79, 183] on div at bounding box center [81, 183] width 10 height 10
click at [80, 149] on icon at bounding box center [81, 151] width 3 height 4
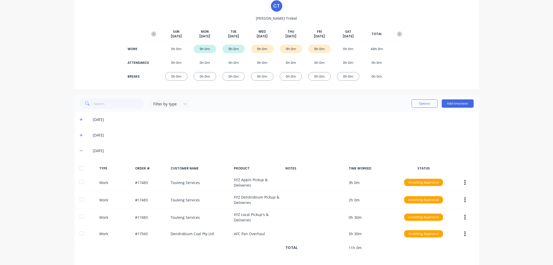
click at [79, 166] on div at bounding box center [81, 168] width 10 height 10
click at [423, 104] on button "Options" at bounding box center [424, 103] width 26 height 8
click at [406, 117] on div "Approve" at bounding box center [413, 117] width 40 height 8
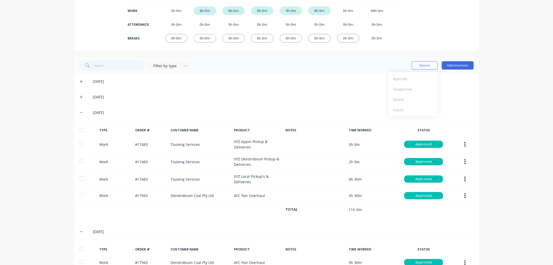
scroll to position [40, 0]
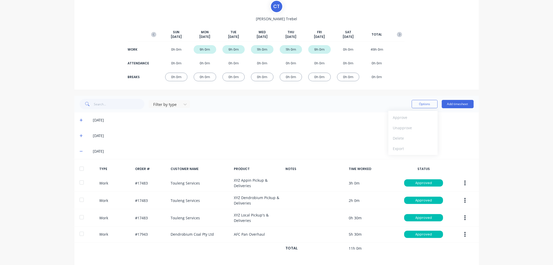
click at [399, 35] on icon "button" at bounding box center [399, 34] width 5 height 5
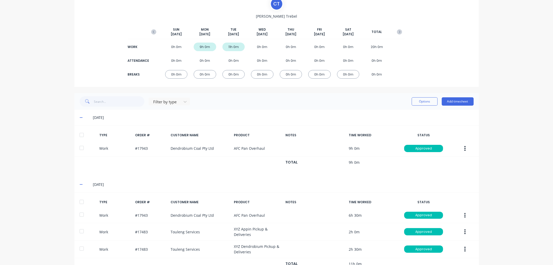
scroll to position [0, 0]
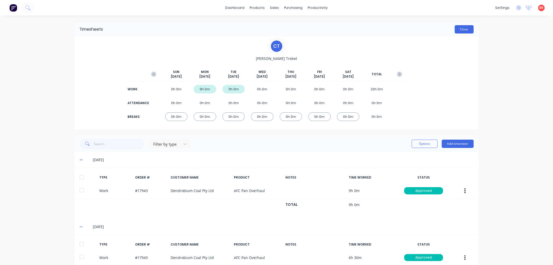
click at [454, 29] on button "Close" at bounding box center [463, 29] width 19 height 8
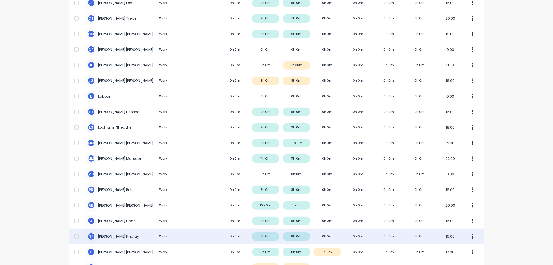
scroll to position [264, 0]
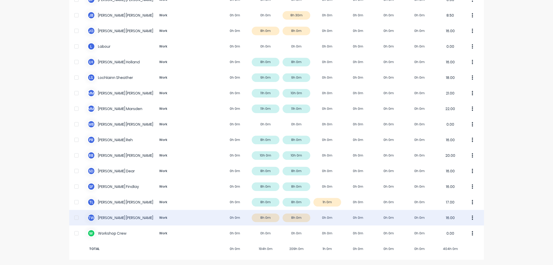
click at [139, 213] on div "T W [PERSON_NAME] Work 0h 0m 8h 0m 8h 0m 0h 0m 0h 0m 0h 0m 0h 0m 16.00" at bounding box center [276, 218] width 415 height 16
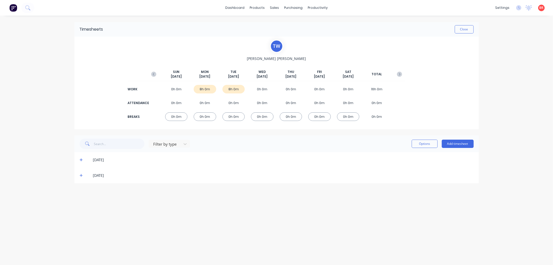
click at [81, 174] on icon at bounding box center [81, 175] width 3 height 4
click at [81, 190] on div at bounding box center [81, 192] width 10 height 10
click at [82, 158] on icon at bounding box center [81, 160] width 3 height 4
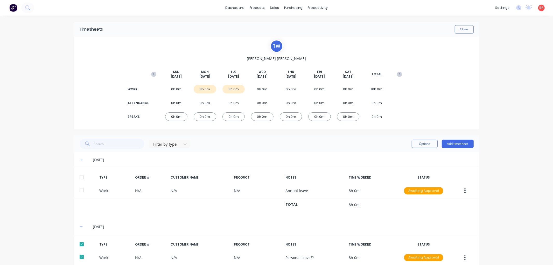
click at [79, 175] on div at bounding box center [81, 177] width 10 height 10
click at [422, 144] on button "Options" at bounding box center [424, 143] width 26 height 8
drag, startPoint x: 403, startPoint y: 156, endPoint x: 399, endPoint y: 155, distance: 3.7
click at [402, 156] on div "Approve" at bounding box center [413, 157] width 40 height 8
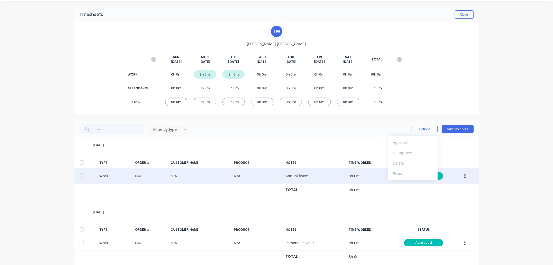
scroll to position [27, 0]
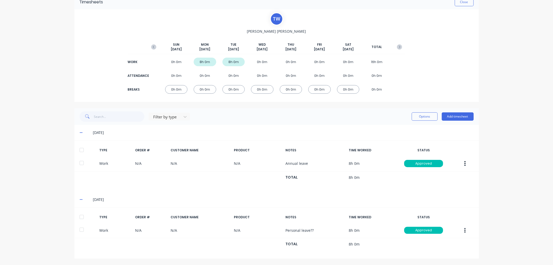
click at [79, 149] on div at bounding box center [81, 150] width 10 height 10
click at [79, 216] on div at bounding box center [81, 216] width 10 height 10
click at [422, 118] on button "Options" at bounding box center [424, 116] width 26 height 8
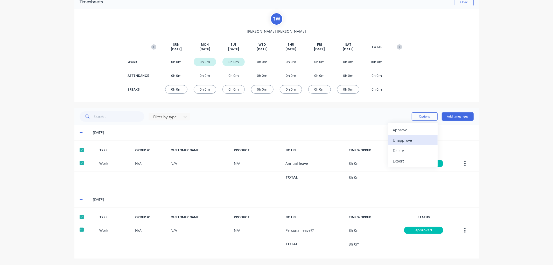
click at [398, 139] on div "Unapprove" at bounding box center [413, 140] width 40 height 8
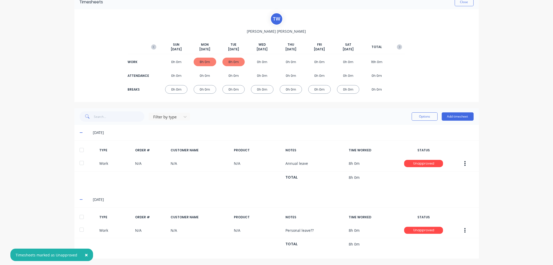
click at [338, 118] on div "Filter by type Options Add timesheet" at bounding box center [277, 116] width 394 height 10
click at [78, 149] on div at bounding box center [81, 150] width 10 height 10
drag, startPoint x: 79, startPoint y: 215, endPoint x: 85, endPoint y: 210, distance: 7.3
click at [79, 215] on div at bounding box center [81, 216] width 10 height 10
click at [425, 115] on button "Options" at bounding box center [424, 116] width 26 height 8
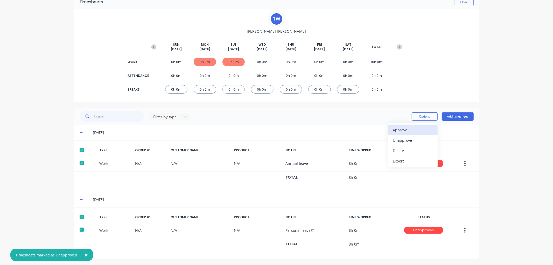
click at [397, 129] on div "Approve" at bounding box center [413, 130] width 40 height 8
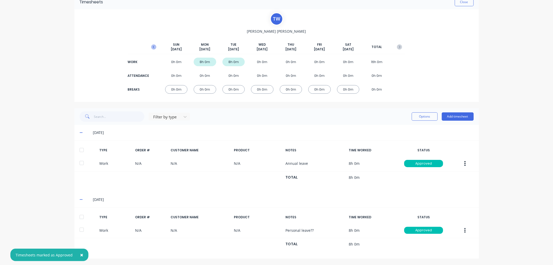
click at [153, 46] on icon "button" at bounding box center [154, 47] width 2 height 3
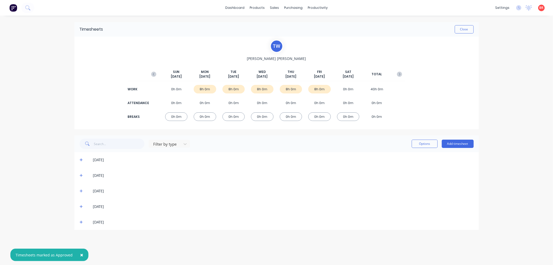
scroll to position [0, 0]
click at [82, 220] on icon at bounding box center [81, 222] width 3 height 4
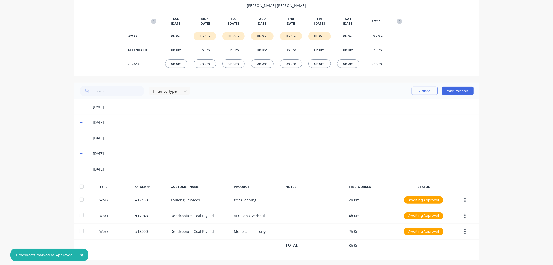
scroll to position [54, 0]
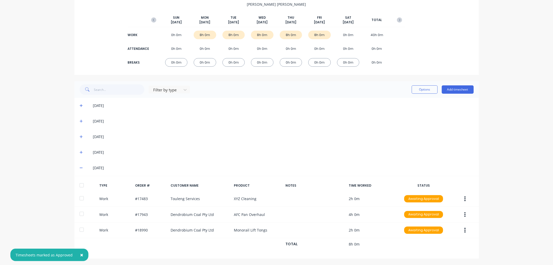
click at [81, 184] on div at bounding box center [81, 185] width 10 height 10
click at [80, 151] on icon at bounding box center [81, 152] width 3 height 4
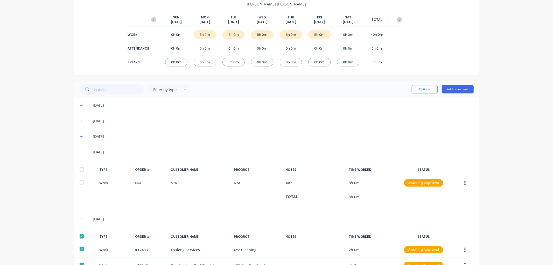
click at [80, 170] on div at bounding box center [81, 169] width 10 height 10
click at [80, 135] on icon at bounding box center [81, 136] width 3 height 3
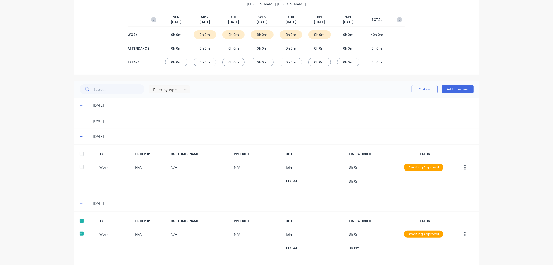
click at [79, 154] on div at bounding box center [81, 153] width 10 height 10
click at [423, 90] on button "Options" at bounding box center [424, 89] width 26 height 8
click at [405, 99] on div "Approve" at bounding box center [413, 103] width 40 height 8
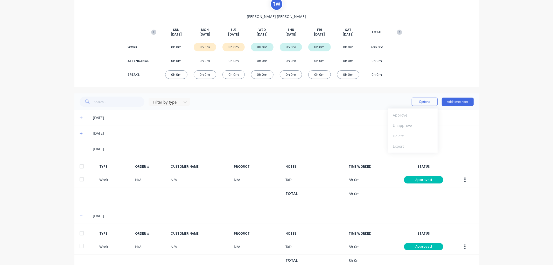
scroll to position [42, 0]
click at [80, 133] on icon at bounding box center [81, 134] width 3 height 4
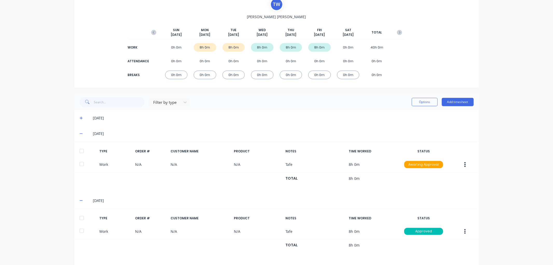
click at [78, 151] on div at bounding box center [81, 151] width 10 height 10
click at [80, 119] on icon at bounding box center [81, 118] width 3 height 4
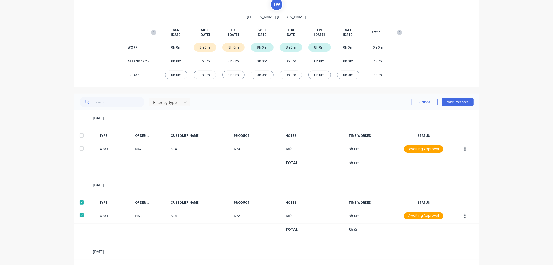
click at [80, 133] on div at bounding box center [81, 135] width 10 height 10
click at [416, 104] on button "Options" at bounding box center [424, 102] width 26 height 8
click at [403, 116] on div "Approve" at bounding box center [413, 115] width 40 height 8
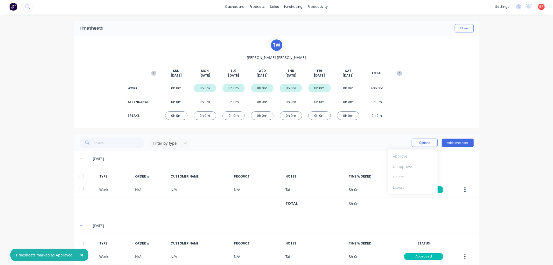
scroll to position [0, 0]
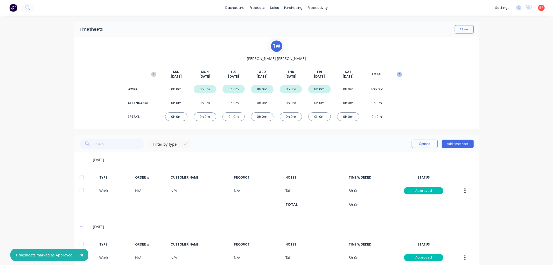
click at [397, 74] on icon "button" at bounding box center [399, 74] width 5 height 5
click at [458, 30] on button "Close" at bounding box center [463, 29] width 19 height 8
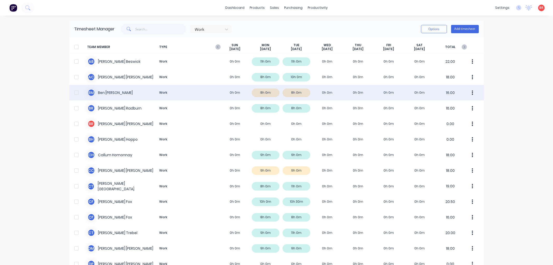
click at [131, 92] on div "B M [PERSON_NAME] Work 0h 0m 8h 0m 8h 0m 0h 0m 0h 0m 0h 0m 0h 0m 16.00" at bounding box center [276, 93] width 415 height 16
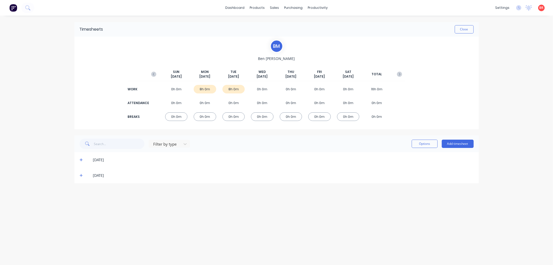
click at [82, 174] on icon at bounding box center [81, 175] width 3 height 4
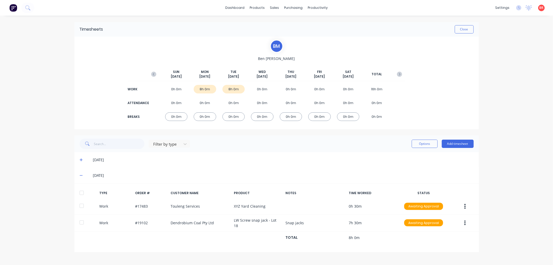
click at [80, 188] on div at bounding box center [81, 192] width 10 height 10
click at [80, 157] on span at bounding box center [82, 159] width 5 height 5
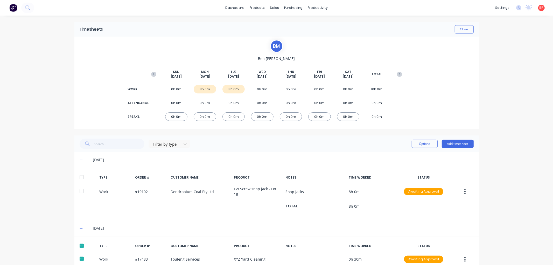
click at [80, 177] on div at bounding box center [81, 177] width 10 height 10
click at [421, 143] on button "Options" at bounding box center [424, 143] width 26 height 8
click at [401, 157] on div "Approve" at bounding box center [413, 157] width 40 height 8
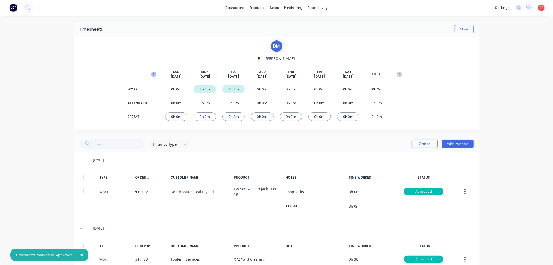
click at [151, 72] on icon "button" at bounding box center [153, 74] width 5 height 5
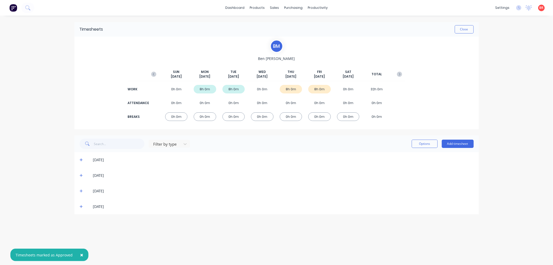
click at [80, 205] on icon at bounding box center [81, 206] width 3 height 4
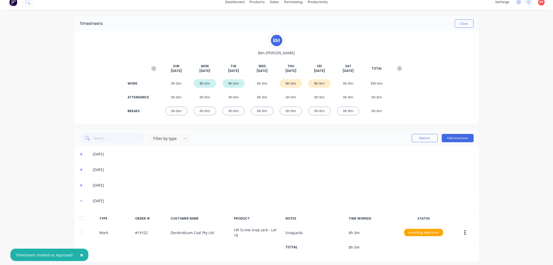
scroll to position [7, 0]
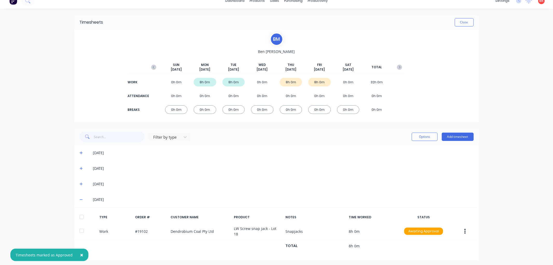
click at [79, 215] on div at bounding box center [81, 216] width 10 height 10
click at [80, 182] on icon at bounding box center [81, 184] width 3 height 4
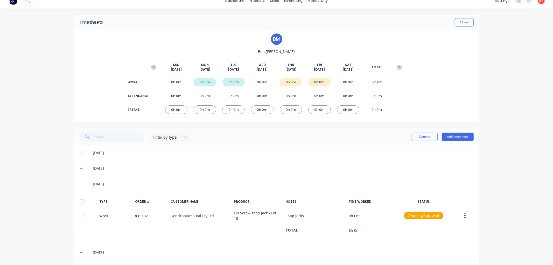
click at [77, 202] on div at bounding box center [81, 201] width 10 height 10
click at [417, 137] on button "Options" at bounding box center [424, 136] width 26 height 8
click at [403, 150] on div "Approve" at bounding box center [413, 150] width 40 height 8
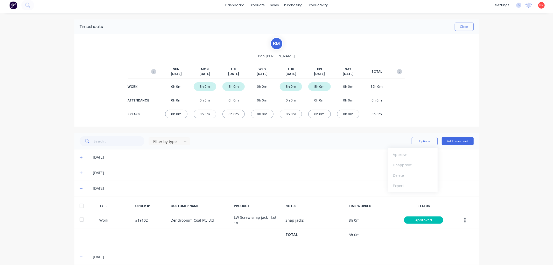
scroll to position [0, 0]
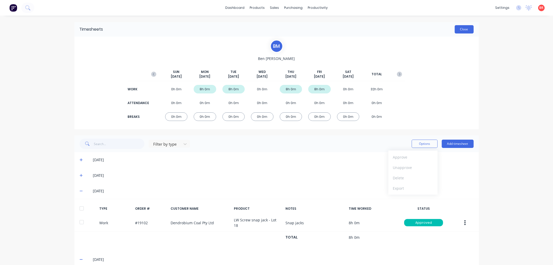
click at [454, 27] on button "Close" at bounding box center [463, 29] width 19 height 8
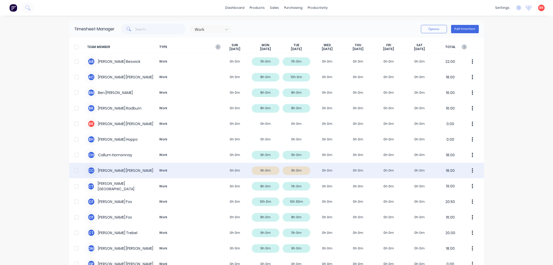
click at [198, 168] on div "C C [PERSON_NAME] Work 0h 0m 9h 0m 9h 0m 0h 0m 0h 0m 0h 0m 0h 0m 18.00" at bounding box center [276, 170] width 415 height 16
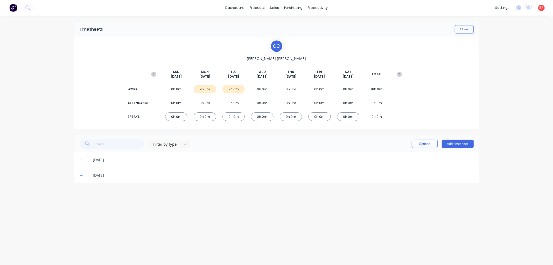
drag, startPoint x: 81, startPoint y: 174, endPoint x: 79, endPoint y: 176, distance: 3.3
click at [81, 174] on icon at bounding box center [81, 175] width 3 height 4
click at [82, 190] on div at bounding box center [81, 192] width 10 height 10
click at [80, 158] on icon at bounding box center [81, 160] width 3 height 4
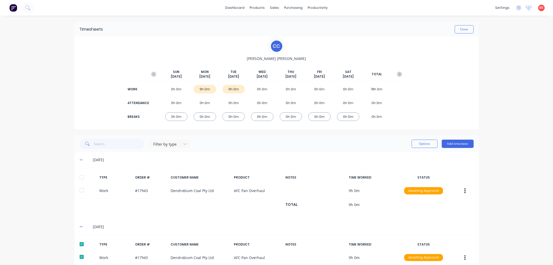
drag, startPoint x: 79, startPoint y: 177, endPoint x: 82, endPoint y: 175, distance: 3.6
click at [79, 176] on div at bounding box center [81, 177] width 10 height 10
click at [417, 142] on button "Options" at bounding box center [424, 143] width 26 height 8
click at [408, 156] on div "Approve" at bounding box center [413, 157] width 40 height 8
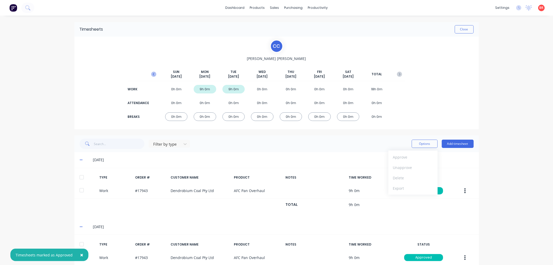
click at [151, 77] on button "button" at bounding box center [153, 73] width 10 height 9
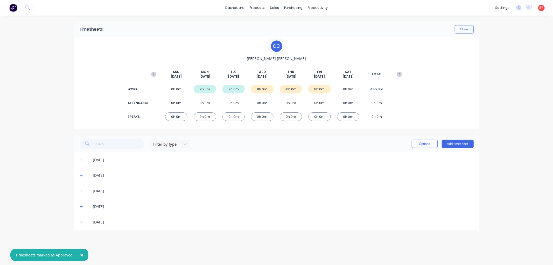
click at [81, 220] on icon at bounding box center [81, 221] width 3 height 3
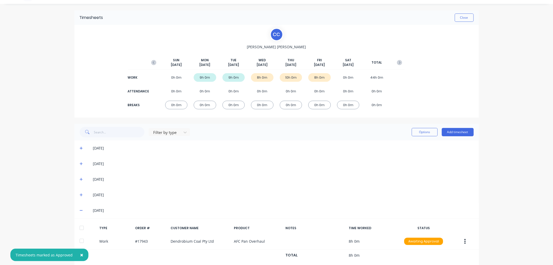
scroll to position [23, 0]
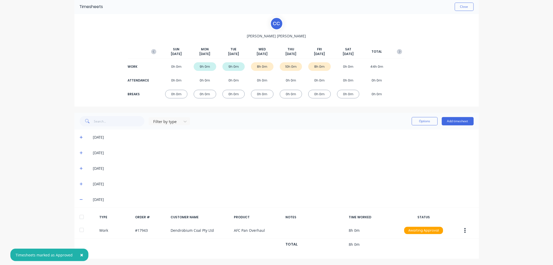
drag, startPoint x: 79, startPoint y: 216, endPoint x: 79, endPoint y: 212, distance: 3.6
click at [79, 214] on div at bounding box center [81, 216] width 10 height 10
drag, startPoint x: 79, startPoint y: 182, endPoint x: 75, endPoint y: 186, distance: 4.6
click at [80, 182] on icon at bounding box center [81, 184] width 3 height 4
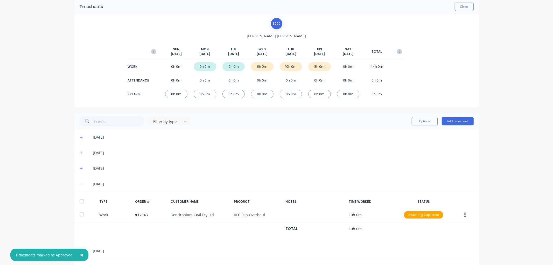
click at [80, 202] on div at bounding box center [81, 201] width 10 height 10
click at [80, 167] on icon at bounding box center [81, 168] width 3 height 3
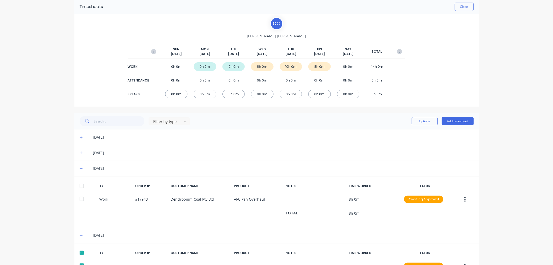
click at [79, 187] on div at bounding box center [81, 185] width 10 height 10
click at [423, 121] on button "Options" at bounding box center [424, 121] width 26 height 8
click at [403, 133] on div "Approve" at bounding box center [413, 135] width 40 height 8
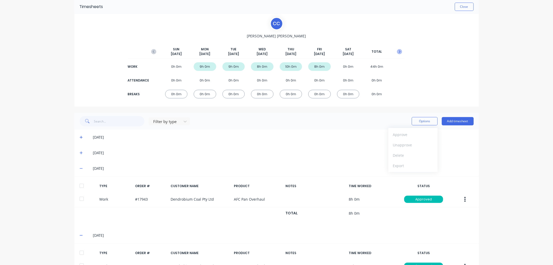
click at [397, 53] on icon "button" at bounding box center [399, 51] width 5 height 5
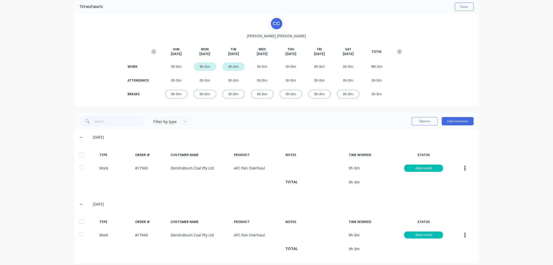
scroll to position [0, 0]
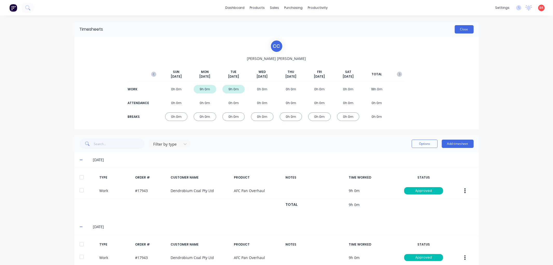
click at [458, 29] on button "Close" at bounding box center [463, 29] width 19 height 8
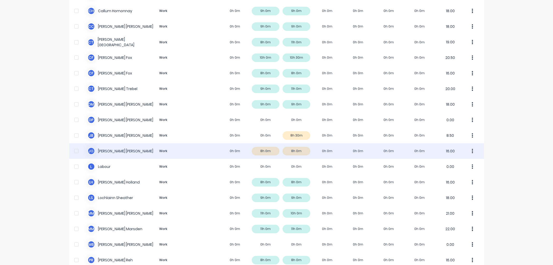
scroll to position [201, 0]
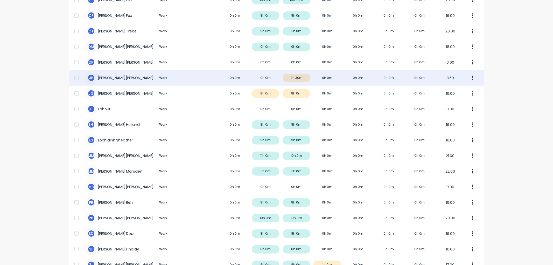
click at [258, 77] on div "[PERSON_NAME] Work 0h 0m 0h 0m 8h 30m 0h 0m 0h 0m 0h 0m 0h 0m 8.50" at bounding box center [276, 78] width 415 height 16
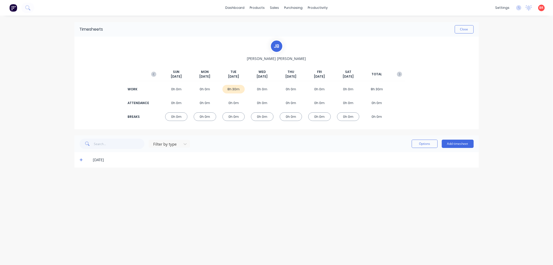
click at [80, 160] on icon at bounding box center [81, 160] width 3 height 4
click at [82, 176] on div at bounding box center [81, 177] width 10 height 10
drag, startPoint x: 427, startPoint y: 143, endPoint x: 422, endPoint y: 147, distance: 6.3
click at [426, 143] on button "Options" at bounding box center [424, 143] width 26 height 8
click at [412, 152] on button "Approve" at bounding box center [412, 157] width 49 height 10
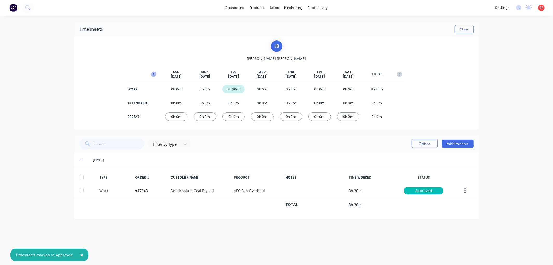
click at [153, 75] on icon "button" at bounding box center [153, 74] width 5 height 5
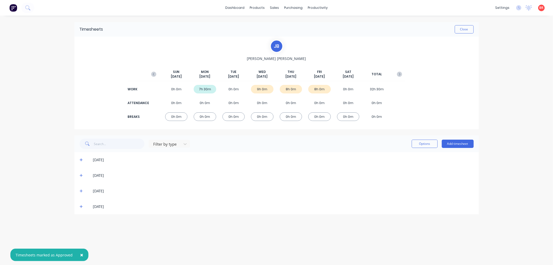
click at [82, 206] on icon at bounding box center [81, 206] width 3 height 4
click at [82, 221] on div at bounding box center [81, 223] width 10 height 10
drag, startPoint x: 79, startPoint y: 191, endPoint x: 79, endPoint y: 196, distance: 5.2
click at [80, 191] on icon at bounding box center [81, 191] width 3 height 4
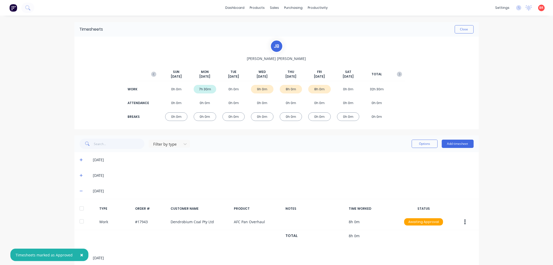
click at [79, 208] on div at bounding box center [81, 208] width 10 height 10
drag, startPoint x: 79, startPoint y: 172, endPoint x: 79, endPoint y: 175, distance: 2.7
click at [79, 172] on div "[DATE]" at bounding box center [276, 175] width 404 height 16
click at [76, 177] on div "[DATE]" at bounding box center [276, 175] width 404 height 16
click at [80, 175] on icon at bounding box center [81, 175] width 3 height 4
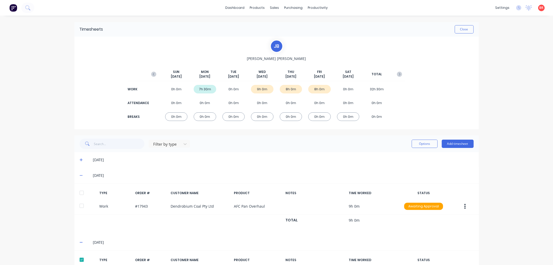
click at [79, 192] on div at bounding box center [81, 192] width 10 height 10
click at [420, 146] on button "Options" at bounding box center [424, 143] width 26 height 8
click at [406, 156] on div "Approve" at bounding box center [413, 157] width 40 height 8
click at [460, 30] on button "Close" at bounding box center [463, 29] width 19 height 8
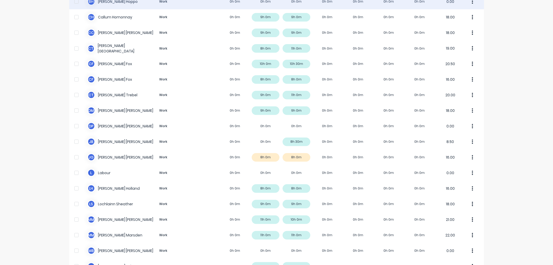
scroll to position [201, 0]
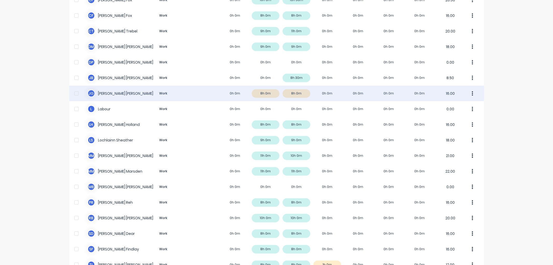
click at [253, 92] on div "[PERSON_NAME] Work 0h 0m 8h 0m 8h 0m 0h 0m 0h 0m 0h 0m 0h 0m 16.00" at bounding box center [276, 93] width 415 height 16
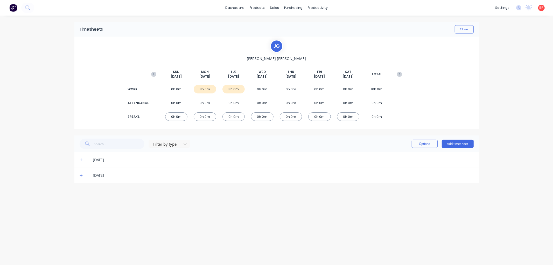
click at [80, 174] on icon at bounding box center [81, 175] width 3 height 4
click at [84, 190] on div at bounding box center [81, 192] width 10 height 10
click at [82, 158] on icon at bounding box center [81, 160] width 3 height 4
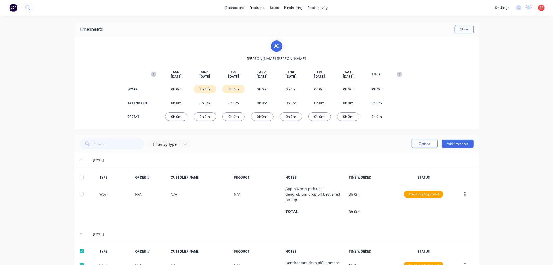
click at [79, 175] on div at bounding box center [81, 177] width 10 height 10
click at [424, 146] on button "Options" at bounding box center [424, 143] width 26 height 8
click at [400, 157] on div "Approve" at bounding box center [413, 157] width 40 height 8
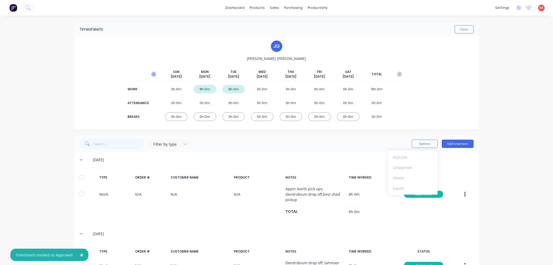
click at [151, 74] on icon "button" at bounding box center [153, 74] width 5 height 5
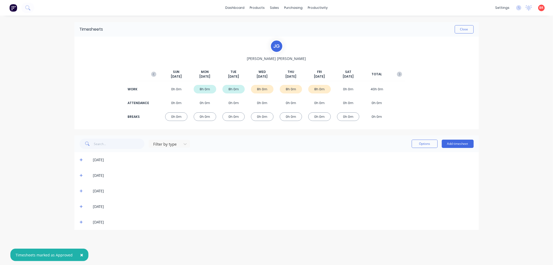
drag, startPoint x: 79, startPoint y: 220, endPoint x: 79, endPoint y: 217, distance: 3.4
click at [80, 220] on icon at bounding box center [81, 222] width 3 height 4
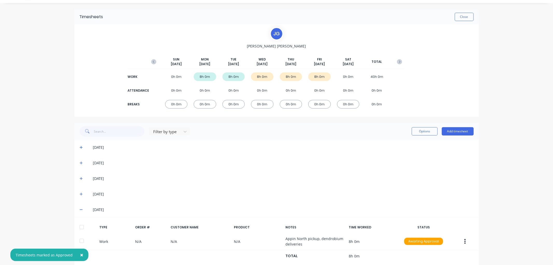
scroll to position [24, 0]
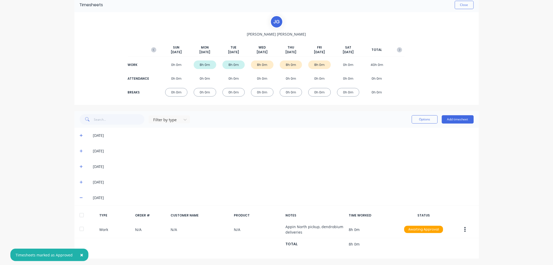
click at [81, 213] on div at bounding box center [81, 215] width 10 height 10
click at [81, 182] on span at bounding box center [82, 181] width 5 height 5
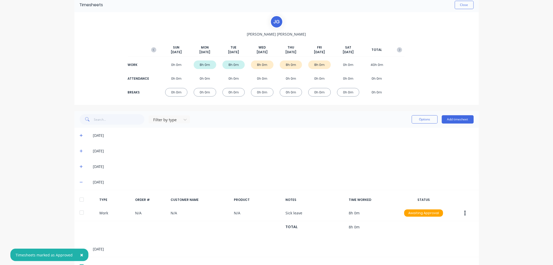
click at [79, 194] on div at bounding box center [81, 199] width 10 height 10
click at [80, 165] on icon at bounding box center [81, 167] width 3 height 4
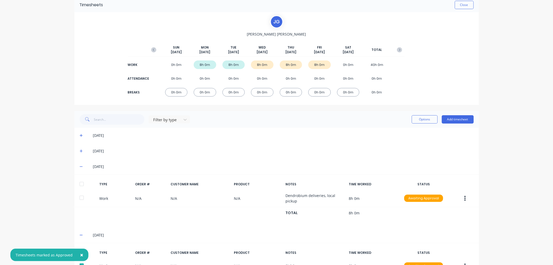
click at [81, 183] on div at bounding box center [81, 184] width 10 height 10
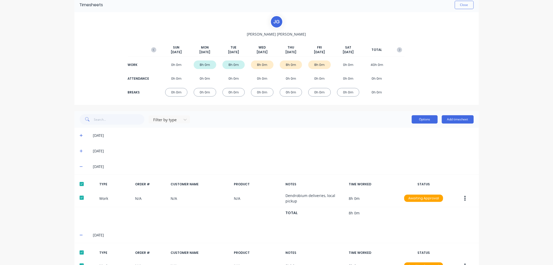
click at [416, 119] on button "Options" at bounding box center [424, 119] width 26 height 8
click at [403, 134] on div "Approve" at bounding box center [413, 133] width 40 height 8
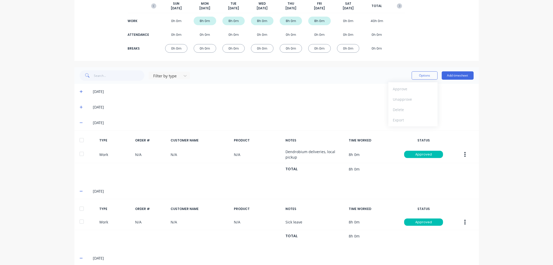
scroll to position [0, 0]
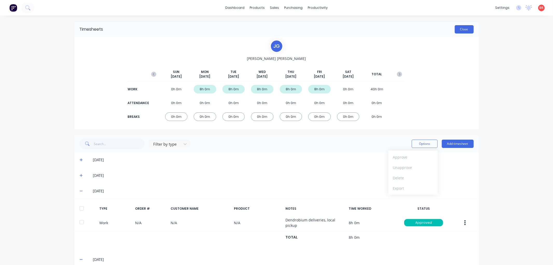
click at [459, 28] on button "Close" at bounding box center [463, 29] width 19 height 8
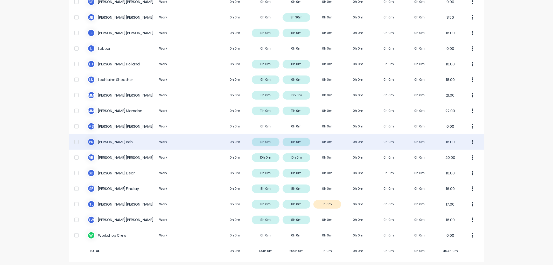
scroll to position [264, 0]
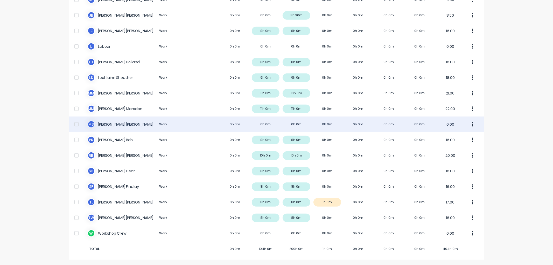
click at [209, 126] on div "M B [PERSON_NAME] Work 0h 0m 0h 0m 0h 0m 0h 0m 0h 0m 0h 0m 0h 0m 0.00" at bounding box center [276, 124] width 415 height 16
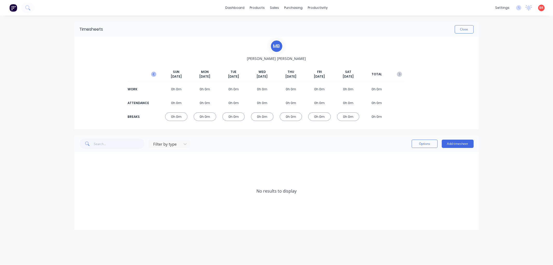
click at [151, 74] on icon "button" at bounding box center [153, 74] width 5 height 5
click at [79, 191] on div "[DATE]" at bounding box center [276, 191] width 404 height 16
click at [80, 190] on icon at bounding box center [81, 191] width 3 height 4
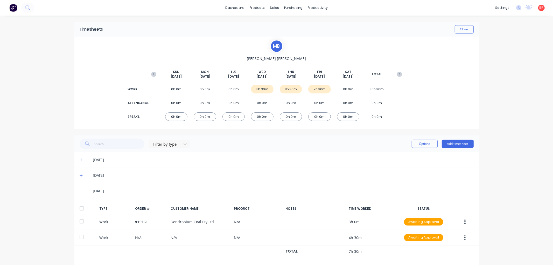
click at [77, 206] on div at bounding box center [81, 208] width 10 height 10
click at [80, 175] on icon at bounding box center [81, 175] width 3 height 3
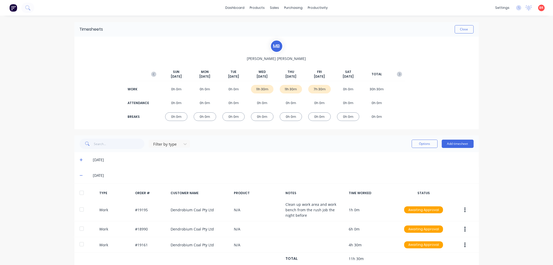
click at [81, 191] on div at bounding box center [81, 192] width 10 height 10
click at [80, 159] on icon at bounding box center [81, 160] width 3 height 4
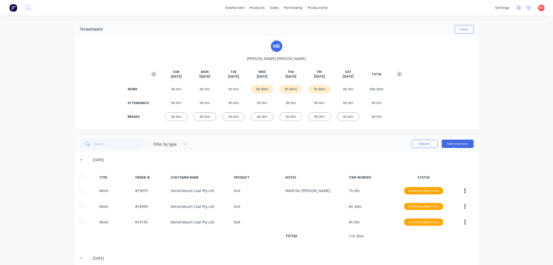
click at [80, 177] on div at bounding box center [81, 177] width 10 height 10
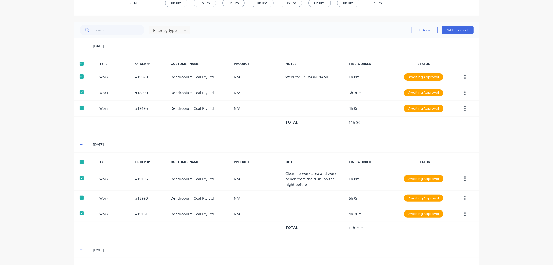
scroll to position [94, 0]
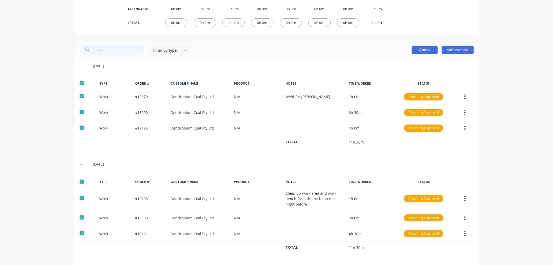
click at [419, 50] on button "Options" at bounding box center [424, 50] width 26 height 8
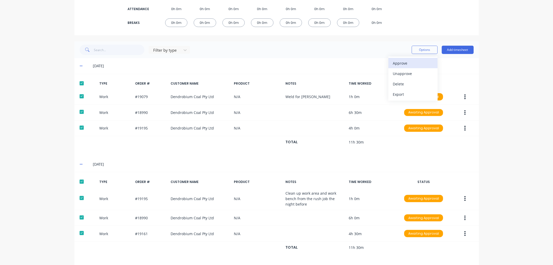
click at [409, 62] on div "Approve" at bounding box center [413, 63] width 40 height 8
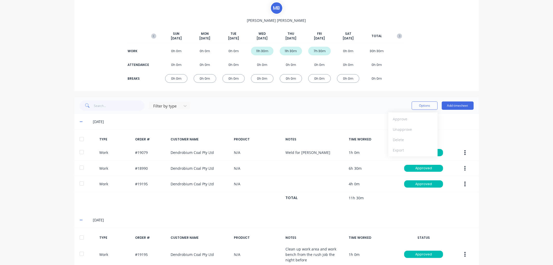
scroll to position [0, 0]
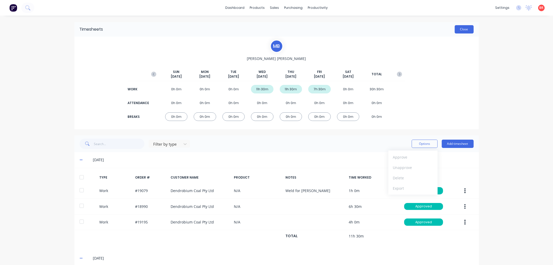
click at [457, 29] on button "Close" at bounding box center [463, 29] width 19 height 8
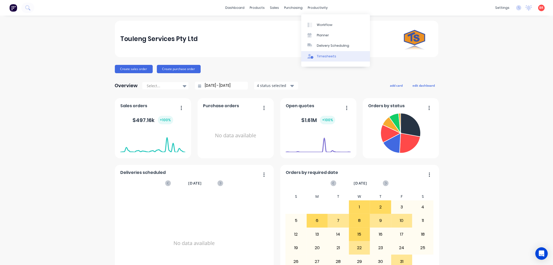
click at [318, 57] on div "Timesheets" at bounding box center [326, 56] width 19 height 5
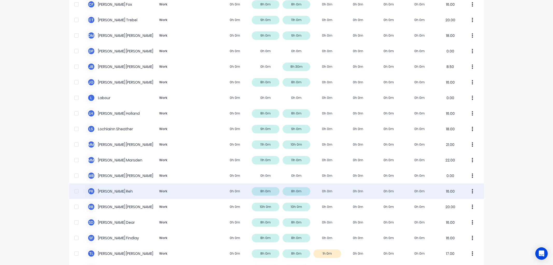
scroll to position [264, 0]
